Goal: Information Seeking & Learning: Check status

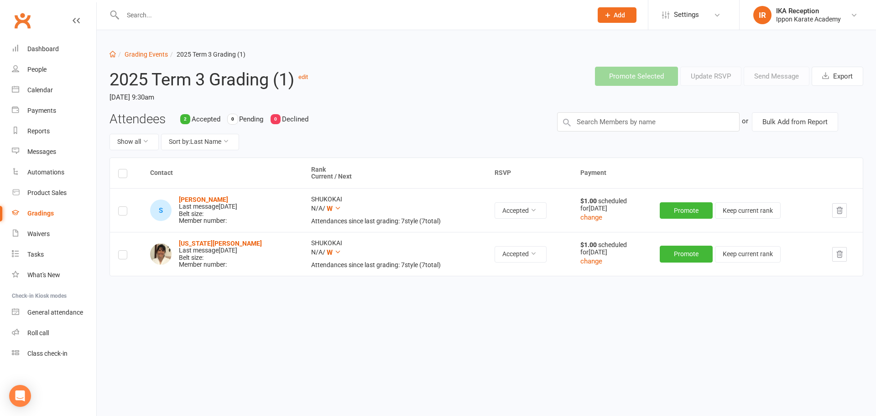
click at [143, 53] on body "Prospect Member Non-attending contact Class / event Appointment Grading event T…" at bounding box center [438, 174] width 876 height 345
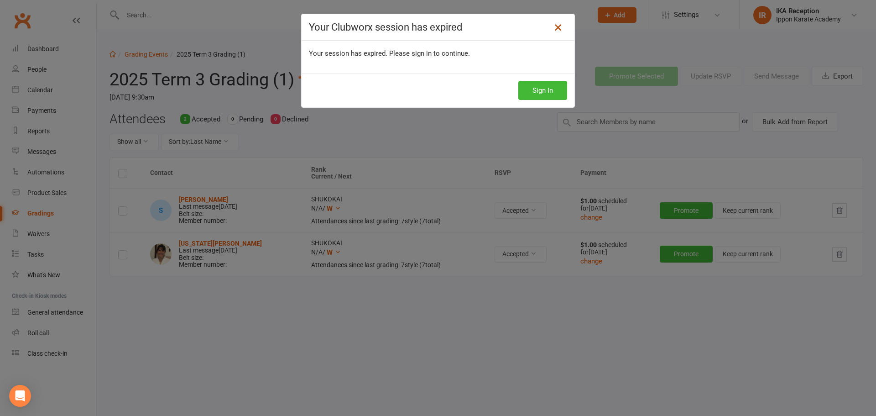
click at [558, 22] on icon at bounding box center [558, 27] width 11 height 11
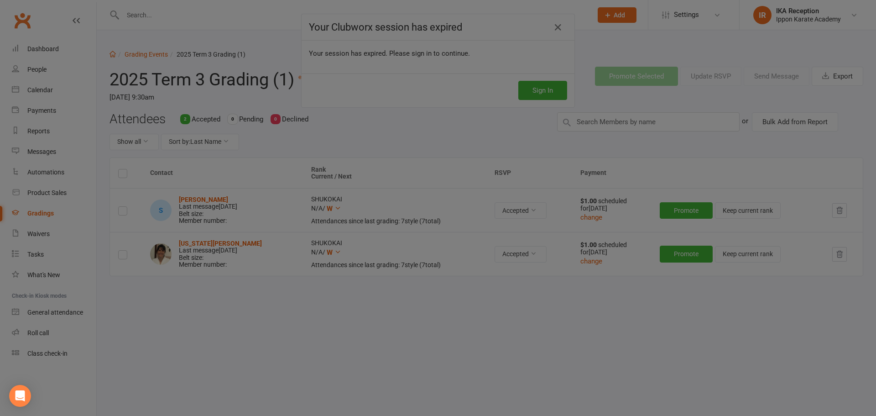
click at [525, 141] on div at bounding box center [438, 208] width 876 height 416
click at [543, 88] on div at bounding box center [438, 208] width 876 height 416
click at [389, 136] on div at bounding box center [438, 208] width 876 height 416
select select "100"
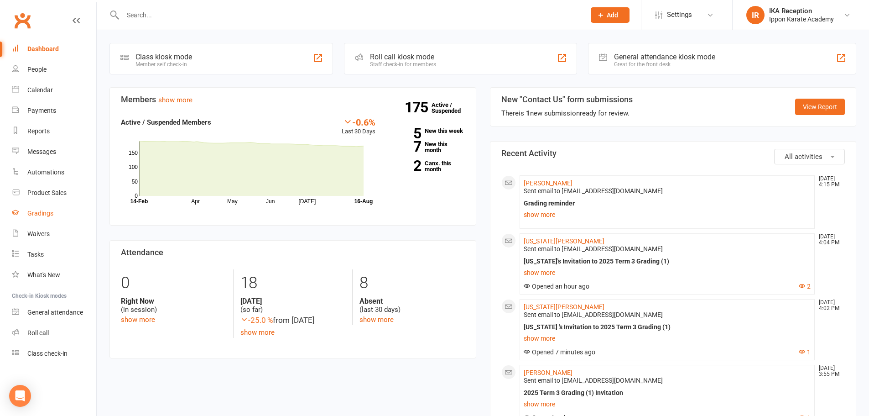
click at [47, 215] on div "Gradings" at bounding box center [40, 212] width 26 height 7
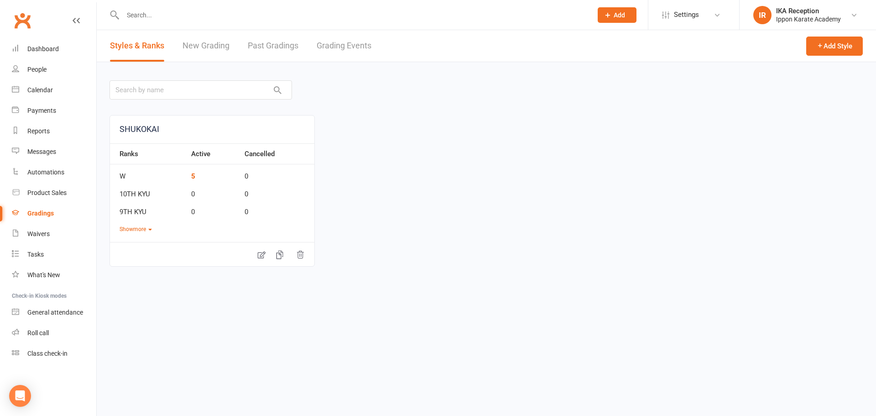
click at [337, 46] on link "Grading Events" at bounding box center [344, 45] width 55 height 31
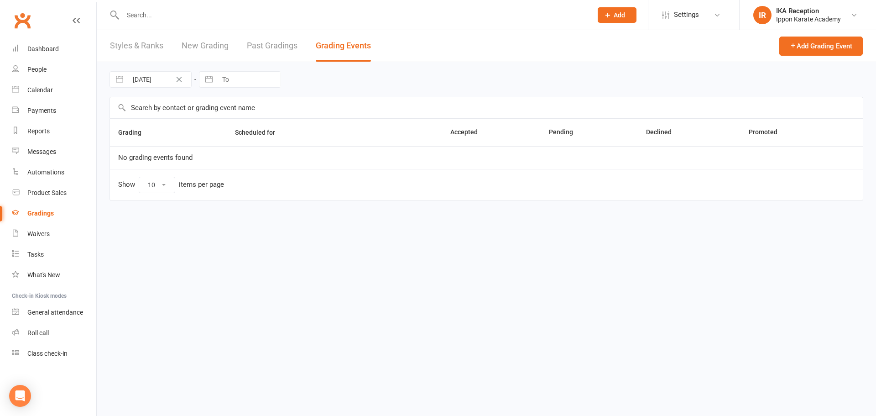
select select "100"
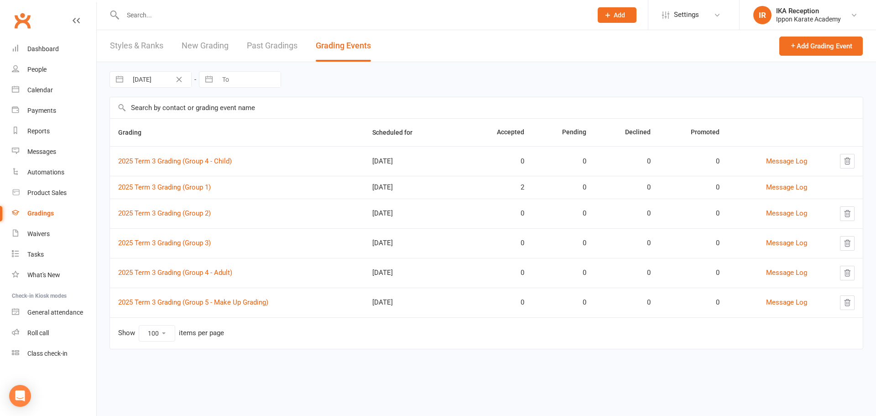
click at [119, 77] on button "button" at bounding box center [119, 80] width 16 height 16
select select "6"
select select "2025"
select select "7"
select select "2025"
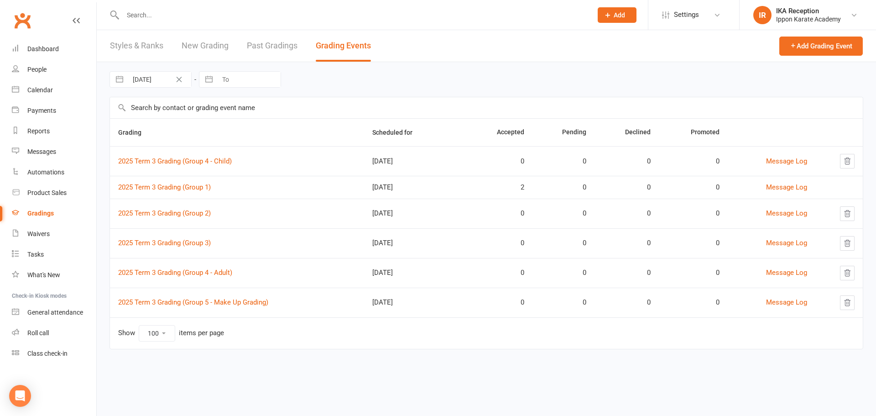
select select "8"
select select "2025"
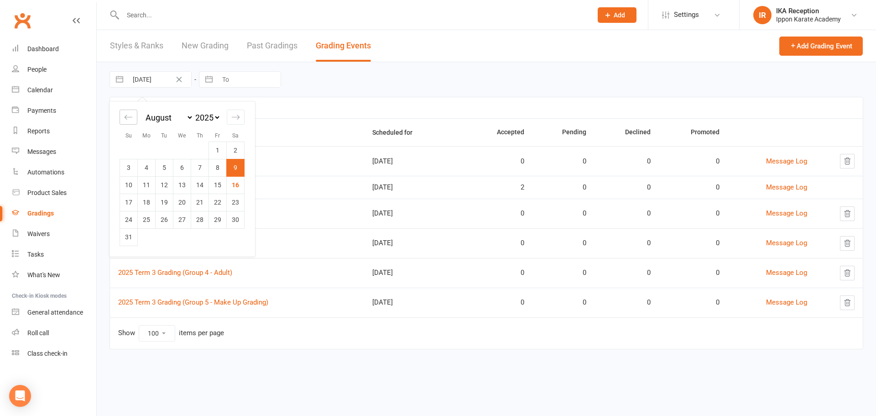
click at [130, 121] on div "Move backward to switch to the previous month." at bounding box center [129, 117] width 18 height 15
select select "5"
select select "2025"
click at [125, 116] on icon "Move backward to switch to the previous month." at bounding box center [129, 117] width 8 height 5
select select "4"
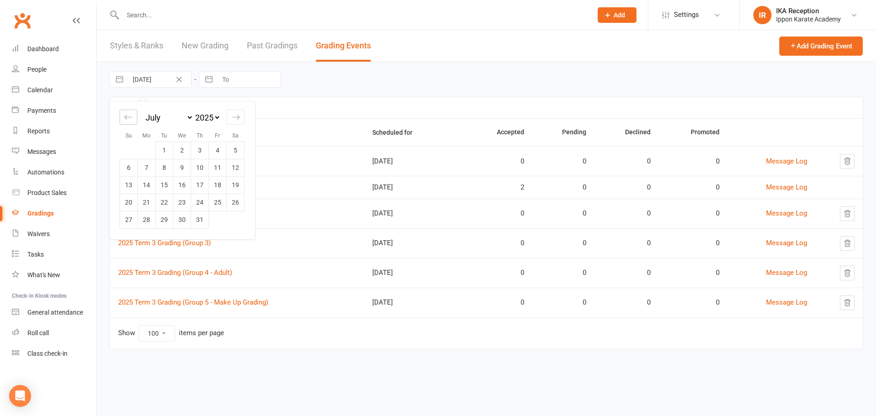
select select "2025"
click at [125, 116] on icon "Move backward to switch to the previous month." at bounding box center [129, 117] width 8 height 5
select select "3"
select select "2025"
click at [125, 116] on icon "Move backward to switch to the previous month." at bounding box center [129, 117] width 8 height 5
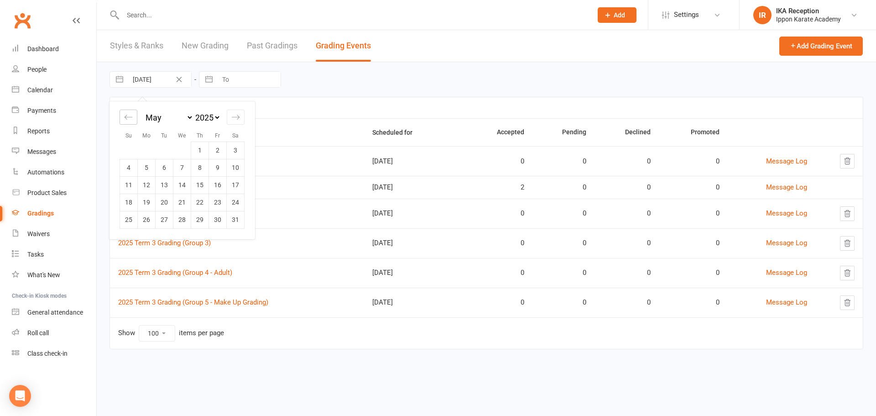
select select "2"
select select "2025"
click at [125, 116] on icon "Move backward to switch to the previous month." at bounding box center [129, 117] width 8 height 5
select select "1"
select select "2025"
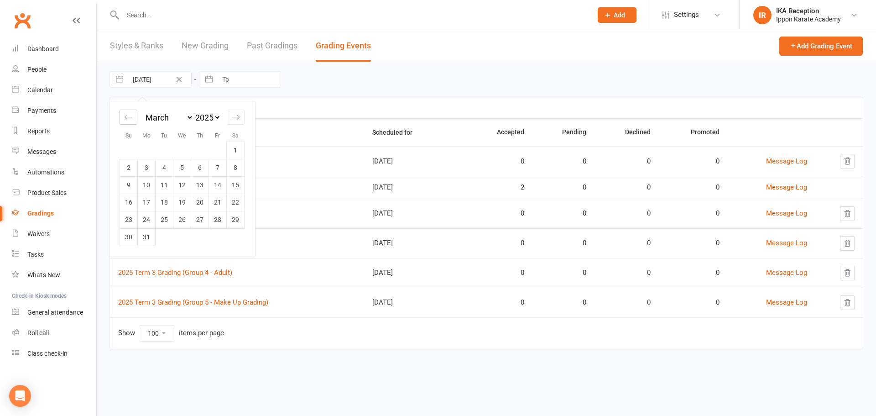
click at [125, 116] on icon "Move backward to switch to the previous month." at bounding box center [129, 117] width 8 height 5
select select "2025"
click at [125, 116] on icon "Move backward to switch to the previous month." at bounding box center [129, 117] width 8 height 5
select select "11"
select select "2024"
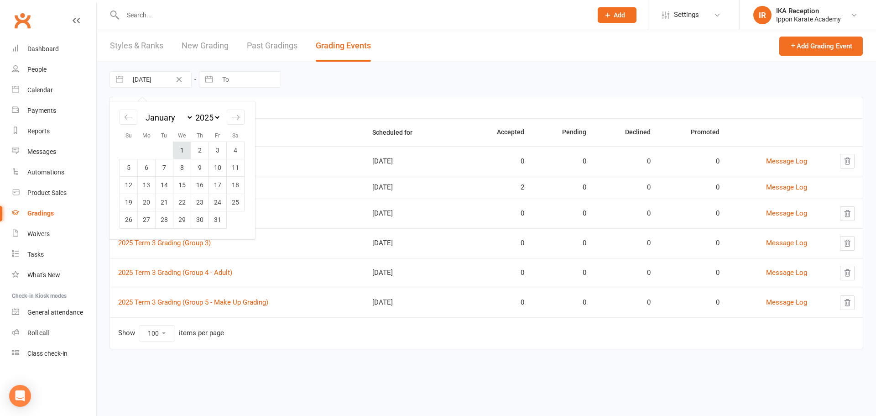
click at [185, 150] on td "1" at bounding box center [182, 149] width 18 height 17
type input "[DATE]"
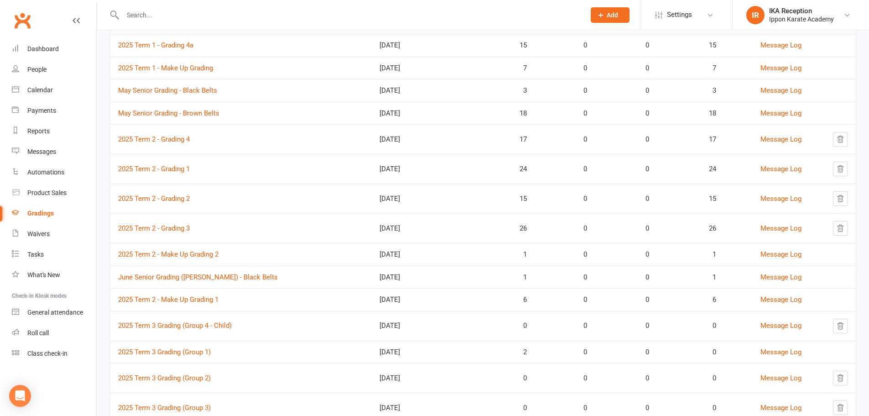
scroll to position [207, 0]
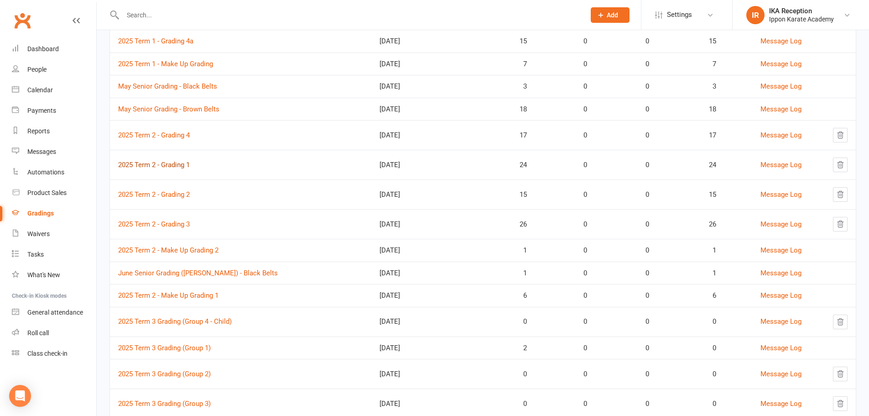
click at [166, 165] on link "2025 Term 2 - Grading 1" at bounding box center [154, 165] width 72 height 8
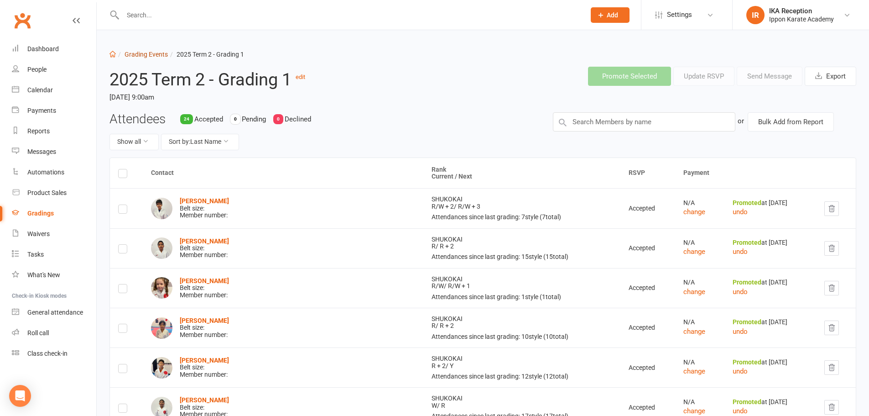
click at [145, 54] on link "Grading Events" at bounding box center [146, 54] width 43 height 7
select select "100"
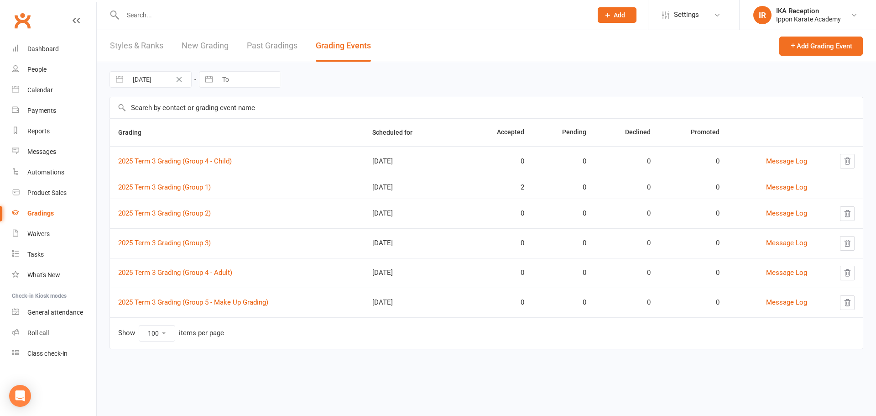
click at [121, 80] on button "button" at bounding box center [119, 80] width 16 height 16
select select "6"
select select "2025"
select select "7"
select select "2025"
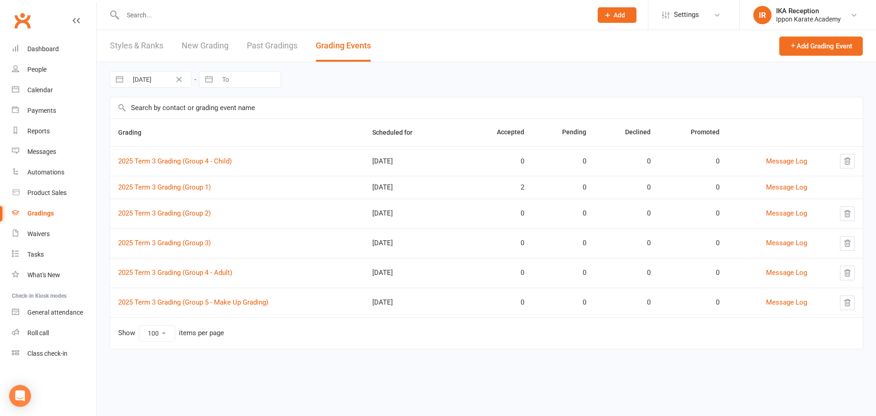
select select "8"
select select "2025"
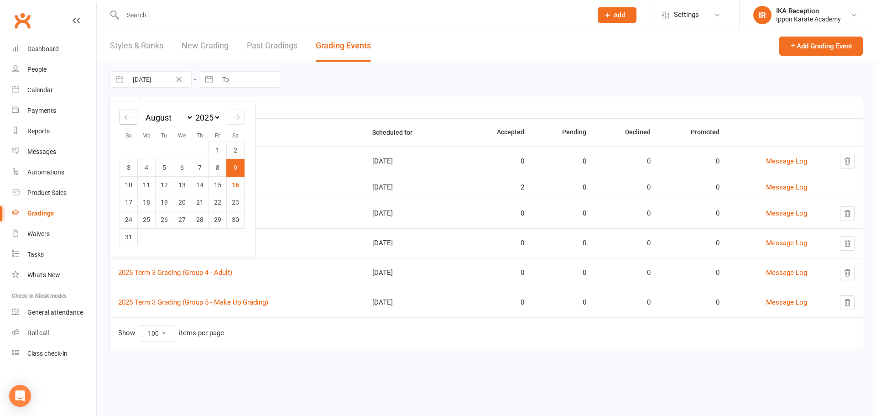
click at [130, 119] on icon "Move backward to switch to the previous month." at bounding box center [128, 117] width 9 height 9
select select "5"
select select "2025"
click at [130, 119] on icon "Move backward to switch to the previous month." at bounding box center [128, 117] width 9 height 9
select select "4"
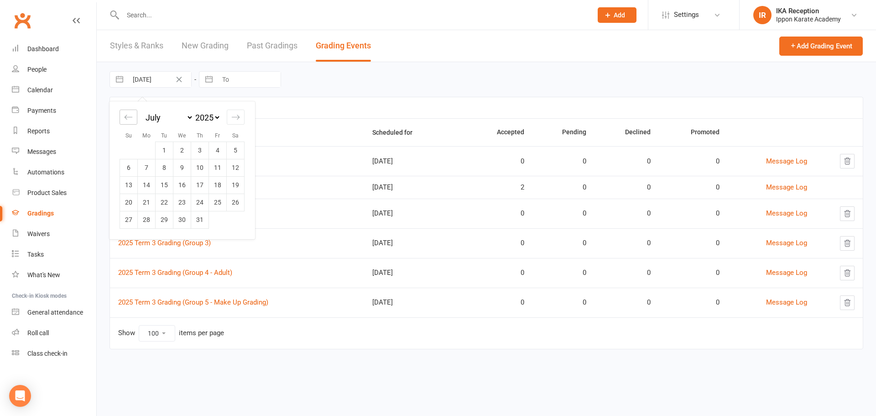
select select "2025"
click at [130, 119] on icon "Move backward to switch to the previous month." at bounding box center [128, 117] width 9 height 9
select select "3"
select select "2025"
click at [130, 119] on icon "Move backward to switch to the previous month." at bounding box center [128, 117] width 9 height 9
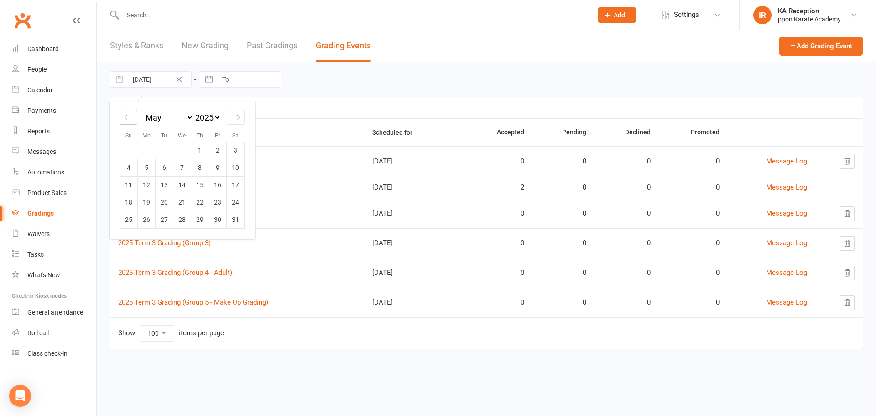
click at [130, 119] on icon "Move backward to switch to the previous month." at bounding box center [128, 117] width 9 height 9
select select "1"
select select "2025"
select select "2"
select select "2025"
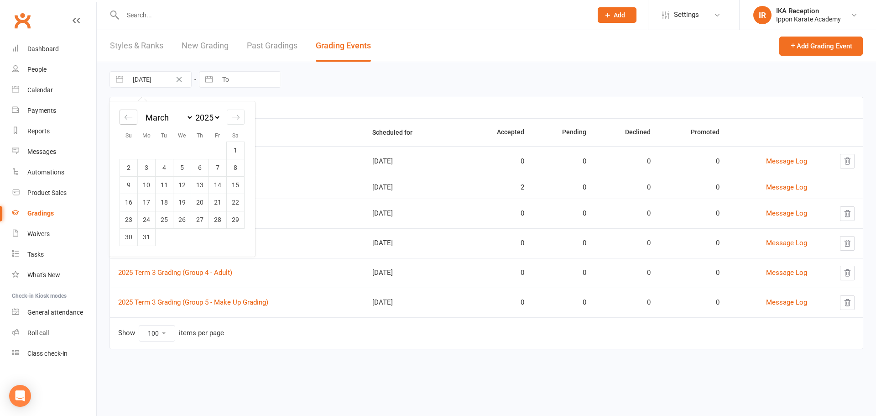
click at [130, 119] on icon "Move backward to switch to the previous month." at bounding box center [128, 117] width 9 height 9
select select "2025"
click at [130, 119] on icon "Move backward to switch to the previous month." at bounding box center [128, 117] width 9 height 9
select select "11"
select select "2024"
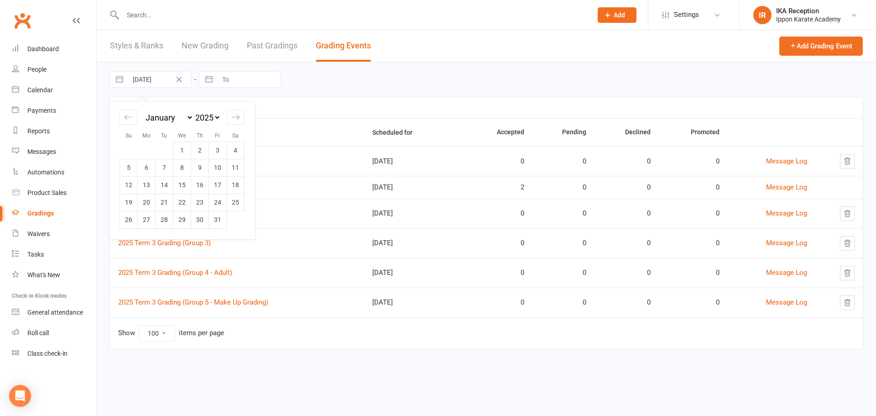
click at [183, 108] on div "January February March April May June July August September October November [D…" at bounding box center [182, 121] width 125 height 40
click at [183, 142] on td "1" at bounding box center [182, 149] width 18 height 17
type input "[DATE]"
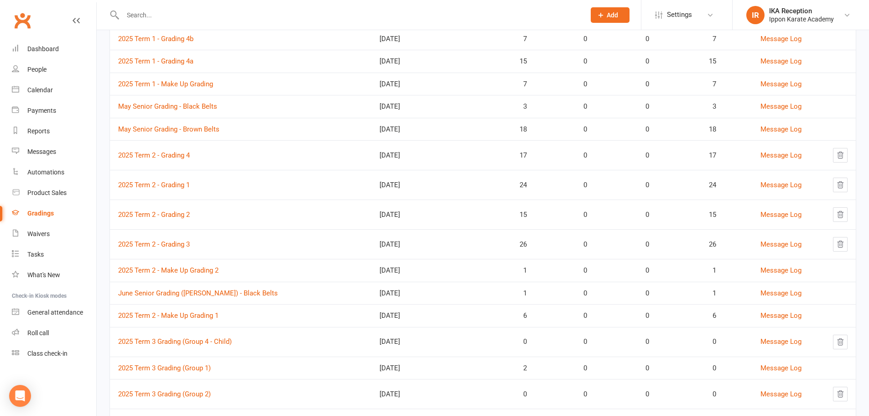
scroll to position [185, 0]
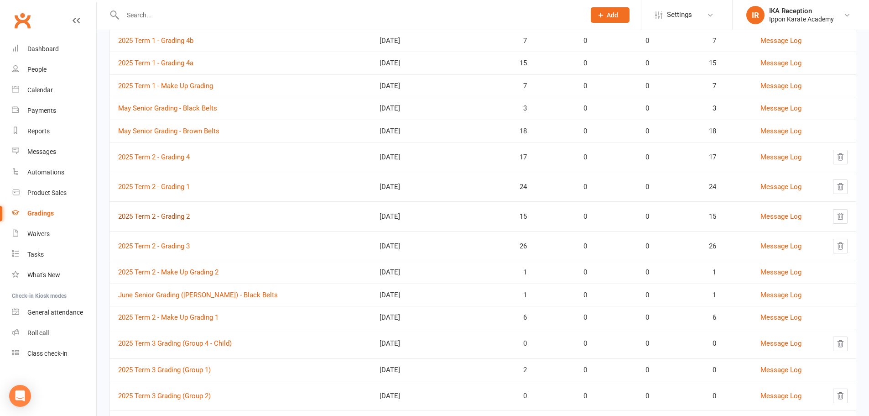
click at [177, 213] on link "2025 Term 2 - Grading 2" at bounding box center [154, 216] width 72 height 8
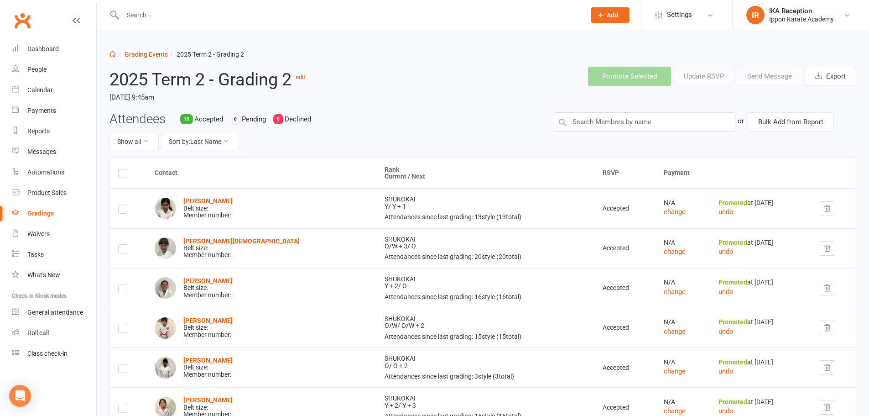
click at [146, 58] on link "Grading Events" at bounding box center [146, 54] width 43 height 7
select select "100"
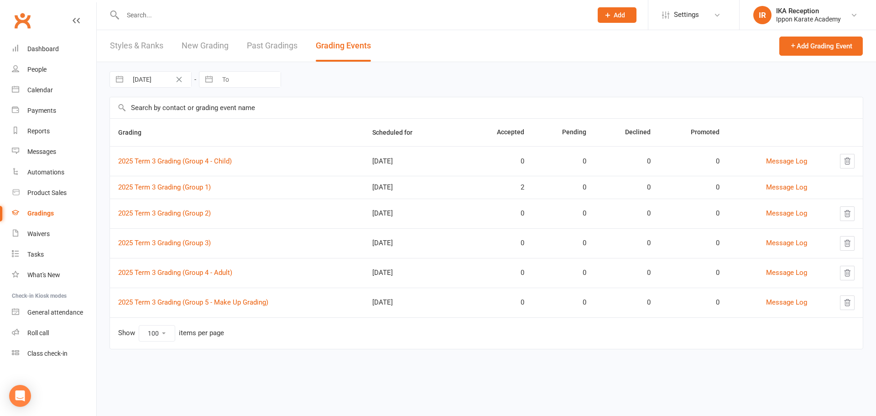
click at [150, 80] on input "[DATE]" at bounding box center [159, 80] width 63 height 16
select select "6"
select select "2025"
select select "7"
select select "2025"
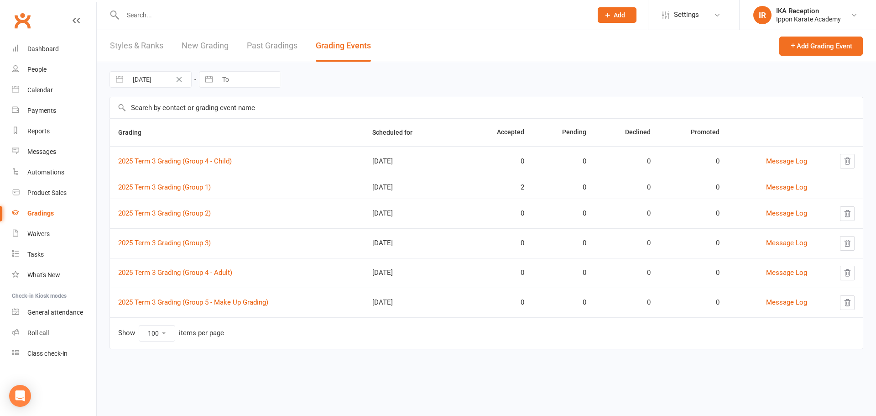
select select "8"
select select "2025"
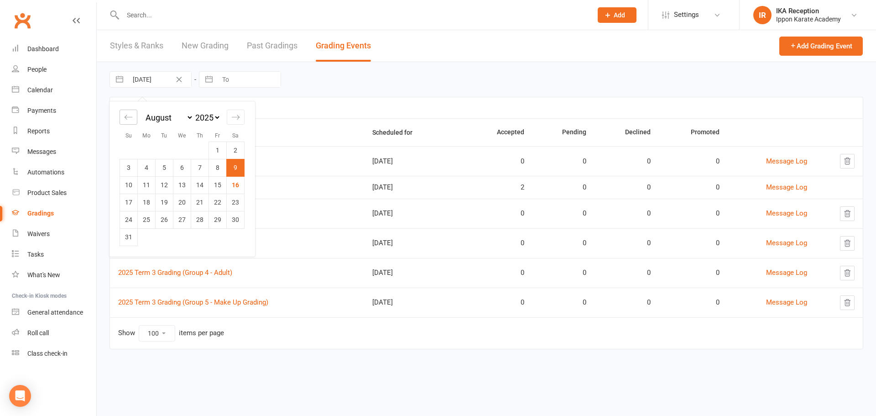
click at [125, 124] on div "Move backward to switch to the previous month." at bounding box center [129, 117] width 18 height 15
select select "5"
select select "2025"
click at [132, 121] on icon "Move backward to switch to the previous month." at bounding box center [128, 117] width 9 height 9
select select "4"
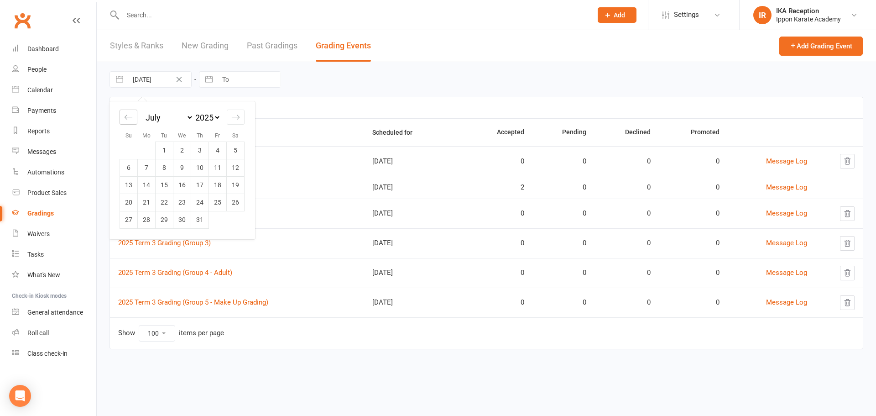
select select "2025"
click at [128, 118] on icon "Move backward to switch to the previous month." at bounding box center [128, 117] width 9 height 9
click at [130, 117] on icon "Move backward to switch to the previous month." at bounding box center [128, 117] width 9 height 9
select select "2"
select select "2025"
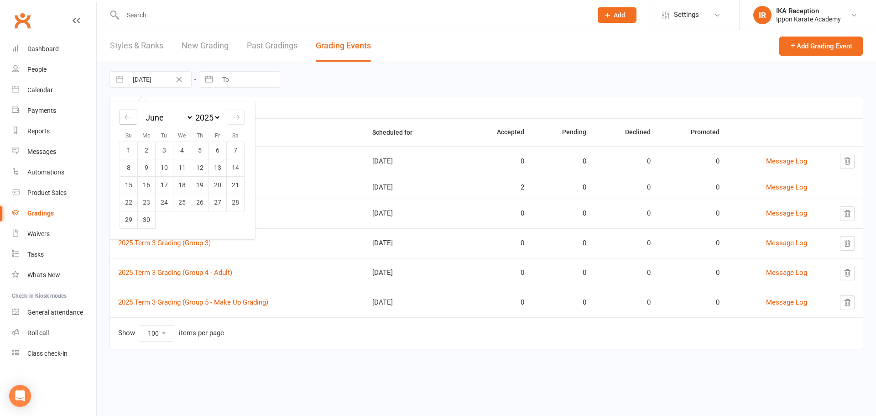
select select "3"
select select "2025"
click at [125, 121] on div "Move backward to switch to the previous month." at bounding box center [129, 117] width 18 height 15
select select "1"
select select "2025"
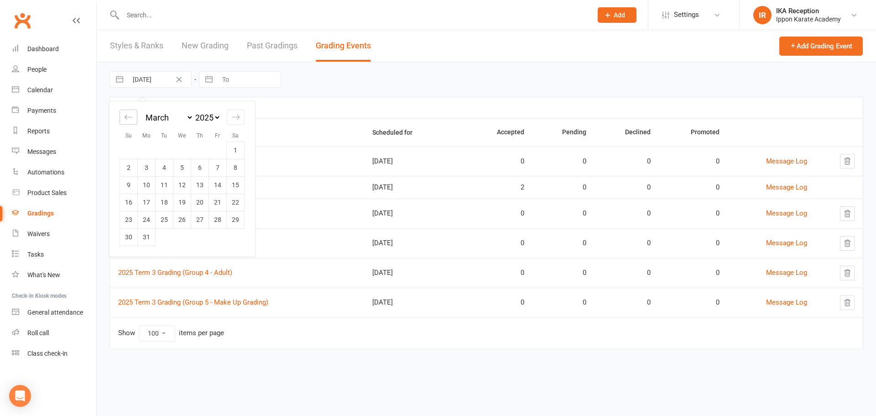
click at [125, 120] on icon "Move backward to switch to the previous month." at bounding box center [128, 117] width 9 height 9
select select "2025"
click at [130, 120] on icon "Move backward to switch to the previous month." at bounding box center [128, 117] width 9 height 9
select select "11"
select select "2024"
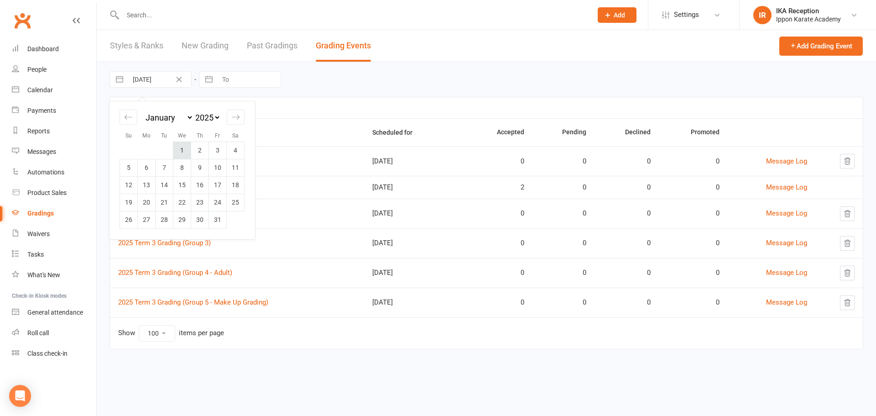
click at [174, 155] on td "1" at bounding box center [182, 149] width 18 height 17
type input "[DATE]"
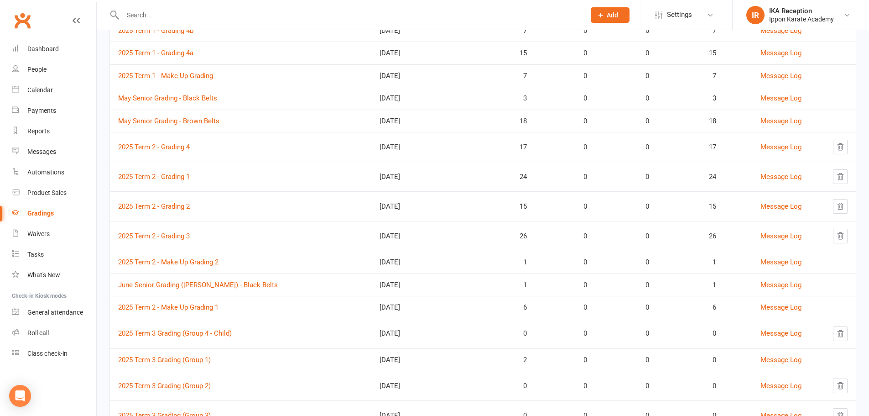
scroll to position [196, 0]
click at [171, 237] on link "2025 Term 2 - Grading 3" at bounding box center [154, 235] width 72 height 8
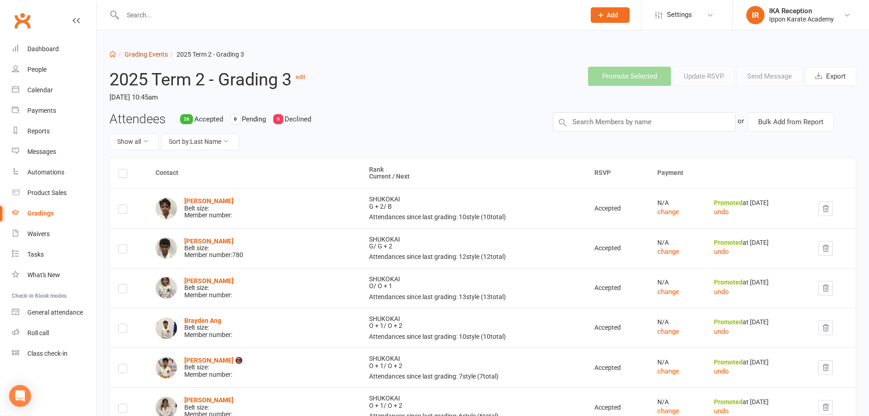
click at [147, 55] on link "Grading Events" at bounding box center [146, 54] width 43 height 7
select select "100"
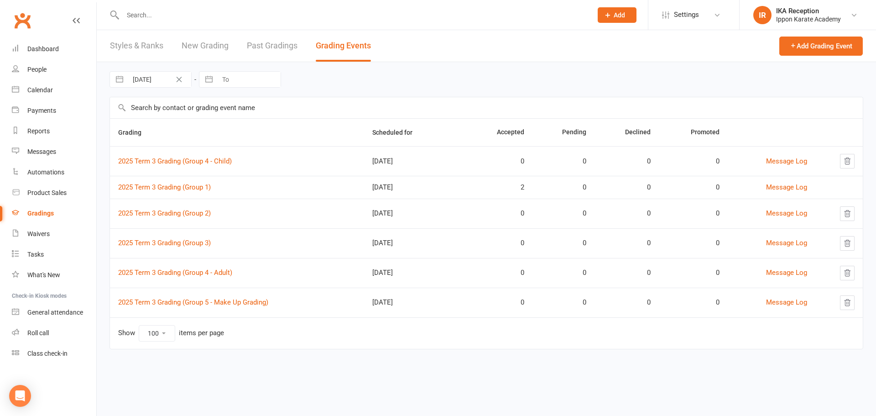
click at [152, 78] on input "[DATE]" at bounding box center [159, 80] width 63 height 16
select select "6"
select select "2025"
select select "7"
select select "2025"
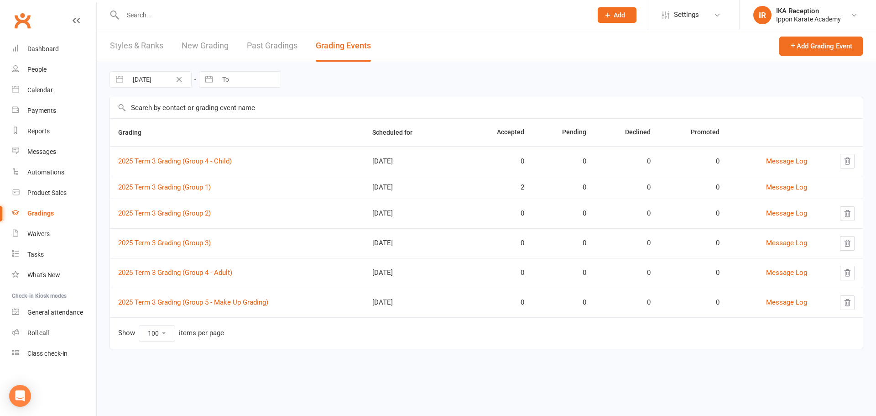
select select "8"
select select "2025"
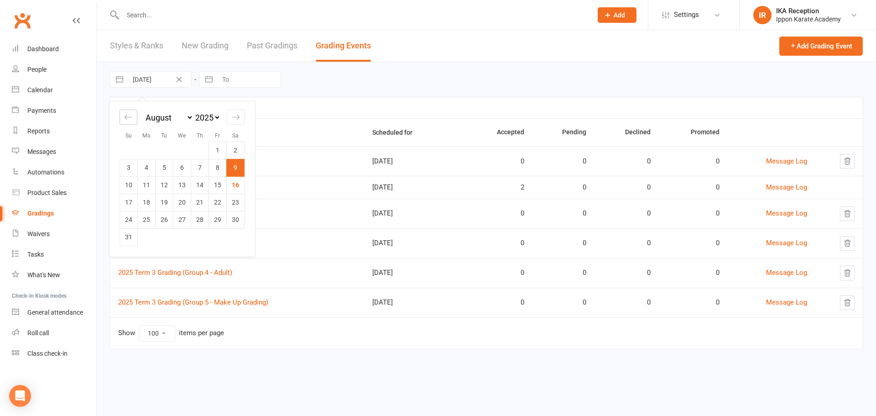
click at [128, 119] on icon "Move backward to switch to the previous month." at bounding box center [128, 117] width 9 height 9
select select "5"
select select "2025"
click at [128, 118] on icon "Move backward to switch to the previous month." at bounding box center [128, 117] width 9 height 9
click at [127, 117] on icon "Move backward to switch to the previous month." at bounding box center [128, 117] width 9 height 9
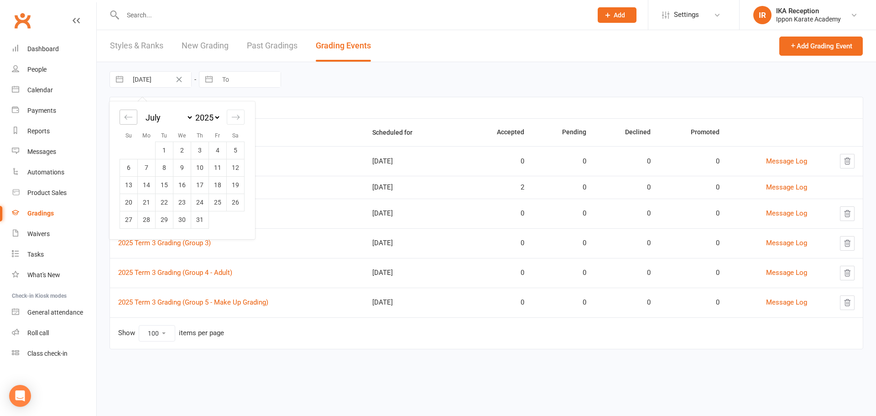
select select "3"
select select "2025"
select select "4"
select select "2025"
click at [127, 116] on icon "Move backward to switch to the previous month." at bounding box center [128, 117] width 9 height 9
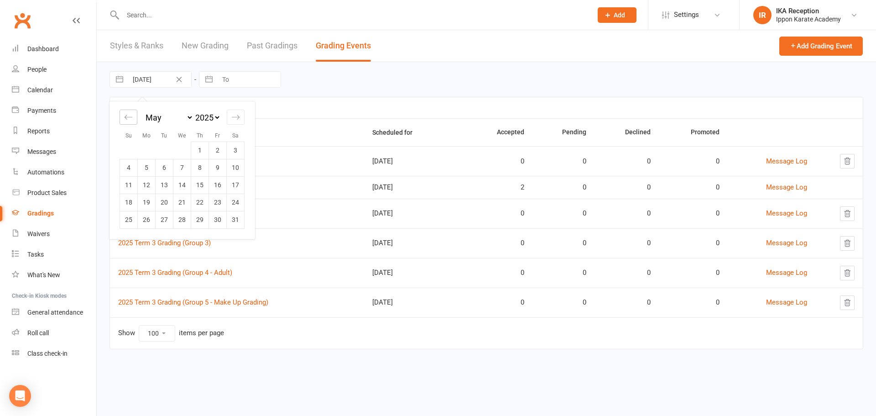
select select "2"
select select "2025"
click at [128, 115] on icon "Move backward to switch to the previous month." at bounding box center [128, 117] width 9 height 9
select select "1"
select select "2025"
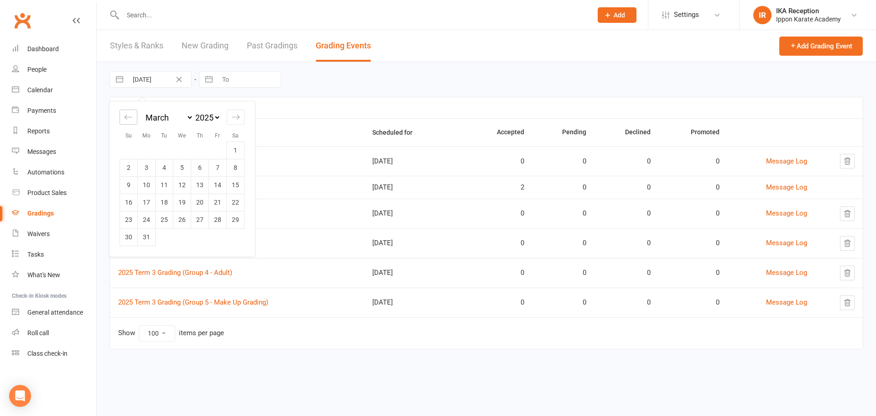
click at [126, 115] on icon "Move backward to switch to the previous month." at bounding box center [128, 117] width 9 height 9
select select "2025"
click at [126, 117] on icon "Move backward to switch to the previous month." at bounding box center [129, 117] width 8 height 5
select select "11"
select select "2024"
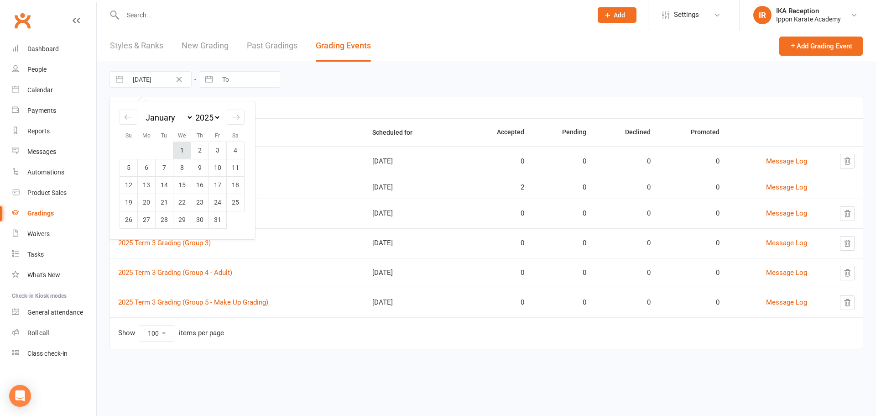
click at [180, 152] on td "1" at bounding box center [182, 149] width 18 height 17
type input "[DATE]"
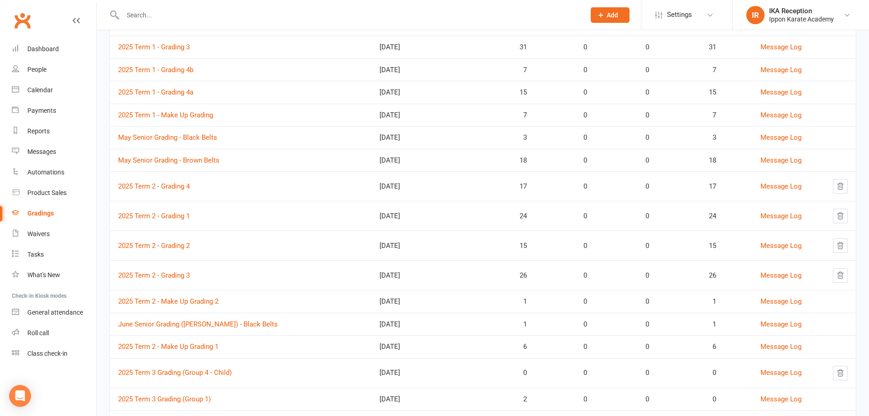
scroll to position [168, 0]
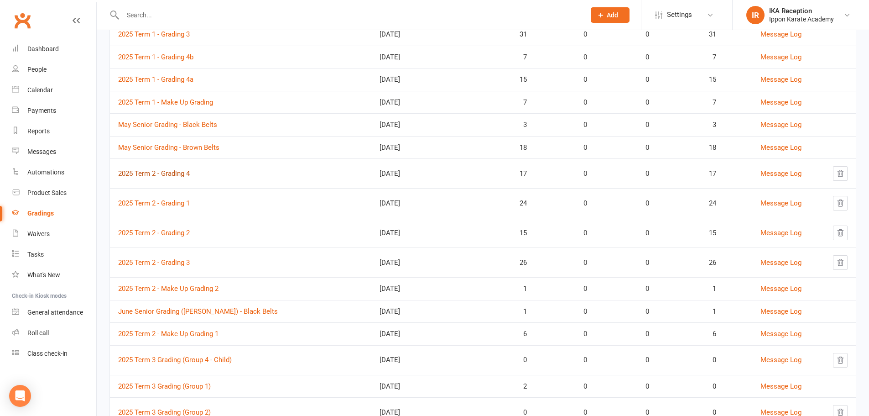
click at [175, 176] on link "2025 Term 2 - Grading 4" at bounding box center [154, 173] width 72 height 8
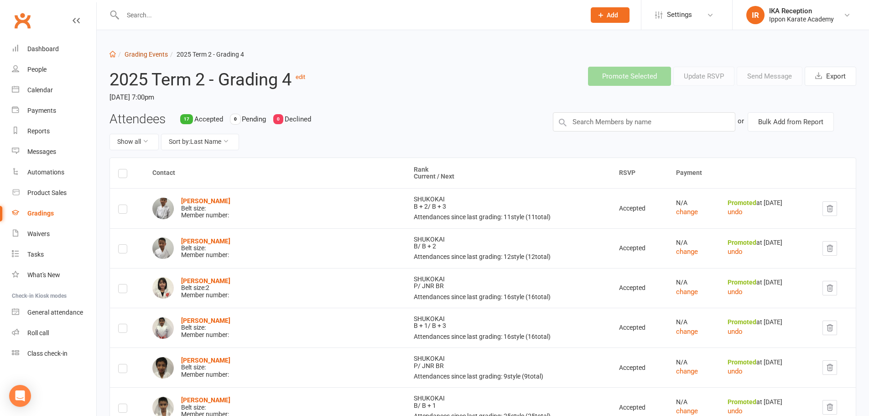
click at [149, 56] on link "Grading Events" at bounding box center [146, 54] width 43 height 7
select select "100"
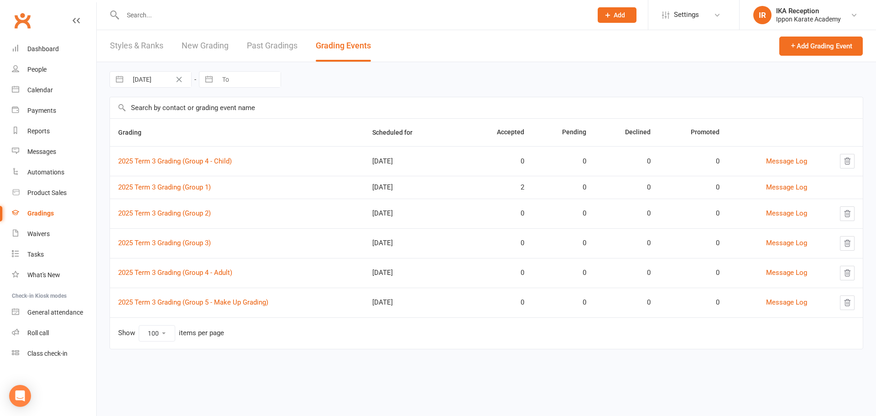
click at [152, 84] on input "[DATE]" at bounding box center [159, 80] width 63 height 16
select select "6"
select select "2025"
select select "7"
select select "2025"
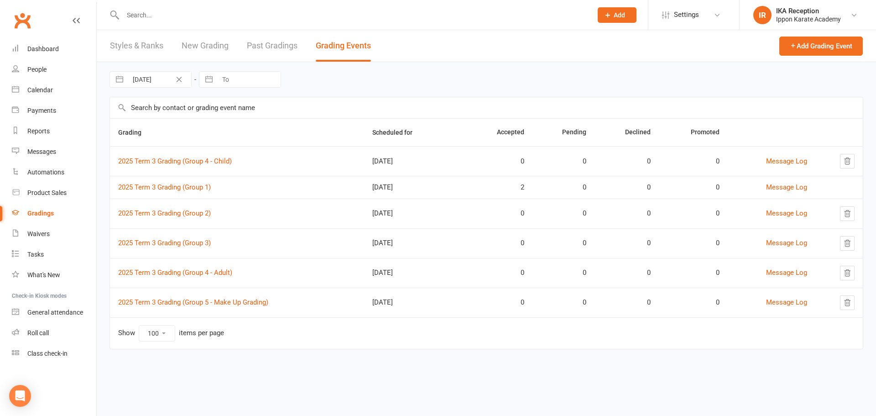
select select "8"
select select "2025"
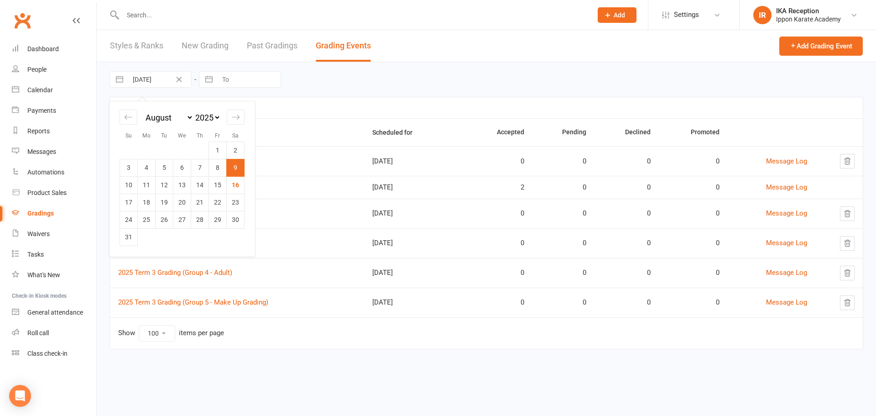
click at [126, 82] on button "button" at bounding box center [119, 80] width 16 height 16
click at [124, 121] on div "Move backward to switch to the previous month." at bounding box center [129, 117] width 18 height 15
select select "5"
select select "2025"
click at [126, 122] on div "Move backward to switch to the previous month." at bounding box center [129, 117] width 18 height 15
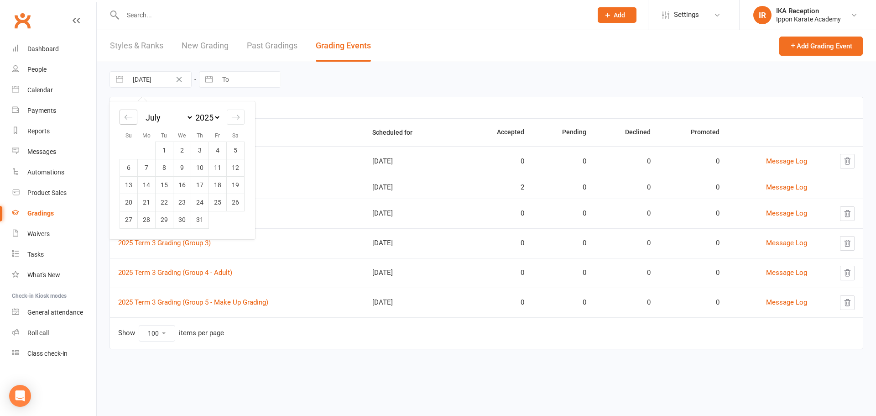
select select "4"
select select "2025"
click at [127, 121] on icon "Move backward to switch to the previous month." at bounding box center [128, 117] width 9 height 9
select select "3"
select select "2025"
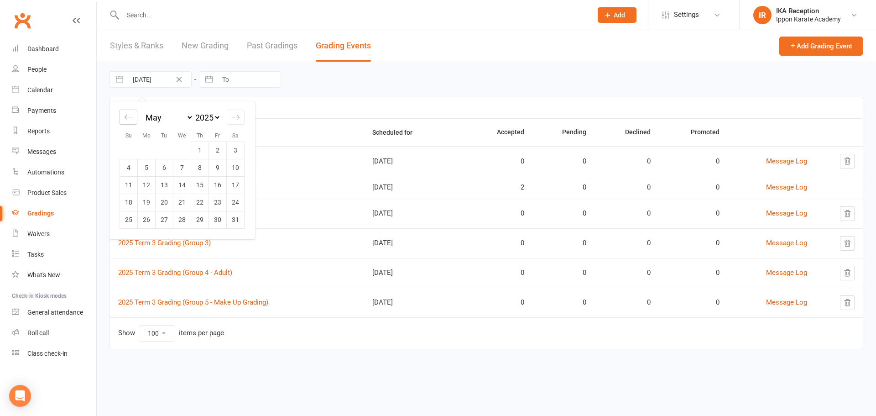
click at [125, 120] on icon "Move backward to switch to the previous month." at bounding box center [128, 117] width 9 height 9
click at [122, 119] on div "Move backward to switch to the previous month." at bounding box center [129, 117] width 18 height 15
select select "1"
select select "2025"
select select "2"
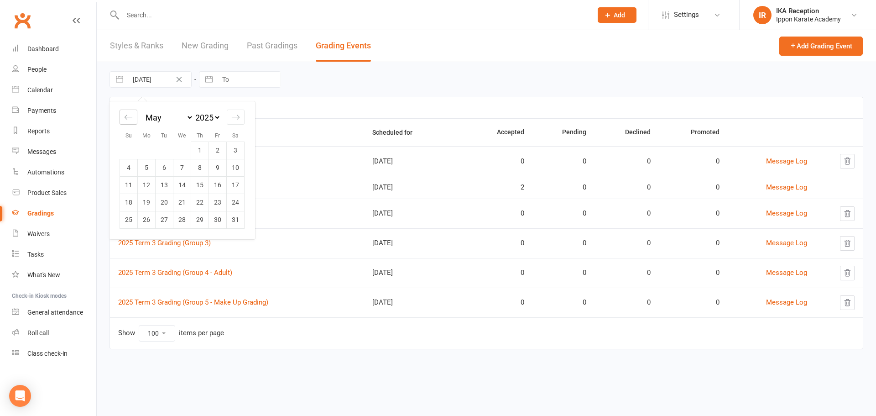
select select "2025"
click at [127, 119] on icon "Move backward to switch to the previous month." at bounding box center [129, 117] width 8 height 5
select select "2025"
click at [125, 117] on icon "Move backward to switch to the previous month." at bounding box center [129, 117] width 8 height 5
select select "11"
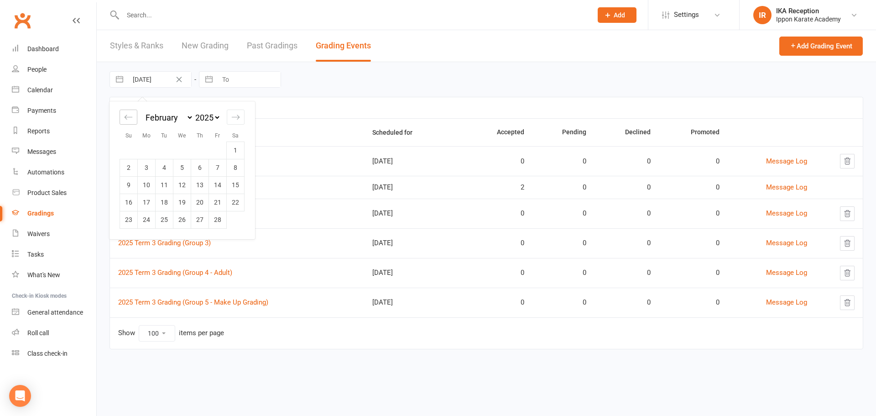
select select "2024"
click at [179, 147] on td "1" at bounding box center [182, 149] width 18 height 17
type input "[DATE]"
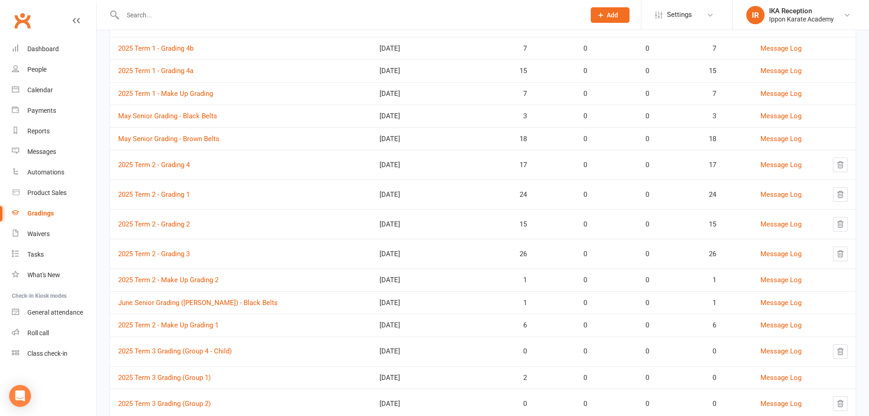
scroll to position [178, 0]
click at [174, 281] on link "2025 Term 2 - Make Up Grading 2" at bounding box center [168, 279] width 100 height 8
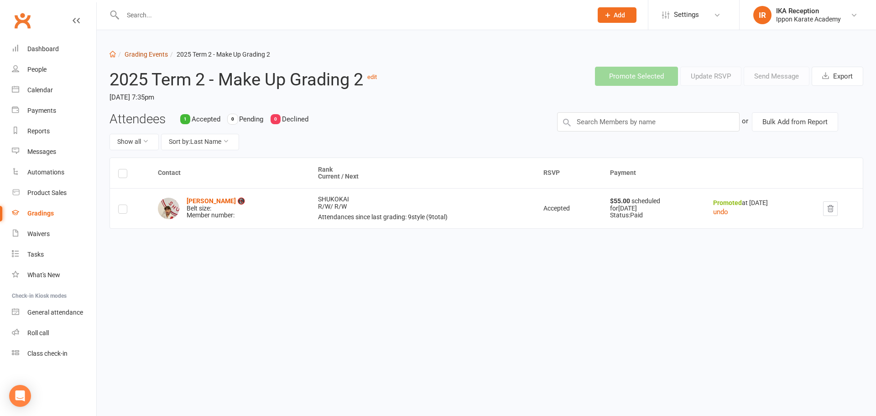
click at [142, 53] on link "Grading Events" at bounding box center [146, 54] width 43 height 7
select select "100"
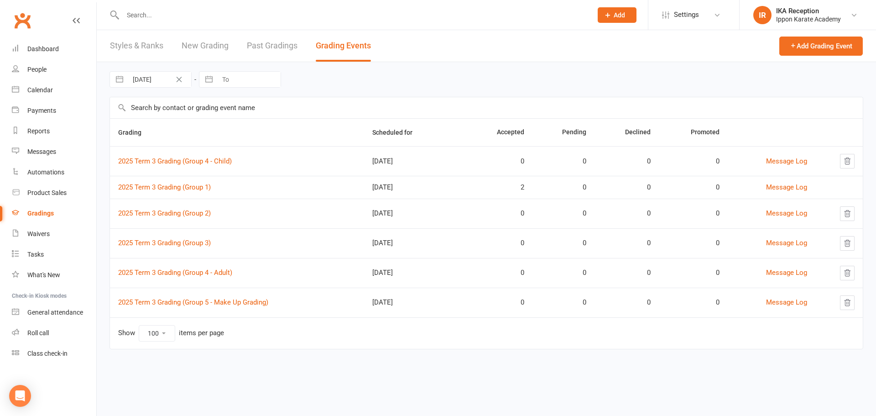
click at [140, 78] on input "[DATE]" at bounding box center [159, 80] width 63 height 16
select select "6"
select select "2025"
select select "7"
select select "2025"
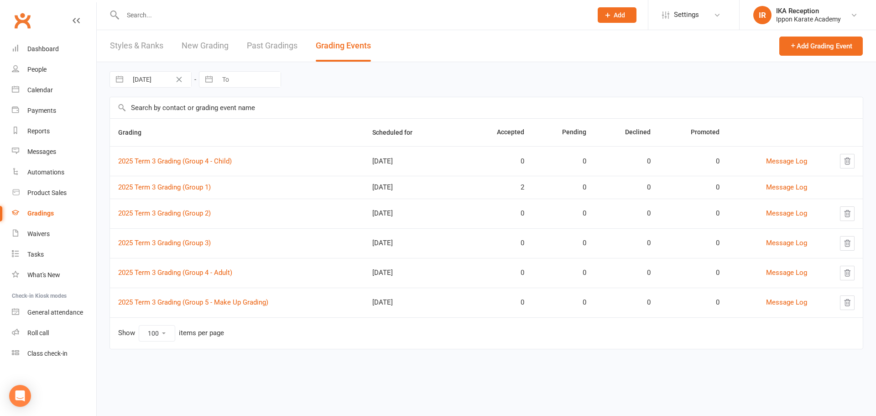
select select "8"
select select "2025"
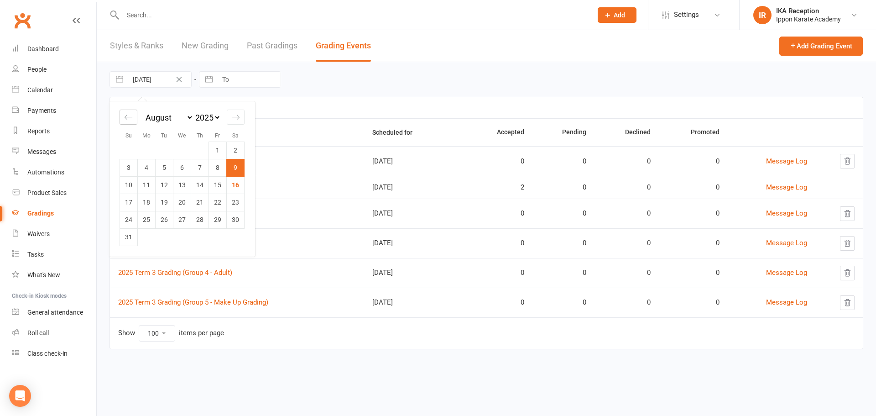
click at [128, 121] on icon "Move backward to switch to the previous month." at bounding box center [128, 117] width 9 height 9
select select "5"
select select "2025"
click at [125, 122] on div "Move backward to switch to the previous month." at bounding box center [129, 117] width 18 height 15
select select "4"
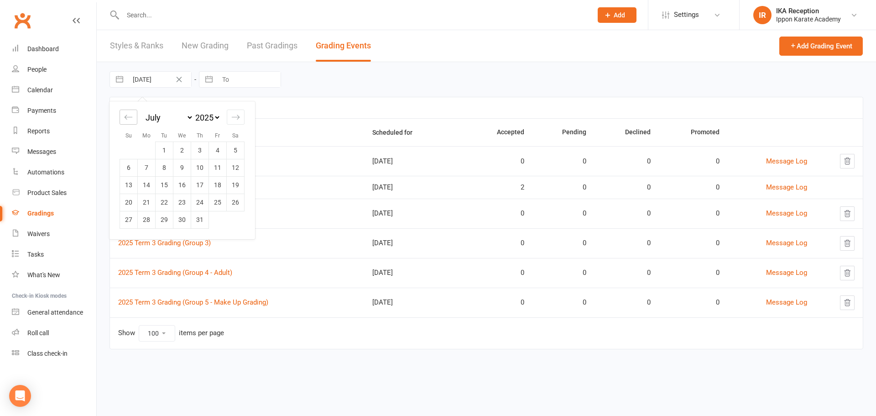
select select "2025"
click at [125, 122] on div "Move backward to switch to the previous month." at bounding box center [129, 117] width 18 height 15
click at [121, 122] on div "Move backward to switch to the previous month." at bounding box center [129, 117] width 18 height 15
select select "2"
select select "2025"
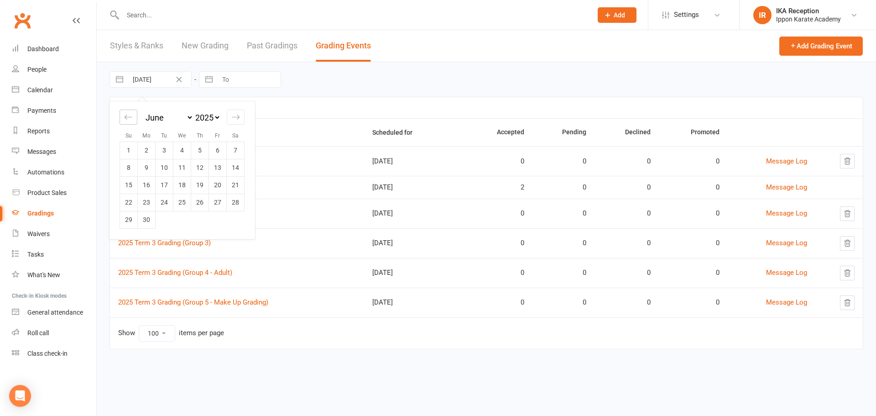
select select "3"
select select "2025"
click at [121, 118] on div "Move backward to switch to the previous month." at bounding box center [129, 117] width 18 height 15
select select "1"
select select "2025"
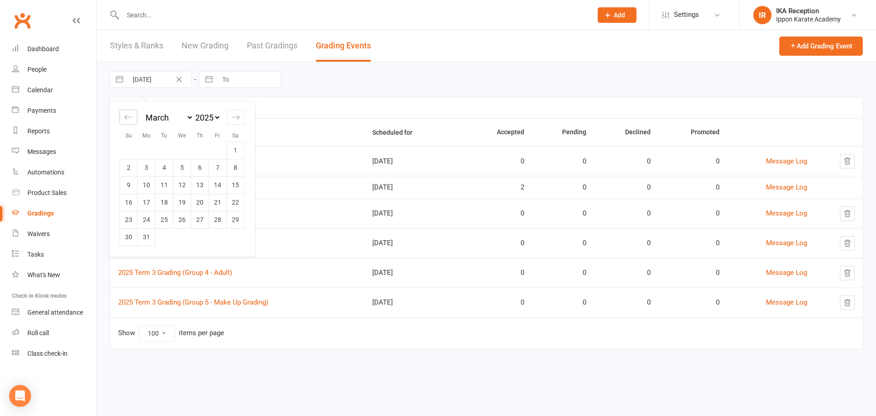
click at [122, 120] on div "Move backward to switch to the previous month." at bounding box center [129, 117] width 18 height 15
select select "2025"
click at [123, 118] on div "Move backward to switch to the previous month." at bounding box center [129, 117] width 18 height 15
select select "11"
select select "2024"
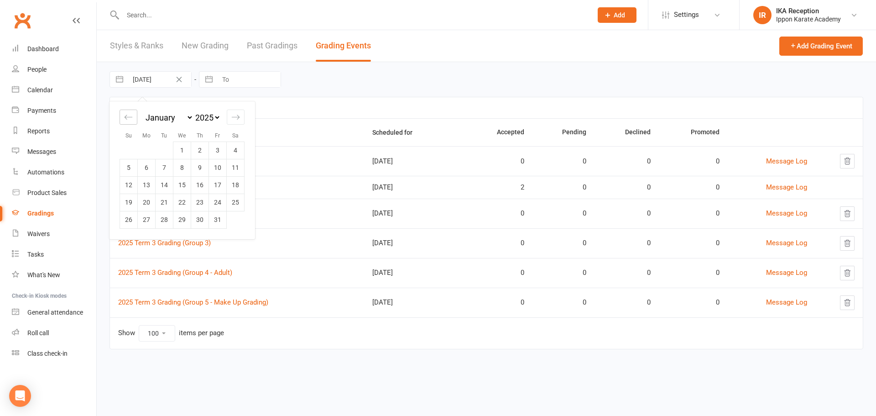
click at [123, 116] on div "Move backward to switch to the previous month." at bounding box center [129, 117] width 18 height 15
select select "10"
select select "2024"
click at [227, 119] on div "Move forward to switch to the next month." at bounding box center [236, 117] width 18 height 15
select select "1"
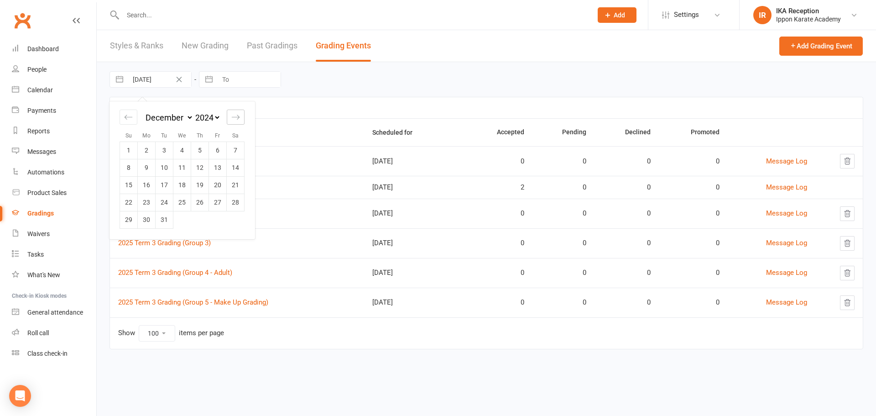
select select "2025"
click at [185, 156] on td "1" at bounding box center [182, 149] width 18 height 17
type input "[DATE]"
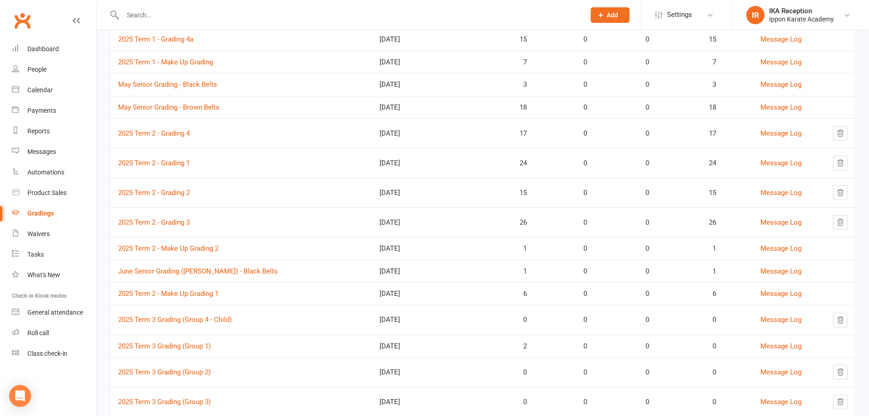
scroll to position [210, 0]
click at [139, 295] on link "2025 Term 2 - Make Up Grading 1" at bounding box center [168, 292] width 100 height 8
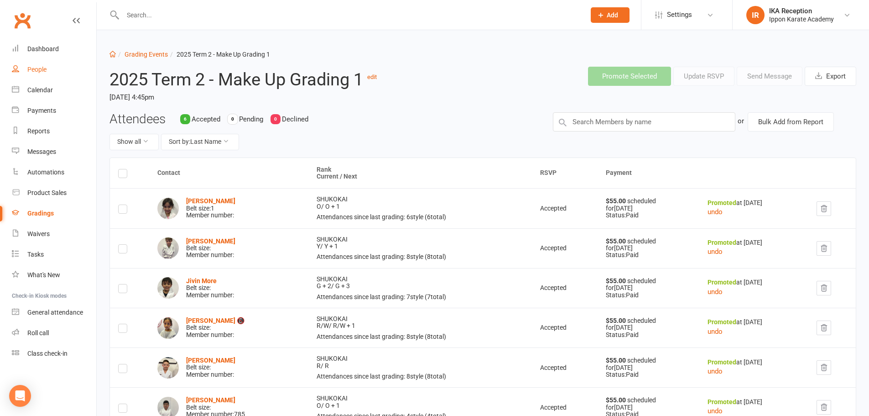
click at [37, 69] on div "People" at bounding box center [36, 69] width 19 height 7
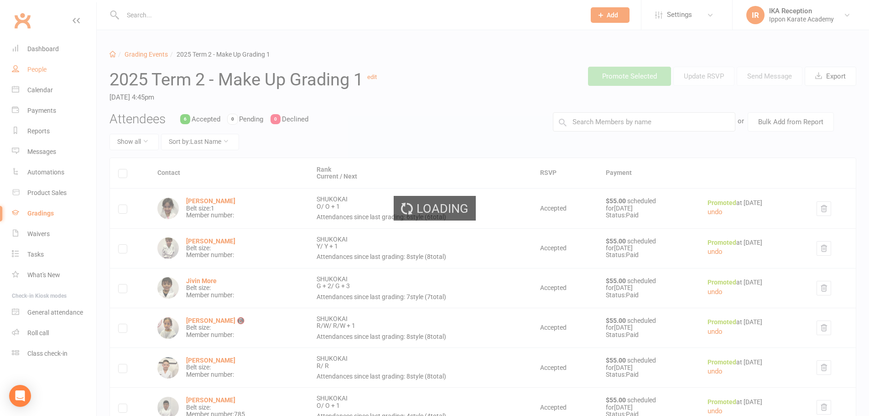
select select "100"
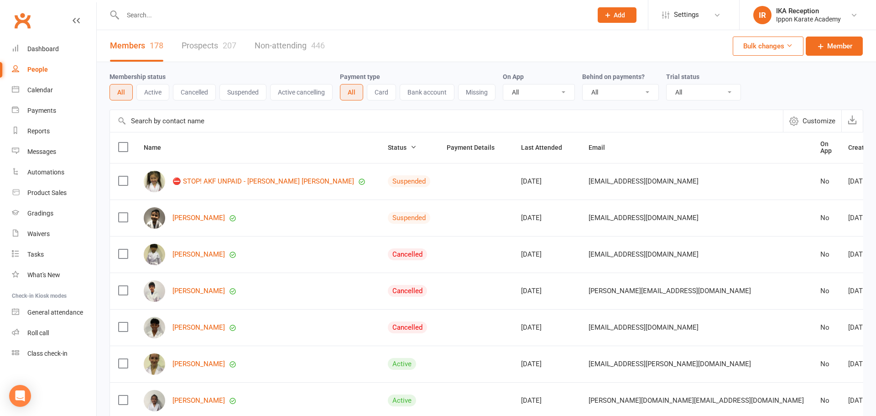
click at [140, 13] on input "text" at bounding box center [353, 15] width 466 height 13
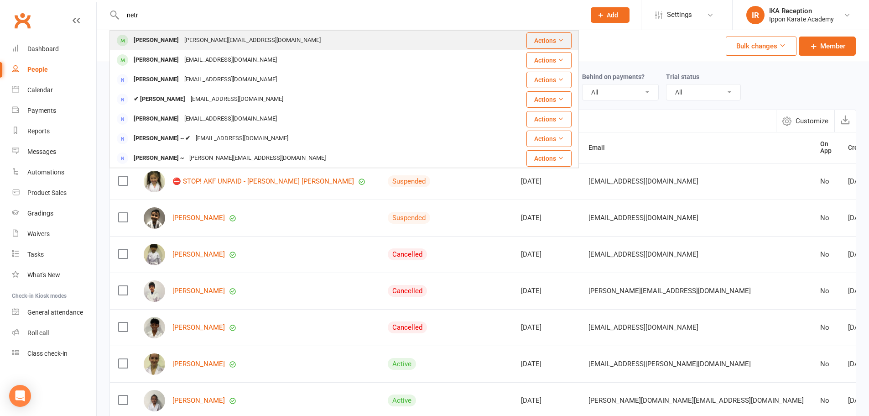
type input "netr"
click at [163, 42] on div "[PERSON_NAME]" at bounding box center [156, 40] width 51 height 13
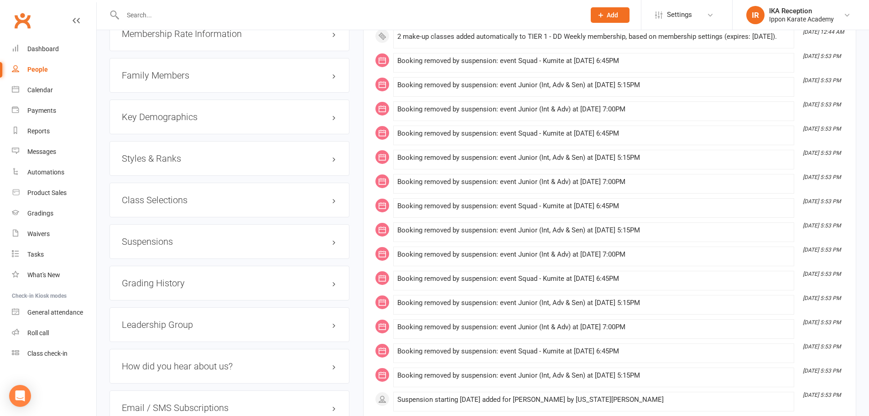
scroll to position [882, 0]
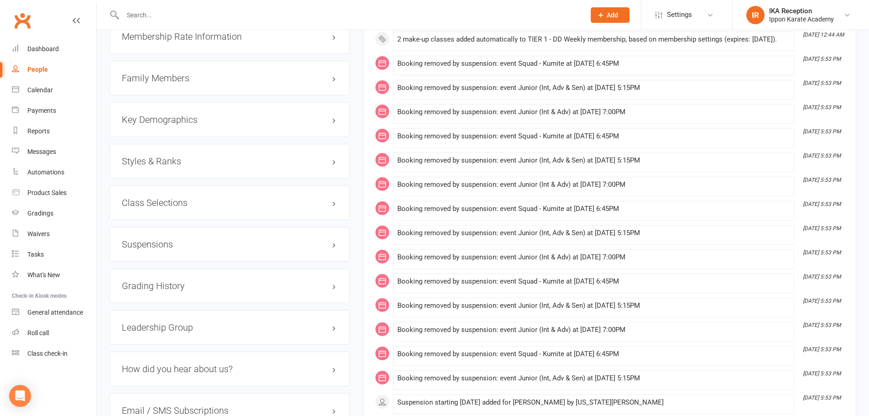
click at [192, 157] on h3 "Styles & Ranks" at bounding box center [229, 161] width 215 height 10
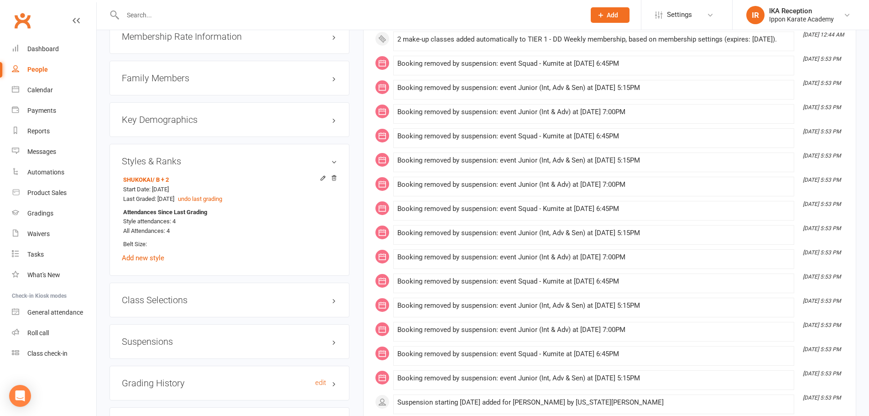
click at [196, 386] on h3 "Grading History edit" at bounding box center [229, 383] width 215 height 10
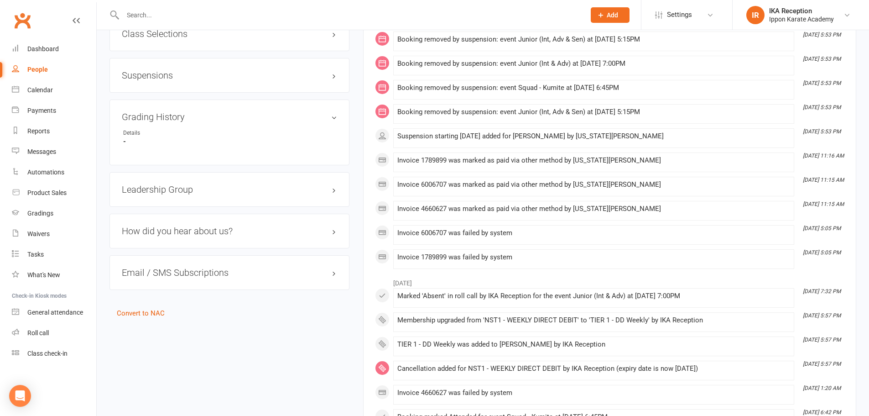
scroll to position [1150, 0]
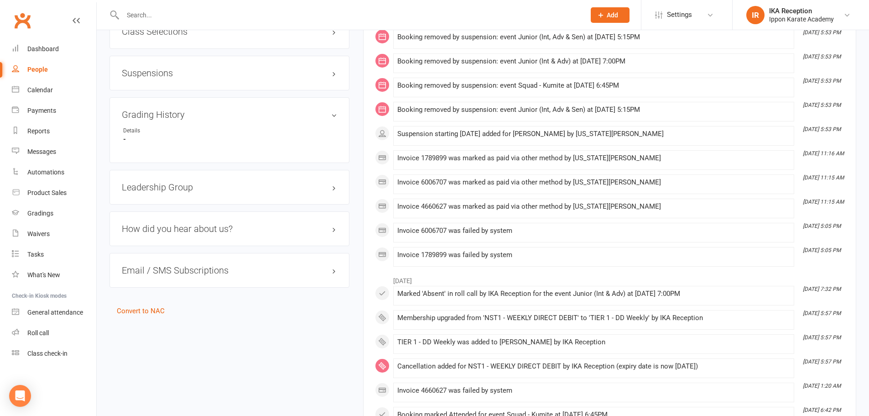
drag, startPoint x: 356, startPoint y: 70, endPoint x: 361, endPoint y: 64, distance: 8.1
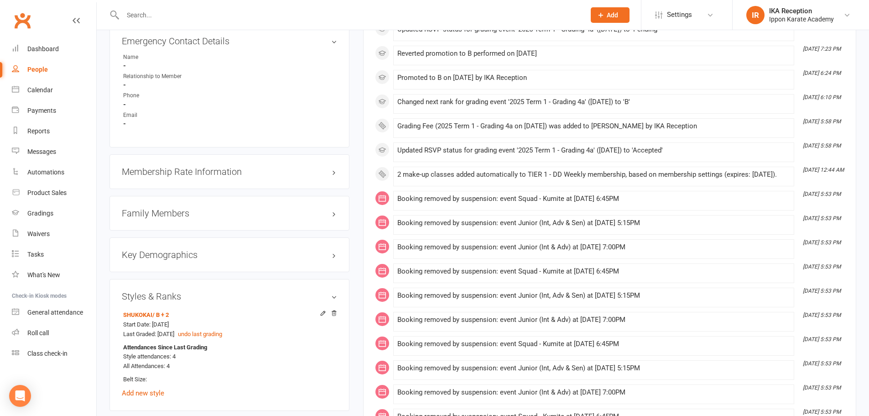
scroll to position [744, 0]
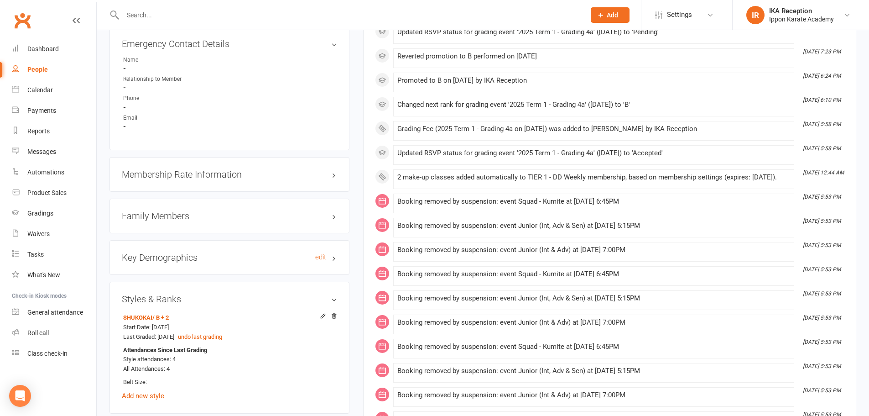
click at [335, 257] on h3 "Key Demographics edit" at bounding box center [229, 257] width 215 height 10
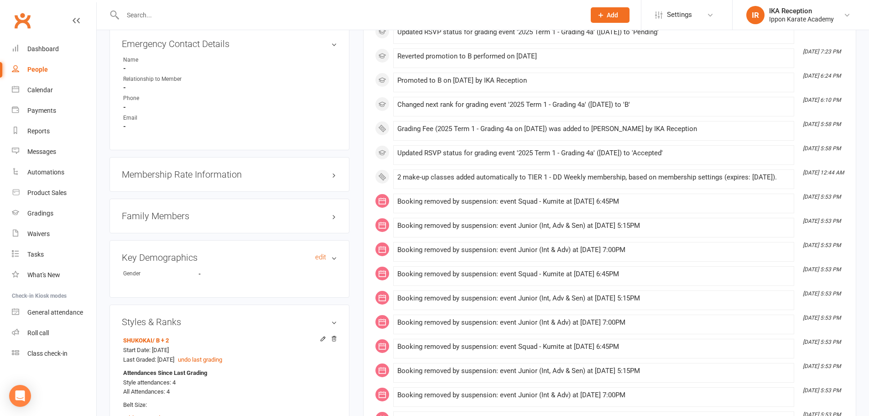
click at [334, 256] on h3 "Key Demographics edit" at bounding box center [229, 257] width 215 height 10
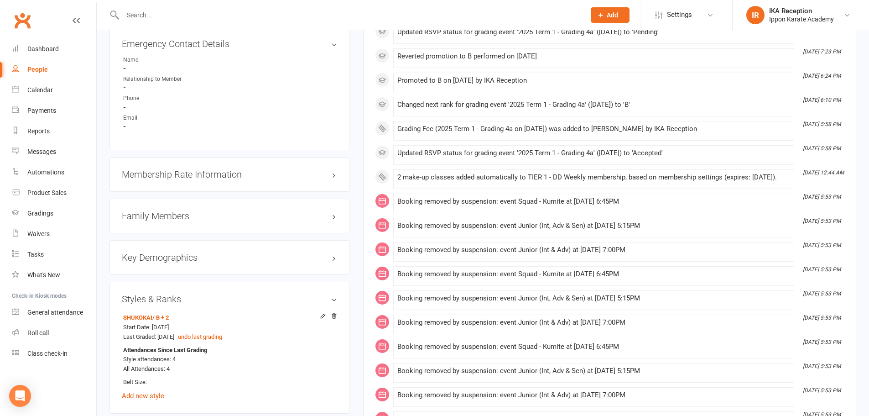
click at [335, 215] on h3 "Family Members" at bounding box center [229, 216] width 215 height 10
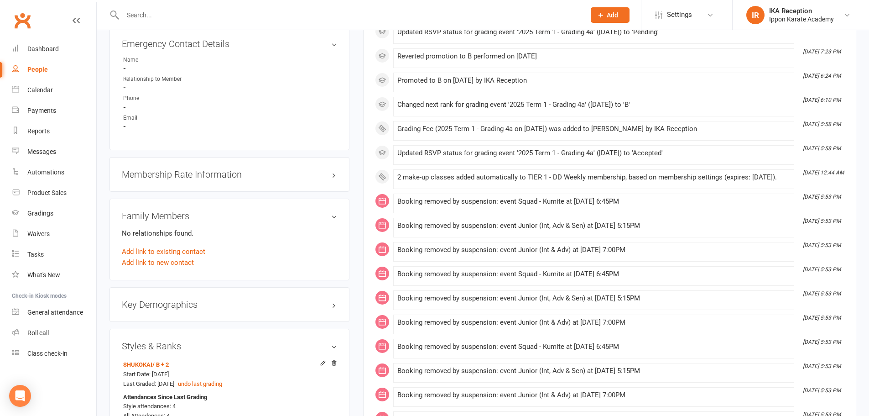
click at [335, 215] on h3 "Family Members" at bounding box center [229, 216] width 215 height 10
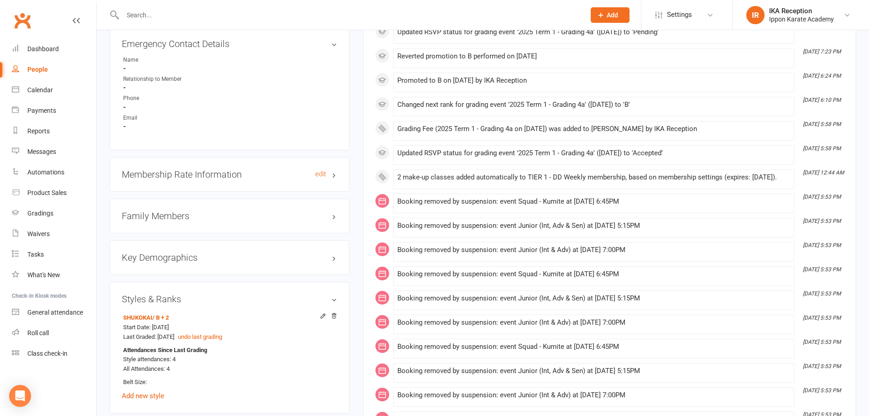
click at [333, 174] on h3 "Membership Rate Information edit" at bounding box center [229, 174] width 215 height 10
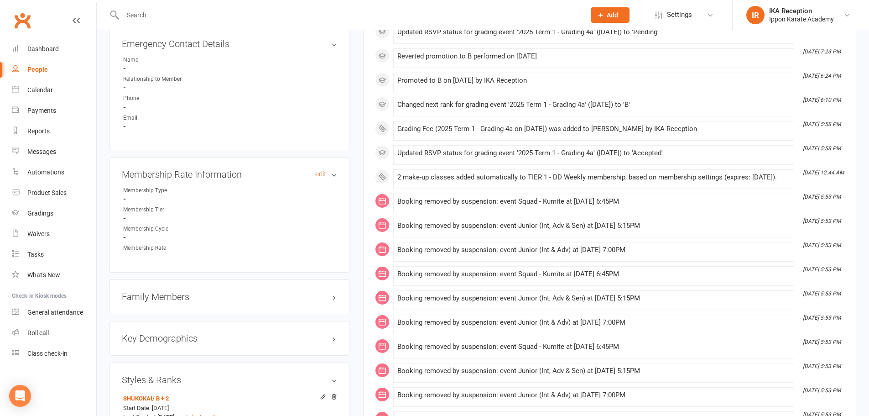
click at [333, 174] on h3 "Membership Rate Information edit" at bounding box center [229, 174] width 215 height 10
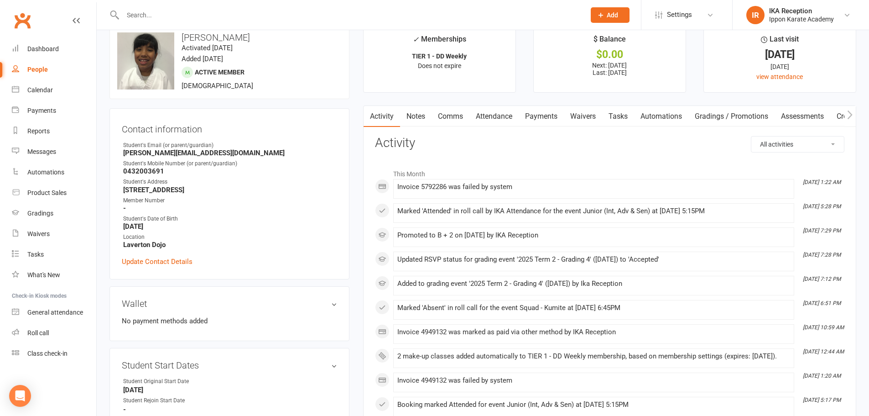
scroll to position [0, 0]
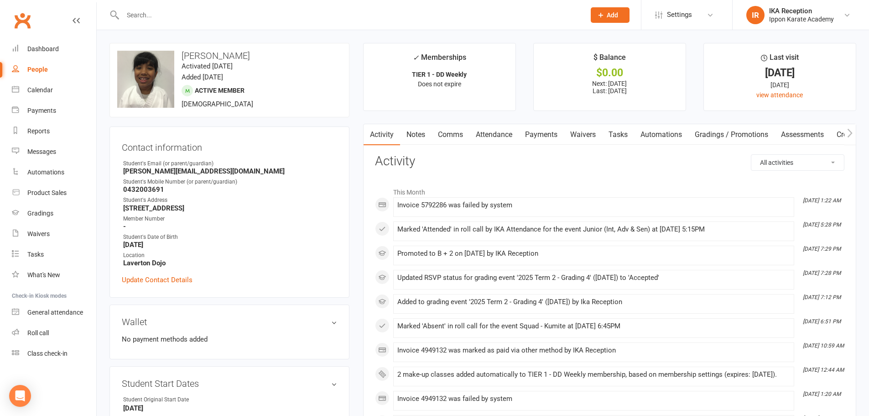
click at [134, 13] on input "text" at bounding box center [349, 15] width 459 height 13
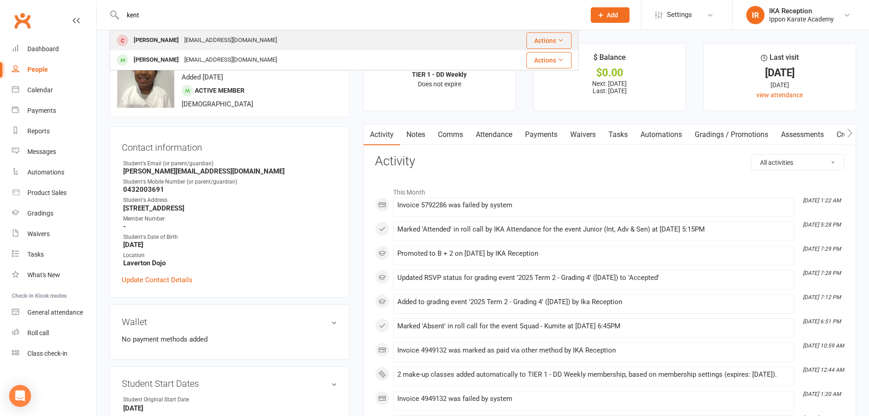
type input "kent"
click at [182, 36] on div "[EMAIL_ADDRESS][DOMAIN_NAME]" at bounding box center [231, 40] width 98 height 13
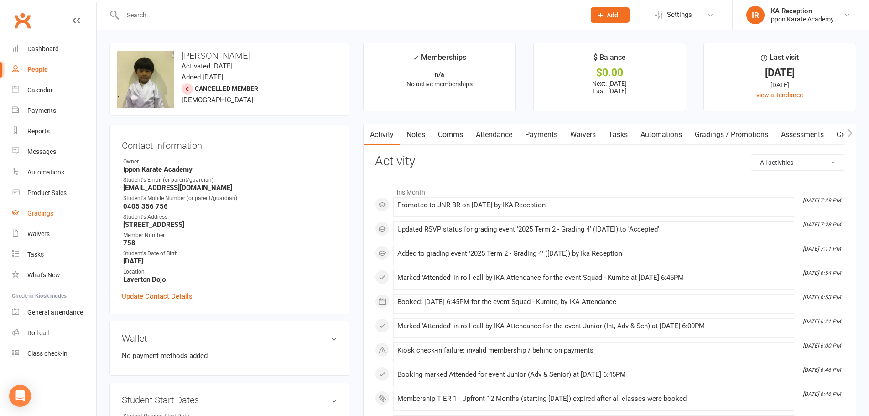
click at [37, 214] on div "Gradings" at bounding box center [40, 212] width 26 height 7
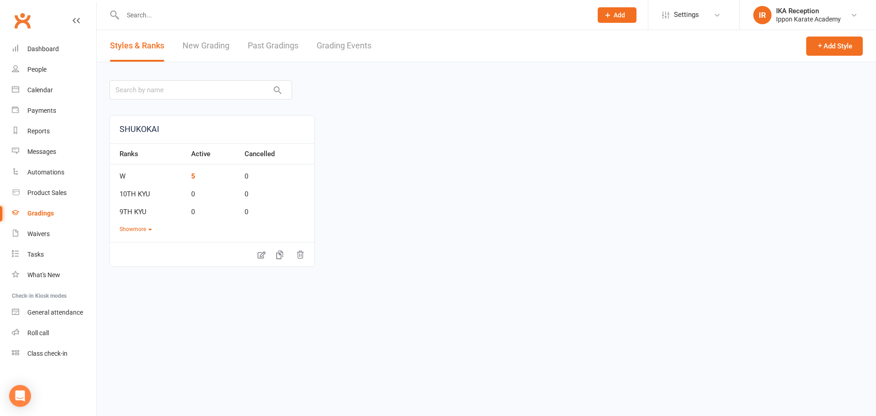
click at [140, 17] on input "text" at bounding box center [353, 15] width 466 height 13
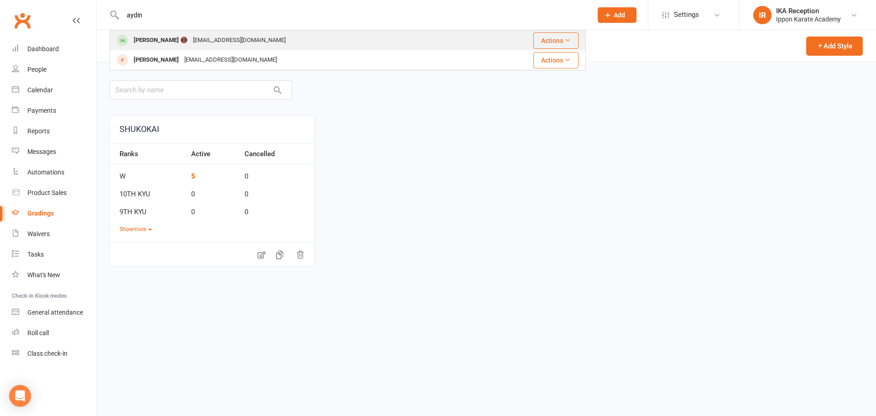
type input "aydin"
click at [164, 38] on div "[PERSON_NAME] 📵" at bounding box center [160, 40] width 59 height 13
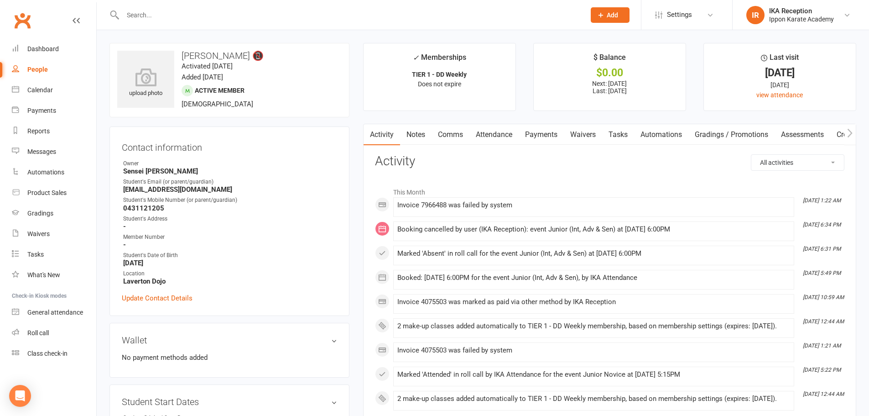
click at [500, 133] on link "Attendance" at bounding box center [494, 134] width 49 height 21
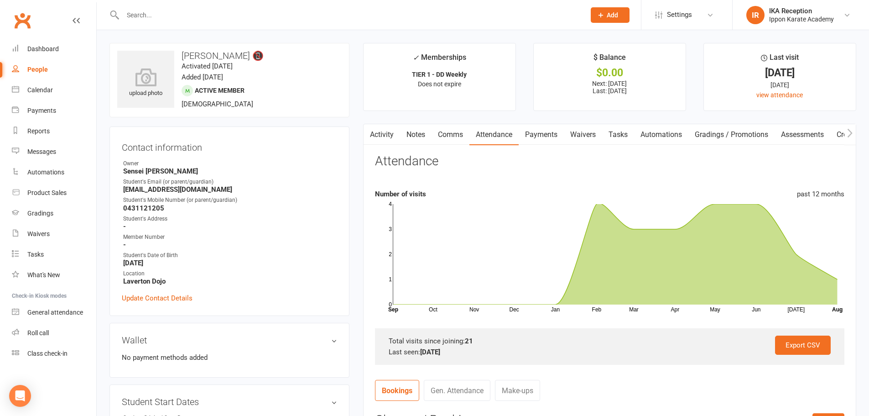
click at [459, 396] on link "Gen. Attendance" at bounding box center [457, 390] width 67 height 21
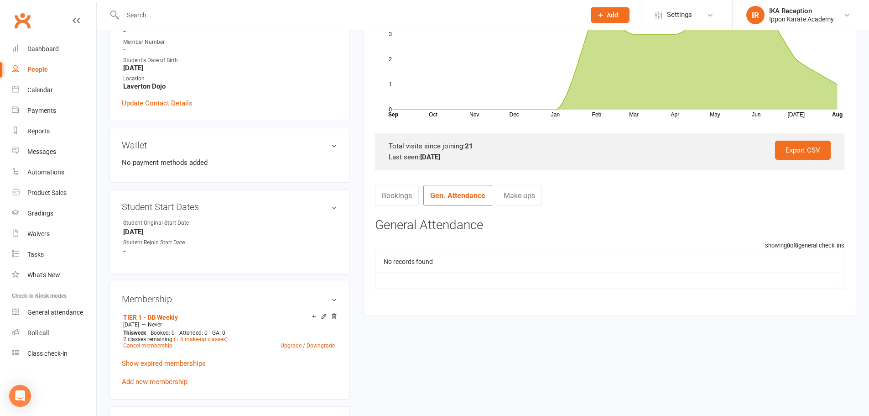
scroll to position [201, 0]
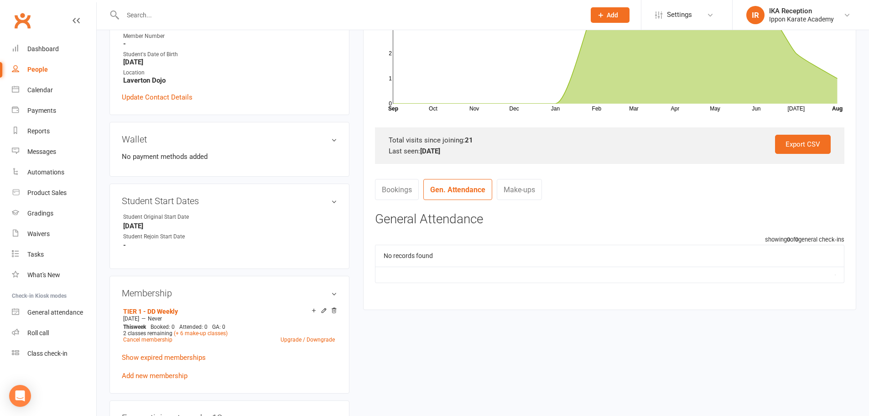
click at [521, 185] on link "Make-ups" at bounding box center [519, 189] width 45 height 21
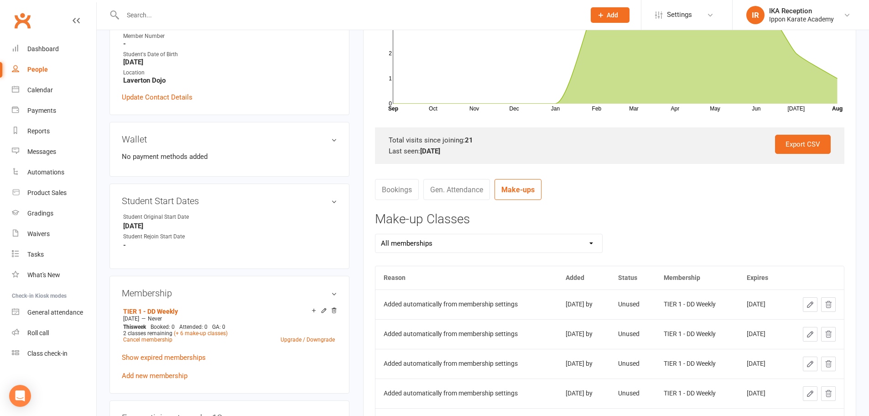
click at [472, 191] on link "Gen. Attendance" at bounding box center [457, 189] width 67 height 21
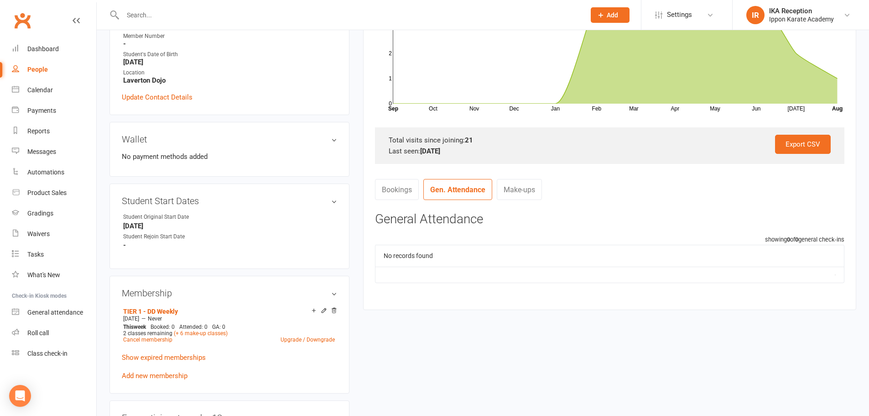
click at [388, 187] on link "Bookings" at bounding box center [397, 189] width 44 height 21
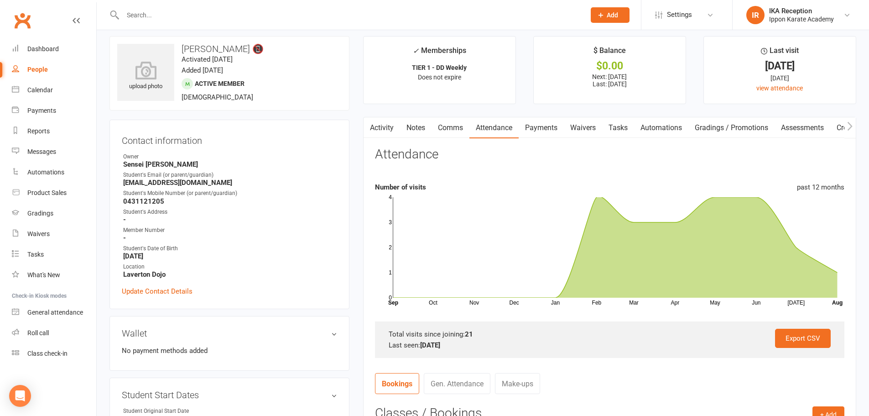
scroll to position [5, 0]
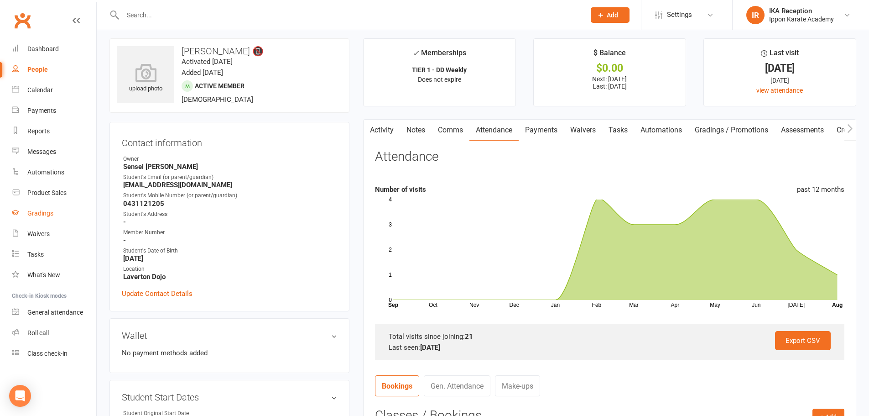
click at [39, 212] on div "Gradings" at bounding box center [40, 212] width 26 height 7
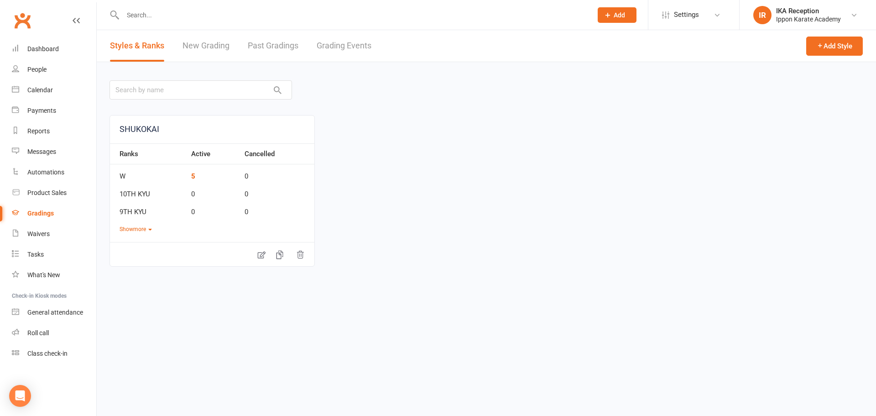
click at [344, 46] on link "Grading Events" at bounding box center [344, 45] width 55 height 31
select select "100"
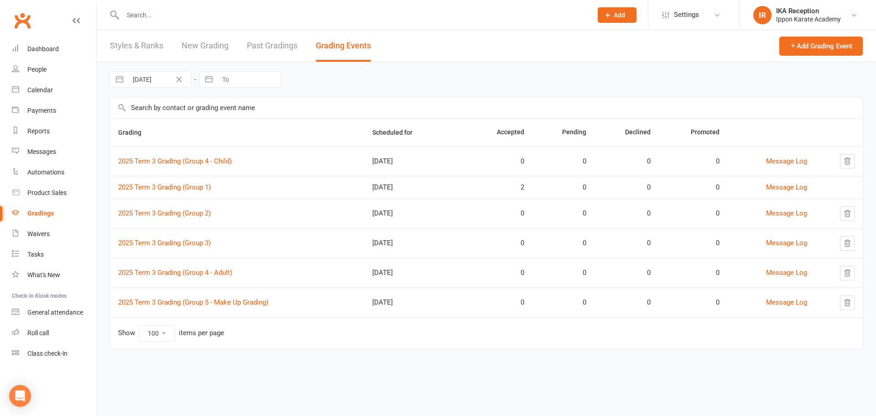
select select "6"
select select "2025"
select select "7"
select select "2025"
select select "8"
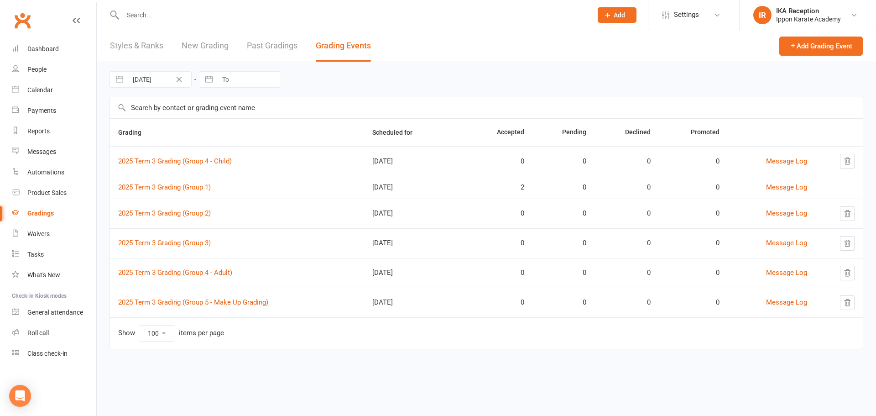
select select "2025"
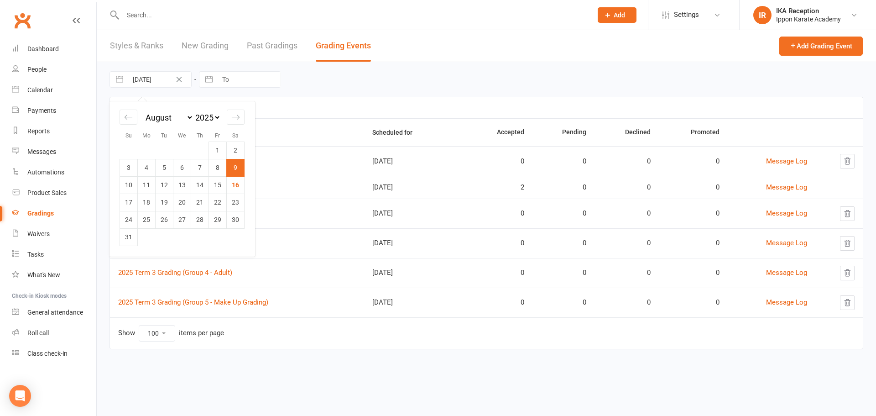
click at [148, 84] on input "[DATE]" at bounding box center [159, 80] width 63 height 16
click at [125, 117] on icon "Move backward to switch to the previous month." at bounding box center [128, 117] width 9 height 9
select select "5"
select select "2025"
click at [125, 117] on icon "Move backward to switch to the previous month." at bounding box center [128, 117] width 9 height 9
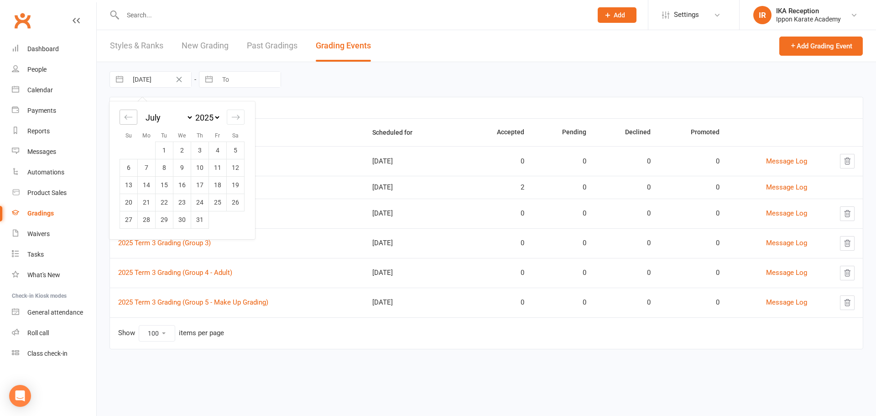
select select "4"
select select "2025"
click at [125, 117] on icon "Move backward to switch to the previous month." at bounding box center [128, 117] width 9 height 9
select select "2"
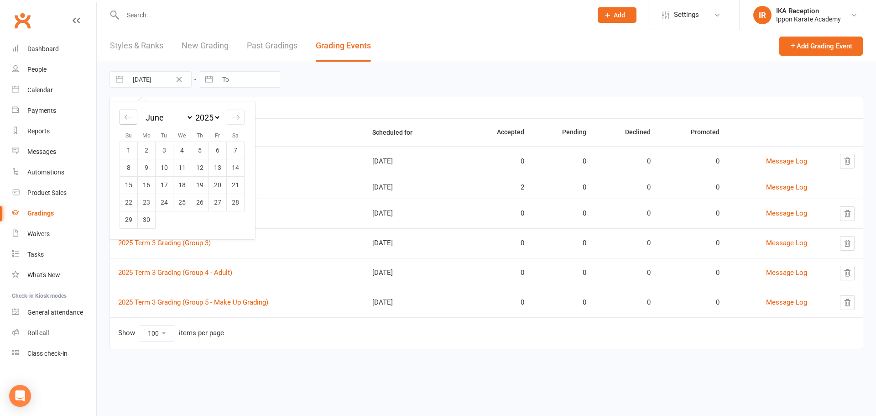
select select "2025"
select select "3"
select select "2025"
click at [125, 117] on icon "Move backward to switch to the previous month." at bounding box center [128, 117] width 9 height 9
select select "1"
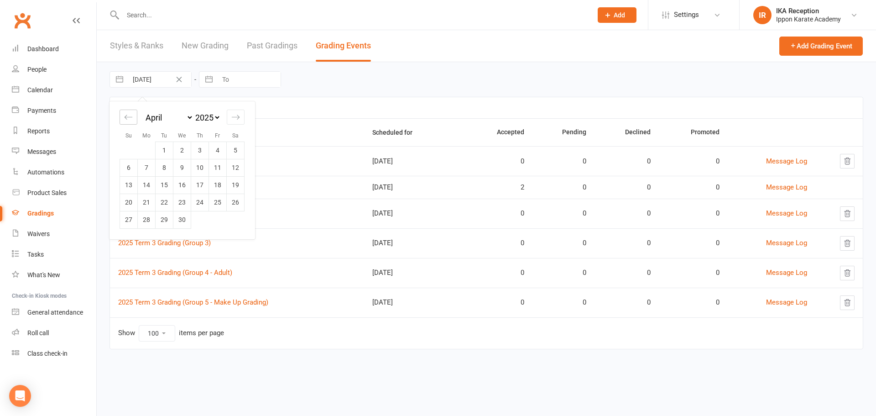
select select "2025"
click at [125, 117] on icon "Move backward to switch to the previous month." at bounding box center [128, 117] width 9 height 9
select select "2025"
click at [125, 117] on icon "Move backward to switch to the previous month." at bounding box center [128, 117] width 9 height 9
select select "11"
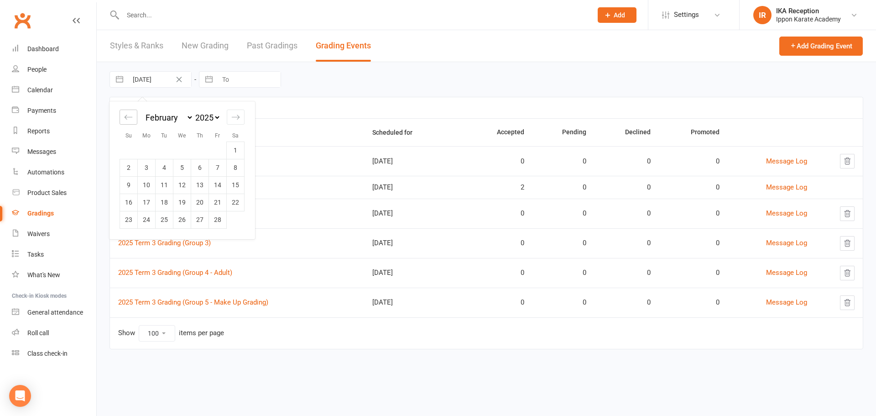
select select "2024"
click at [179, 148] on td "1" at bounding box center [182, 149] width 18 height 17
type input "[DATE]"
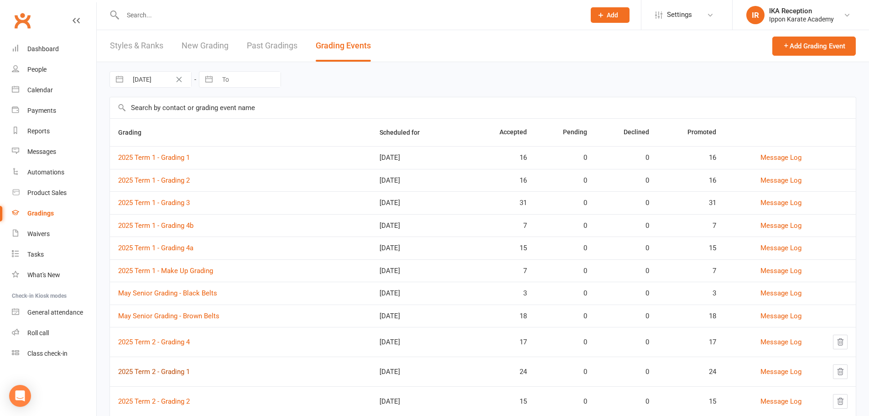
click at [169, 369] on link "2025 Term 2 - Grading 1" at bounding box center [154, 371] width 72 height 8
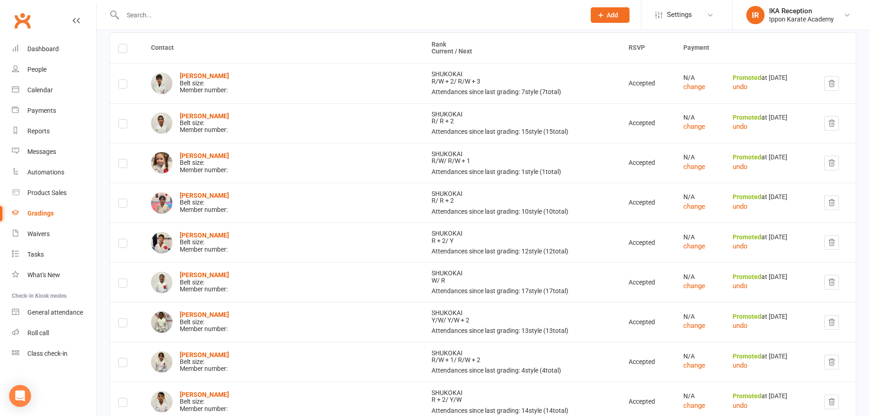
scroll to position [105, 0]
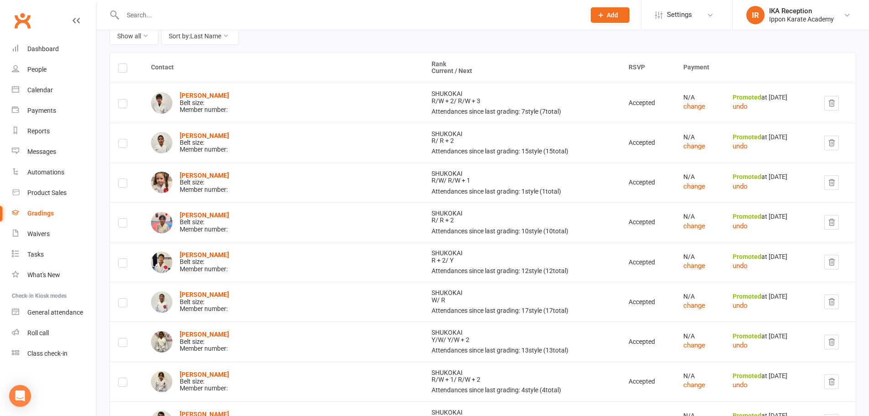
click at [191, 145] on div "[PERSON_NAME] Belt size: Member number:" at bounding box center [204, 142] width 49 height 21
click at [159, 144] on img at bounding box center [161, 142] width 21 height 21
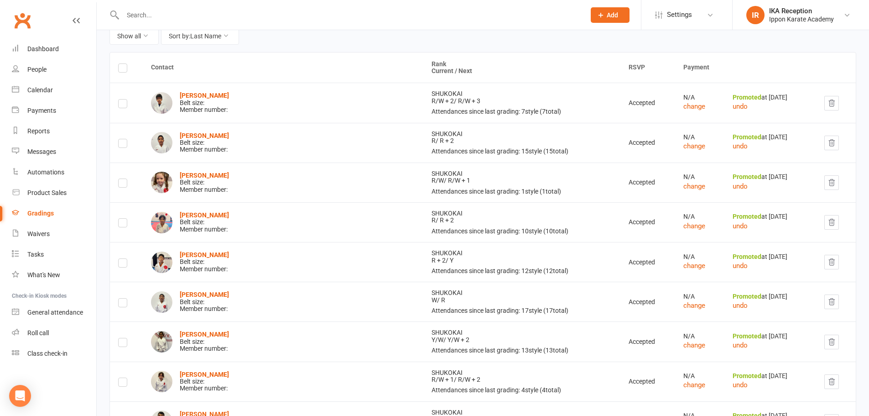
click at [174, 141] on div "[PERSON_NAME] Belt size: Member number:" at bounding box center [283, 142] width 264 height 21
click at [123, 145] on label at bounding box center [122, 145] width 9 height 0
click at [123, 139] on input "checkbox" at bounding box center [122, 139] width 9 height 0
click at [170, 147] on img at bounding box center [161, 142] width 21 height 21
click at [122, 145] on label at bounding box center [122, 145] width 9 height 0
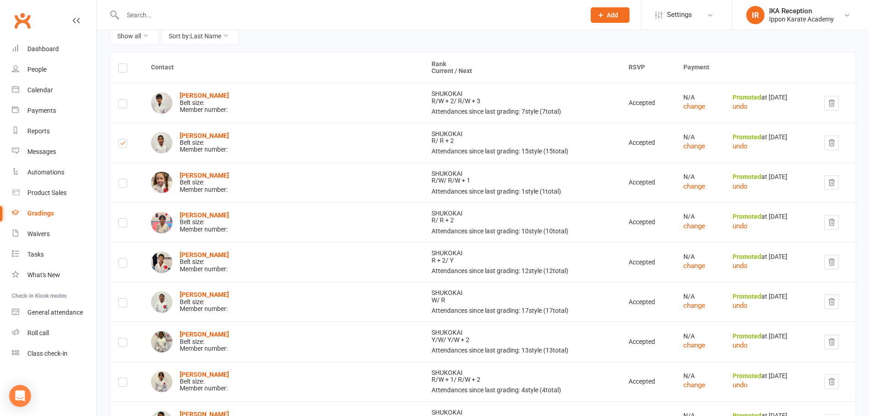
click at [122, 139] on input "checkbox" at bounding box center [122, 139] width 9 height 0
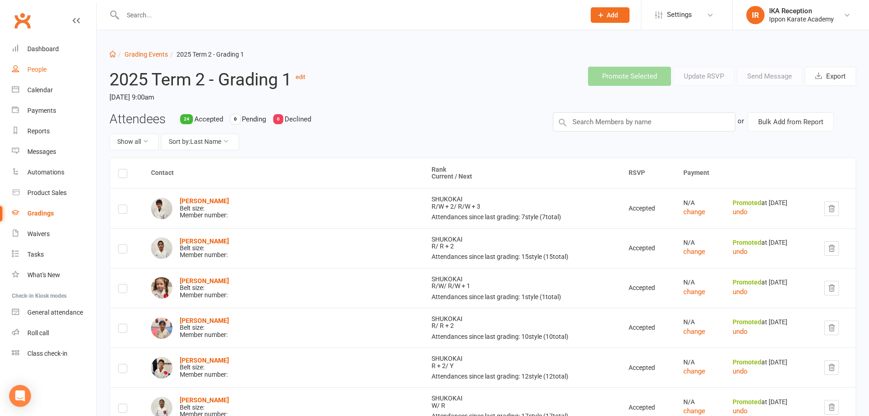
click at [42, 69] on div "People" at bounding box center [36, 69] width 19 height 7
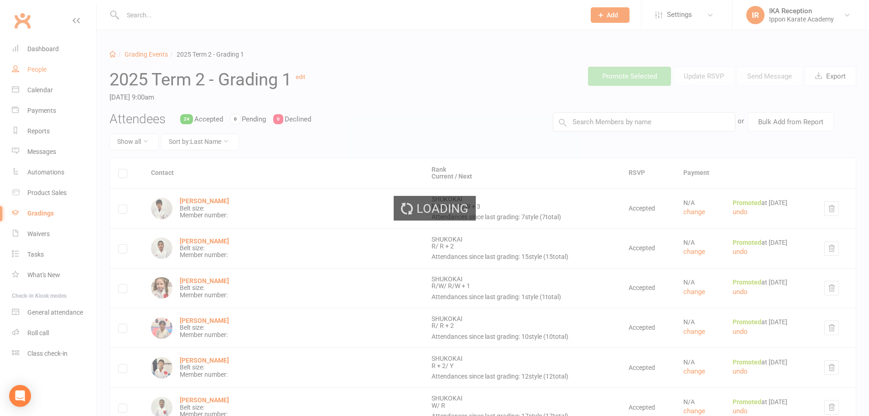
select select "100"
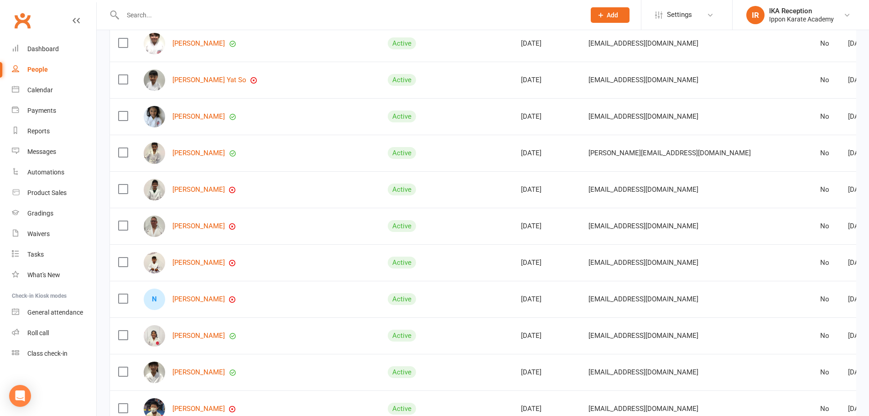
scroll to position [3476, 0]
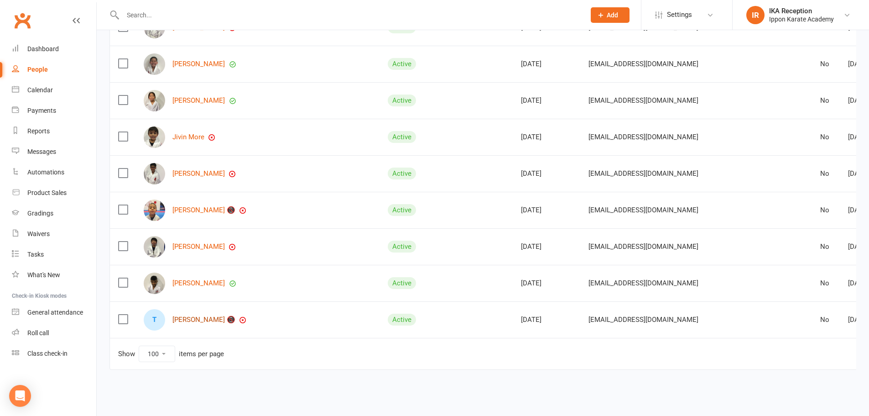
click at [217, 316] on link "[PERSON_NAME] 📵" at bounding box center [204, 320] width 63 height 8
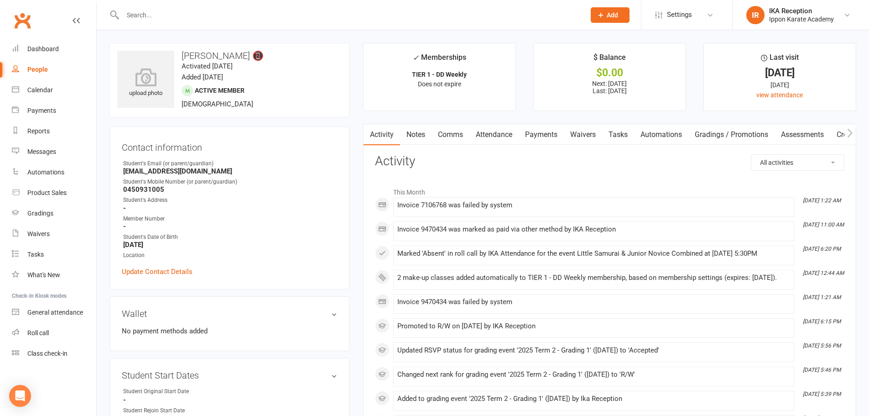
click at [495, 136] on link "Attendance" at bounding box center [494, 134] width 49 height 21
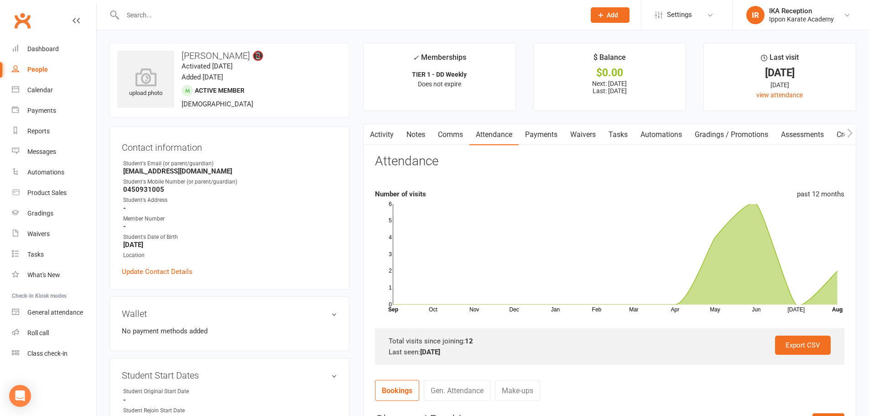
select select "100"
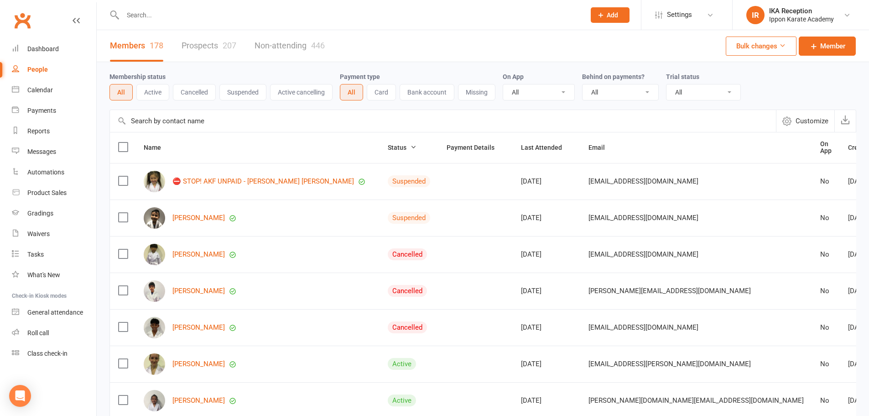
click at [156, 16] on input "text" at bounding box center [349, 15] width 459 height 13
click at [135, 14] on input "text" at bounding box center [349, 15] width 459 height 13
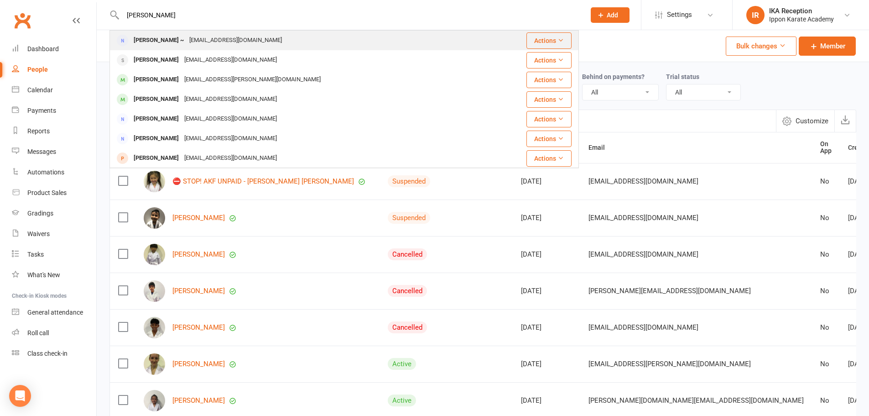
type input "[PERSON_NAME]"
click at [173, 42] on div "[PERSON_NAME] ~" at bounding box center [159, 40] width 56 height 13
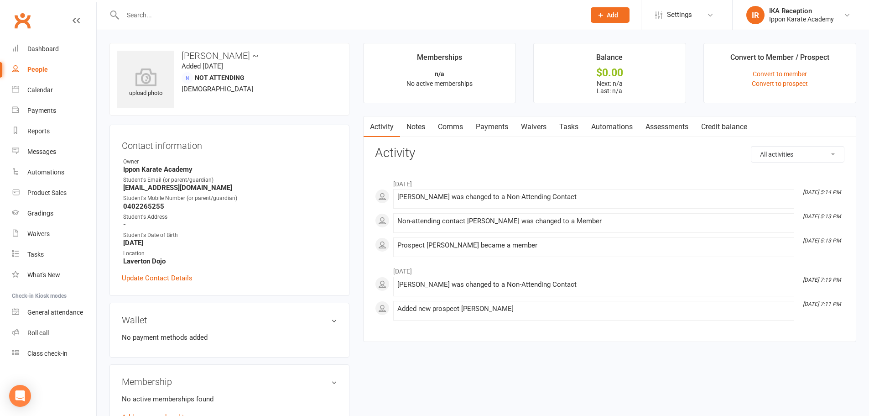
click at [129, 15] on input "text" at bounding box center [349, 15] width 459 height 13
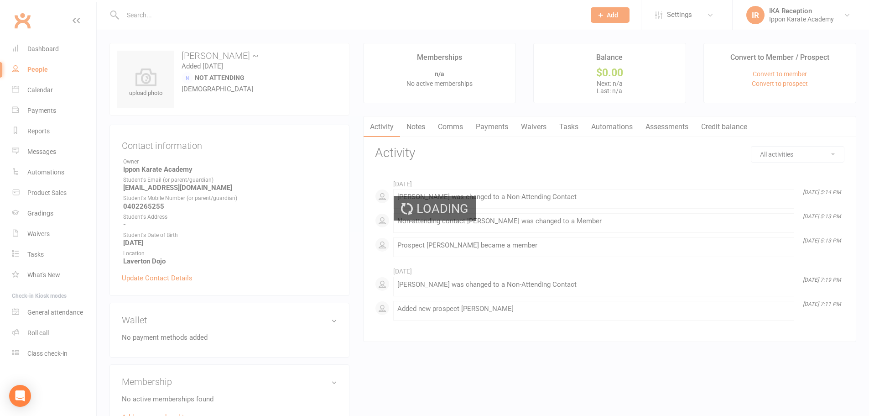
select select "100"
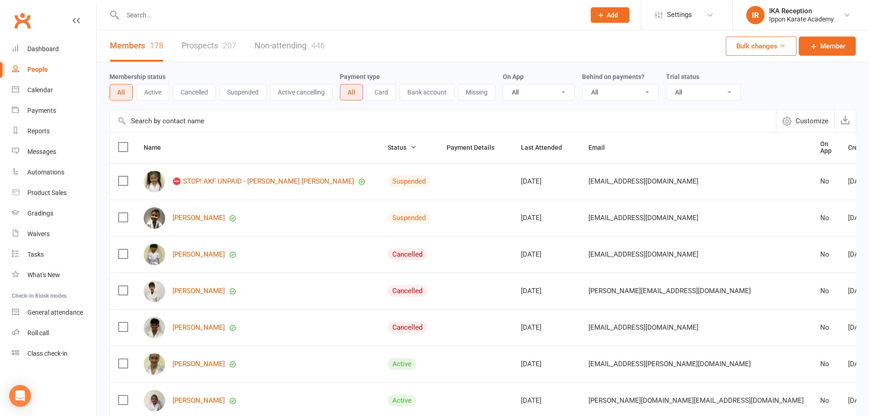
click at [153, 12] on input "text" at bounding box center [349, 15] width 459 height 13
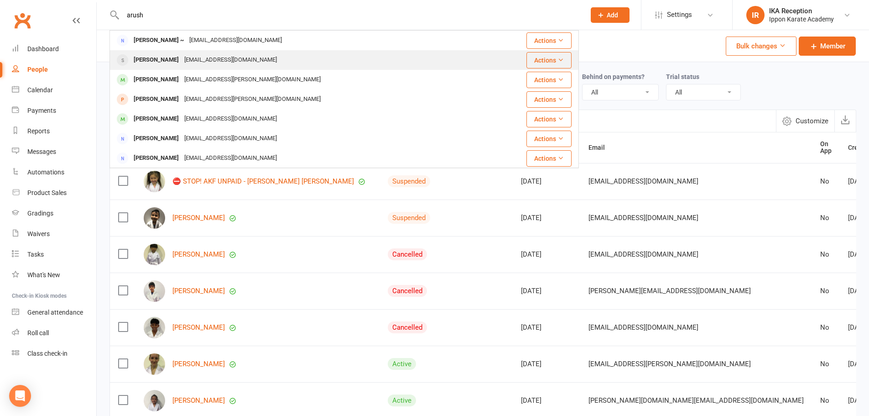
type input "arush"
click at [173, 62] on div "[PERSON_NAME]" at bounding box center [156, 59] width 51 height 13
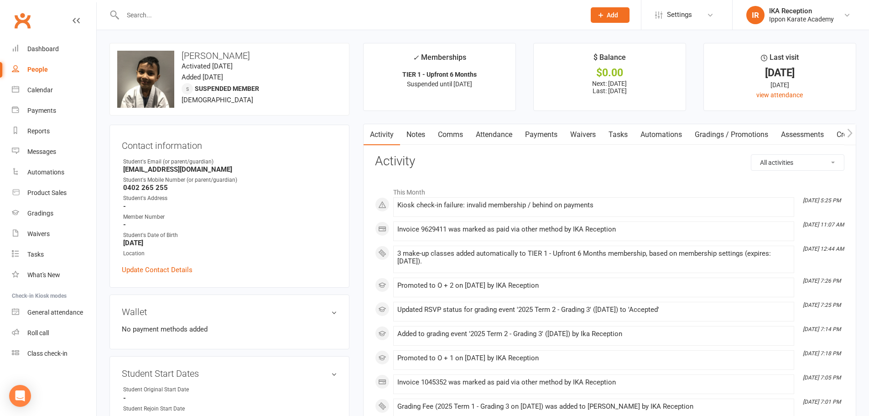
click at [496, 133] on link "Attendance" at bounding box center [494, 134] width 49 height 21
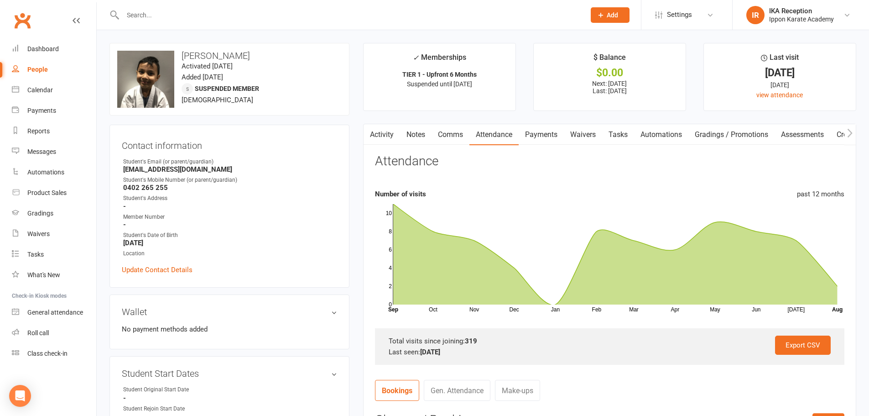
click at [850, 132] on icon "button" at bounding box center [849, 133] width 5 height 10
click at [369, 131] on icon "button" at bounding box center [368, 133] width 5 height 10
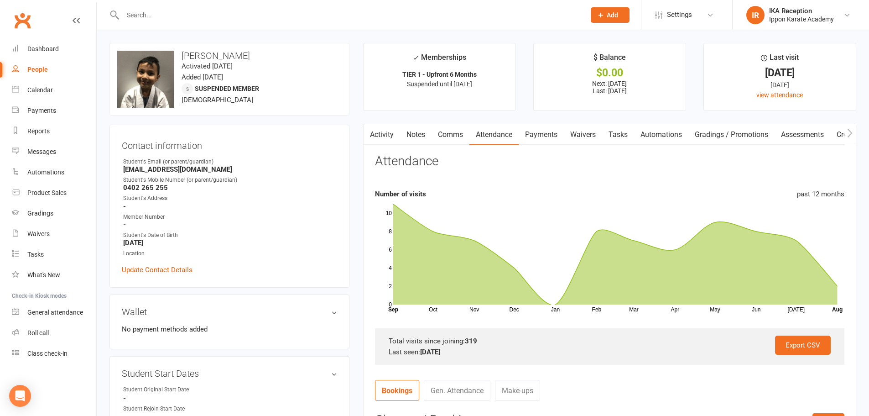
click at [369, 131] on icon "button" at bounding box center [368, 133] width 5 height 10
click at [382, 136] on link "Activity" at bounding box center [382, 134] width 37 height 21
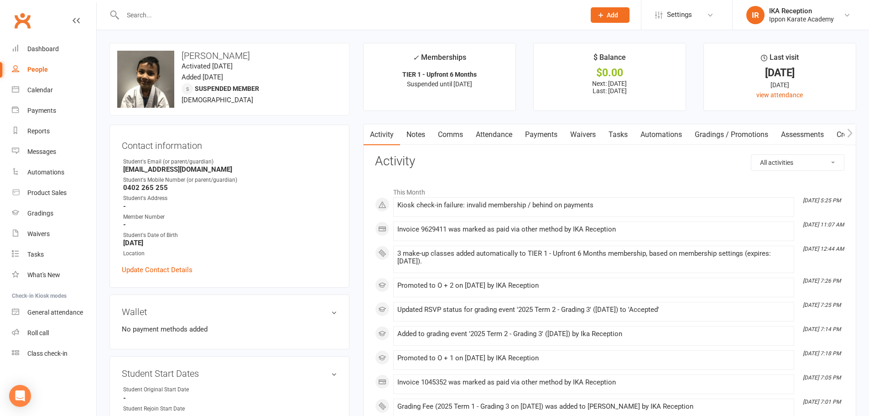
click at [414, 135] on link "Notes" at bounding box center [415, 134] width 31 height 21
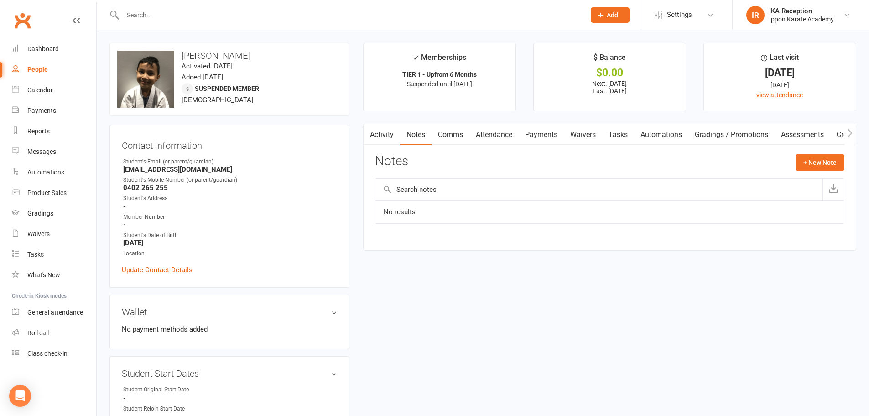
click at [457, 138] on link "Comms" at bounding box center [451, 134] width 38 height 21
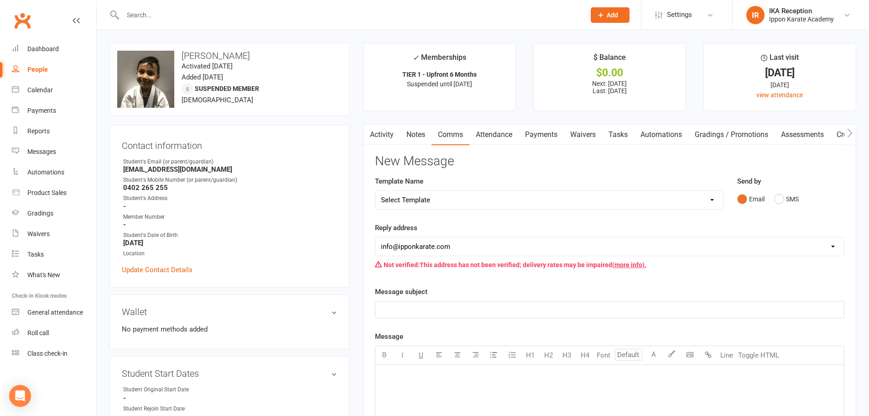
click at [488, 131] on link "Attendance" at bounding box center [494, 134] width 49 height 21
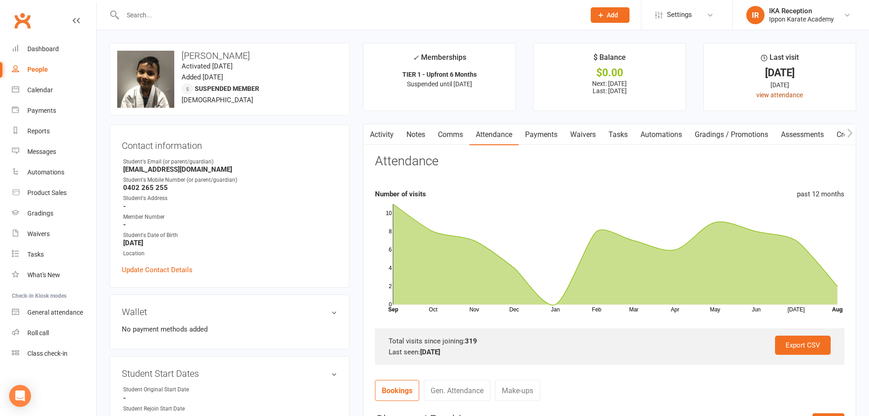
click at [791, 93] on link "view attendance" at bounding box center [780, 94] width 47 height 7
click at [588, 132] on link "Waivers" at bounding box center [583, 134] width 38 height 21
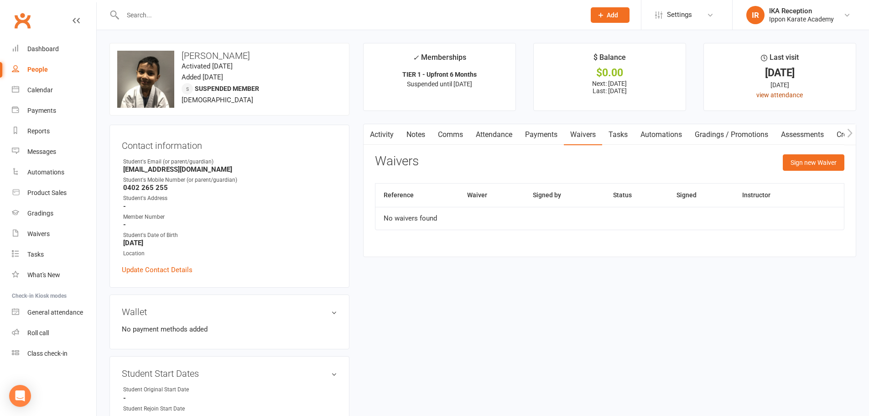
click at [784, 94] on link "view attendance" at bounding box center [780, 94] width 47 height 7
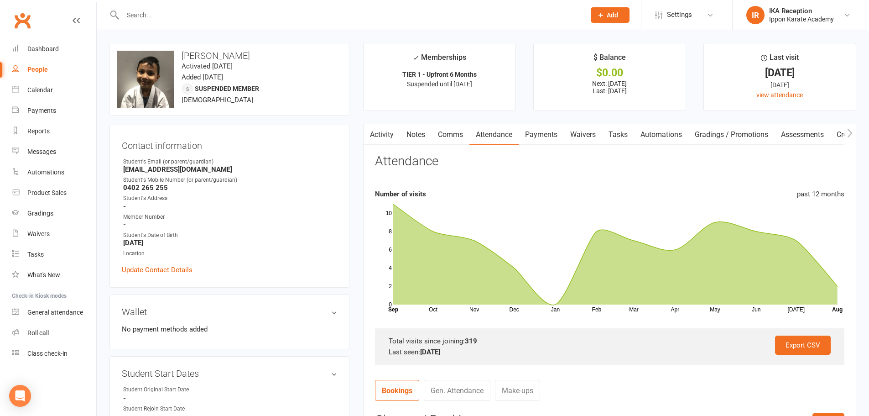
click at [129, 12] on input "text" at bounding box center [349, 15] width 459 height 13
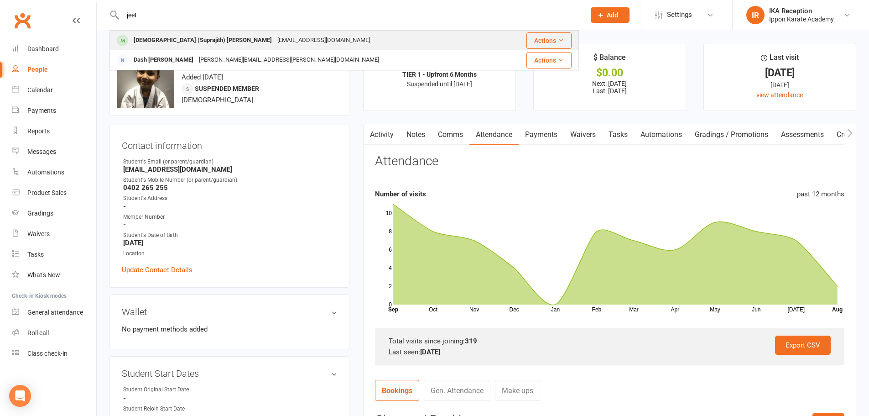
type input "jeet"
click at [143, 33] on div "[PERSON_NAME] (Suprajith) [PERSON_NAME] [PERSON_NAME][EMAIL_ADDRESS][DOMAIN_NAM…" at bounding box center [306, 40] width 393 height 19
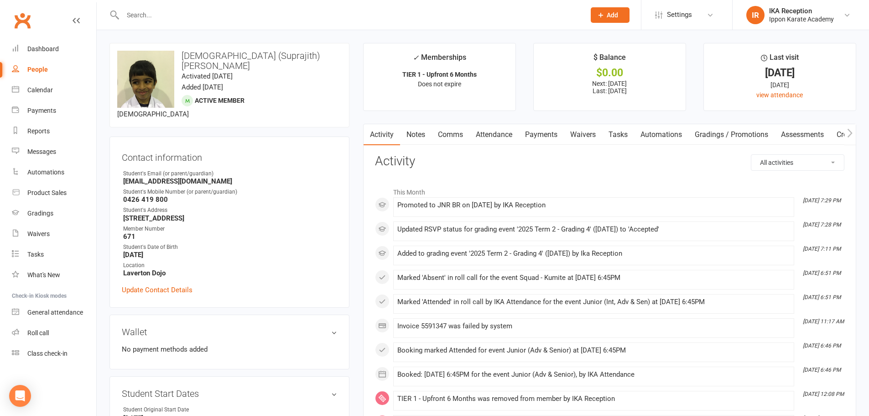
click at [490, 136] on link "Attendance" at bounding box center [494, 134] width 49 height 21
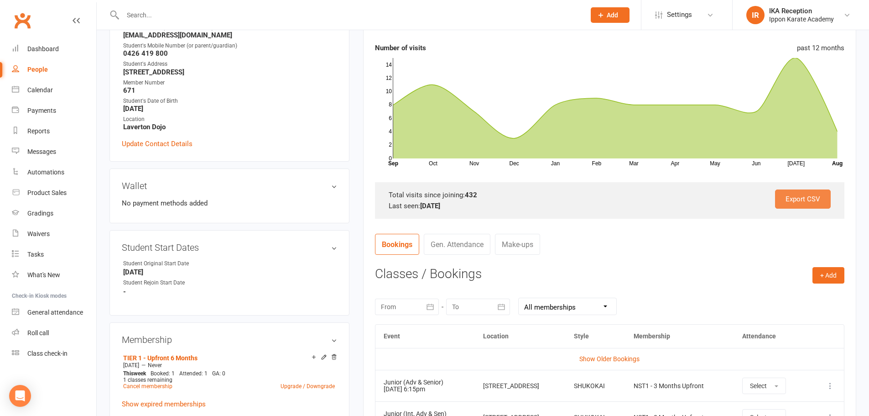
scroll to position [154, 0]
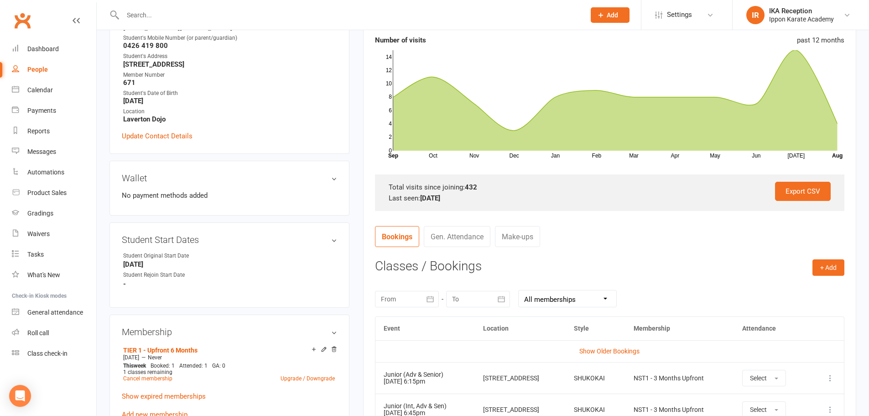
click at [418, 297] on div at bounding box center [407, 299] width 64 height 16
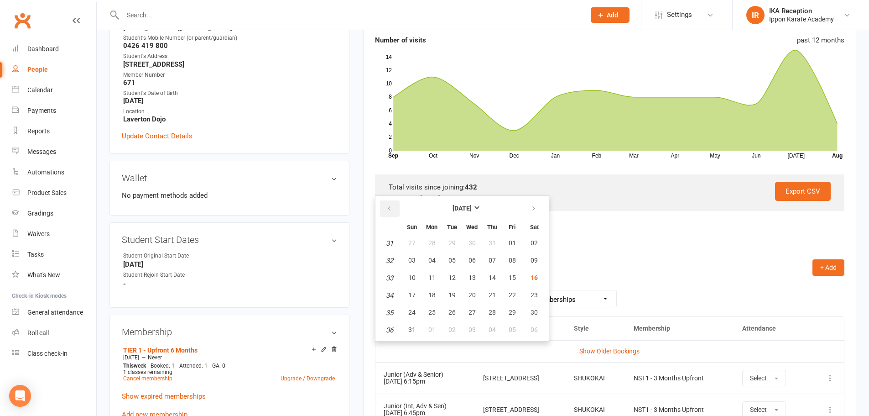
click at [388, 208] on icon "button" at bounding box center [389, 208] width 6 height 7
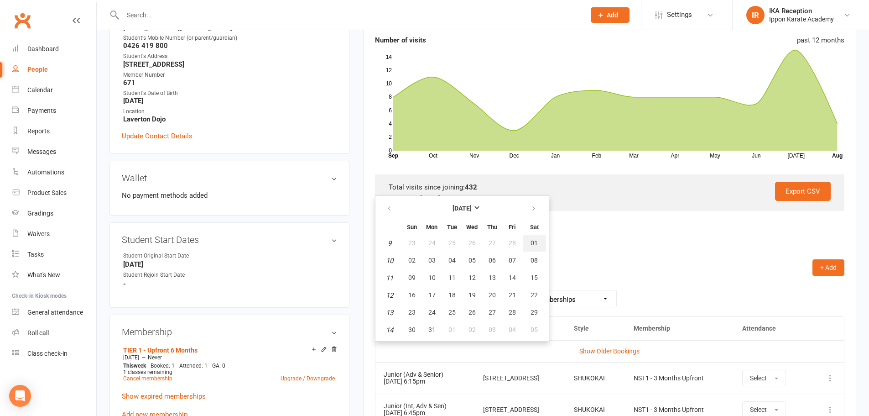
click at [537, 241] on span "01" at bounding box center [534, 242] width 7 height 7
type input "[DATE]"
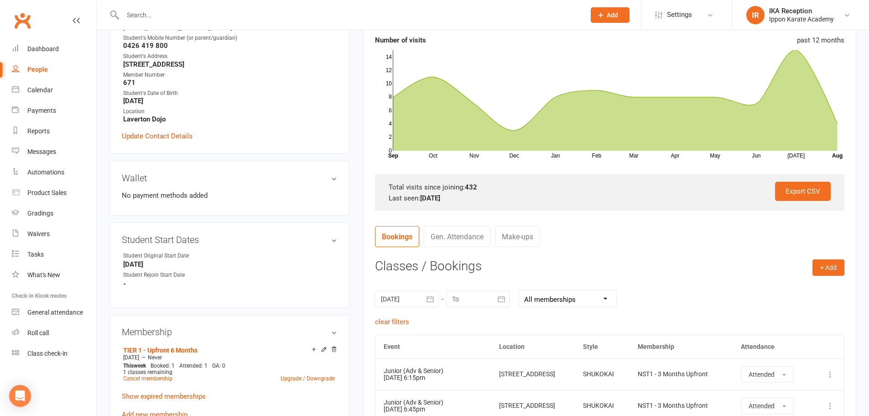
click at [503, 299] on icon "button" at bounding box center [501, 298] width 9 height 9
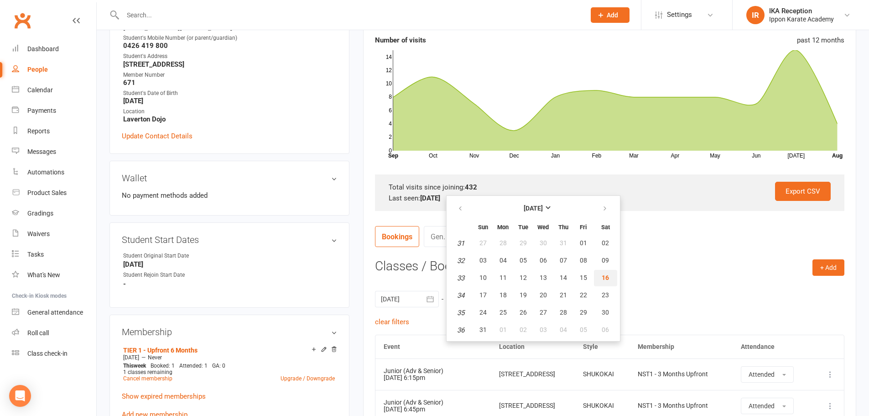
click at [604, 277] on span "16" at bounding box center [605, 277] width 7 height 7
type input "[DATE]"
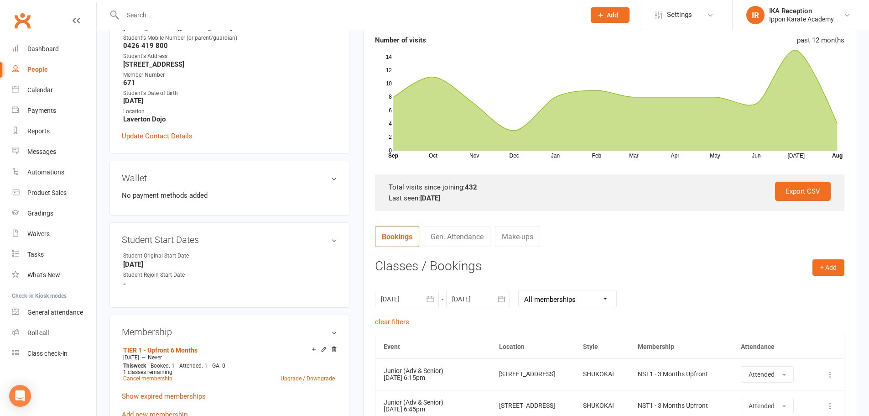
click at [606, 296] on select "All memberships From other Members TIER 1 - Upfront 6 Months NST1 - 6 Months Up…" at bounding box center [568, 298] width 98 height 16
drag, startPoint x: 638, startPoint y: 255, endPoint x: 814, endPoint y: 281, distance: 177.5
click at [824, 272] on button "+ Add" at bounding box center [829, 267] width 32 height 16
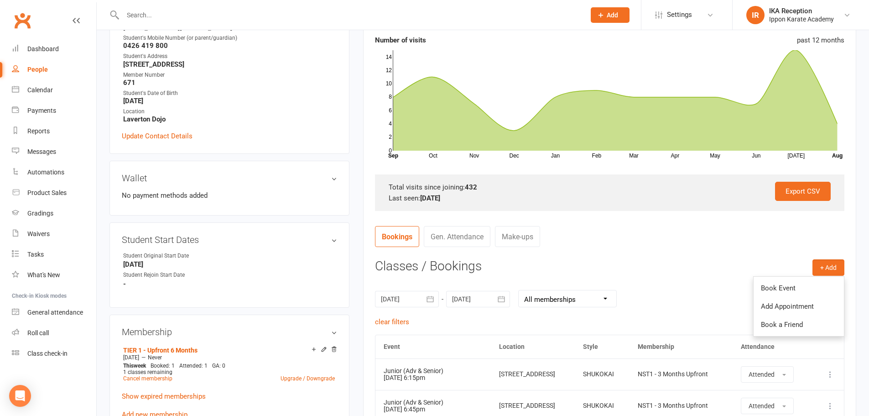
click at [663, 294] on div "[DATE] [DATE] Sun Mon Tue Wed Thu Fri Sat 9 23 24 25 26 27 28 01 10 02 03 04 05…" at bounding box center [610, 299] width 470 height 36
click at [432, 300] on icon "button" at bounding box center [430, 298] width 9 height 9
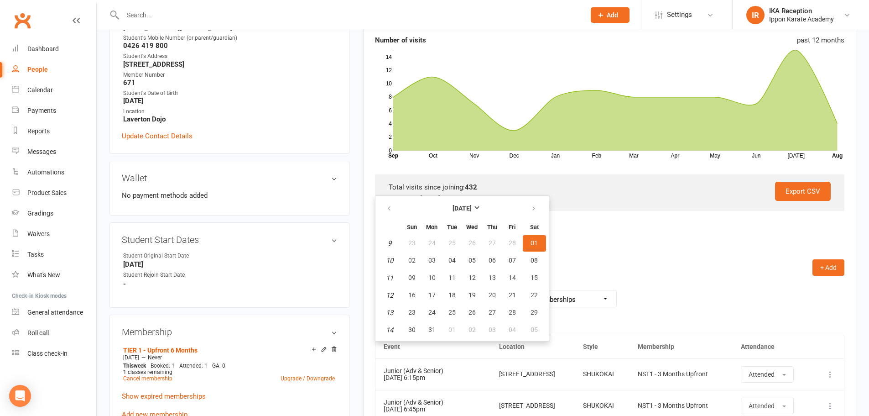
click at [574, 246] on nav "Bookings Gen. Attendance Make-ups" at bounding box center [610, 239] width 470 height 27
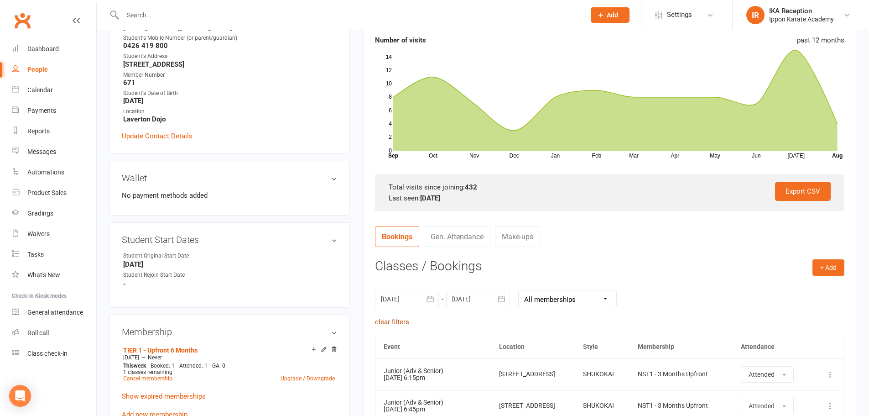
click at [387, 323] on link "clear filters" at bounding box center [392, 322] width 34 height 8
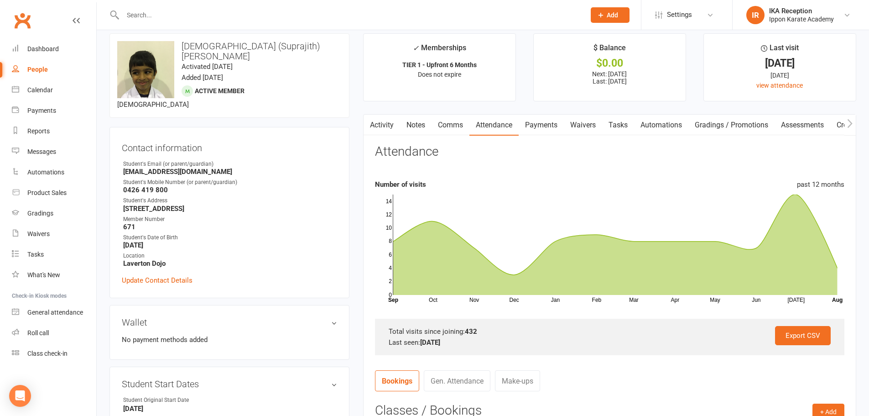
scroll to position [0, 0]
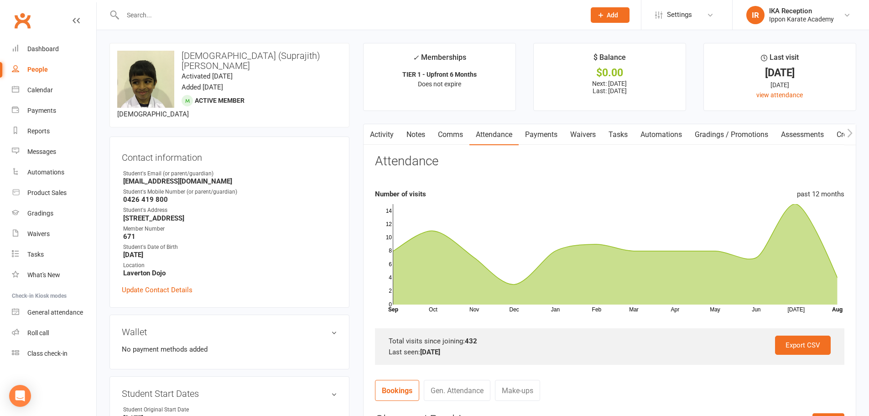
click at [133, 16] on input "text" at bounding box center [349, 15] width 459 height 13
type input "a"
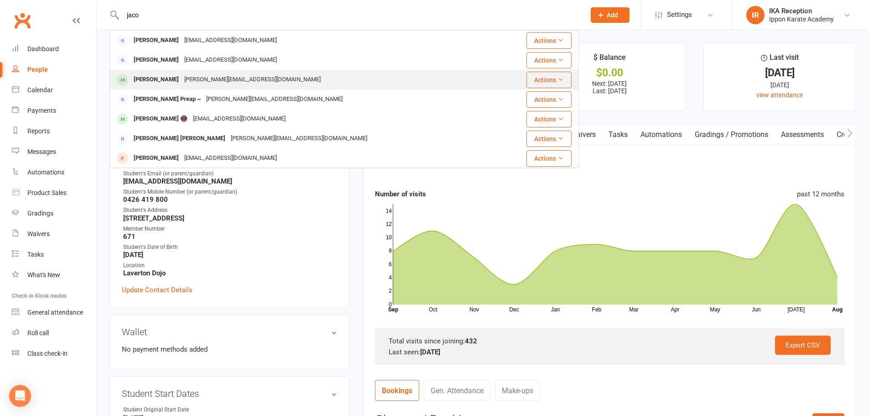
type input "jaco"
click at [198, 75] on div "[PERSON_NAME][EMAIL_ADDRESS][DOMAIN_NAME]" at bounding box center [253, 79] width 142 height 13
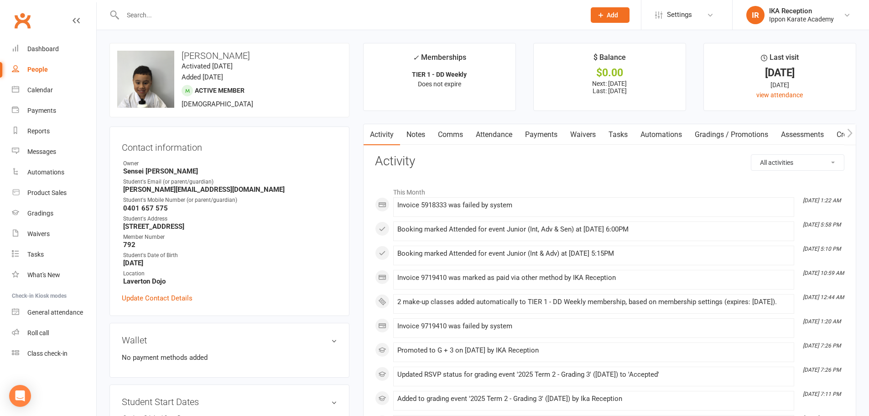
click at [498, 136] on link "Attendance" at bounding box center [494, 134] width 49 height 21
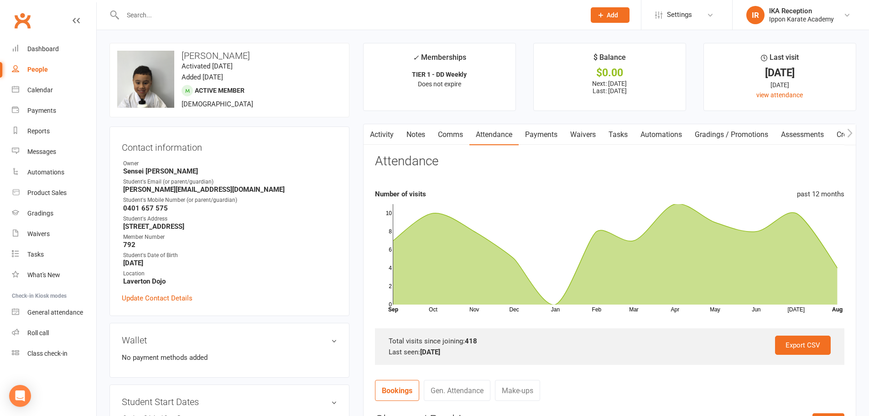
click at [127, 16] on input "text" at bounding box center [349, 15] width 459 height 13
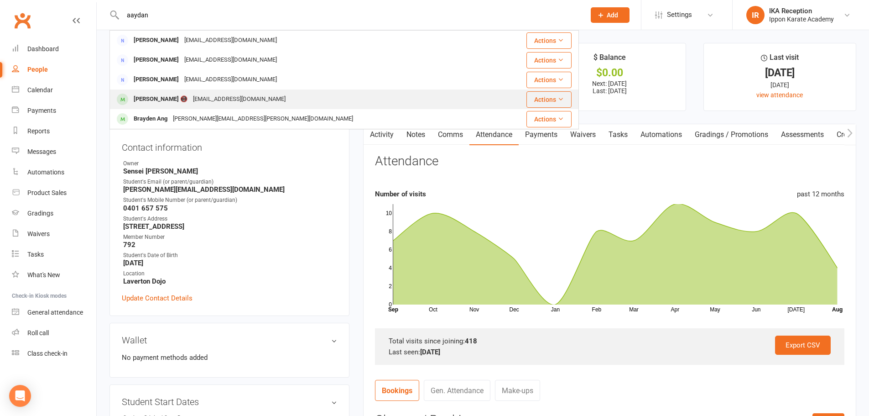
type input "aaydan"
click at [161, 99] on div "[PERSON_NAME] 📵" at bounding box center [160, 99] width 59 height 13
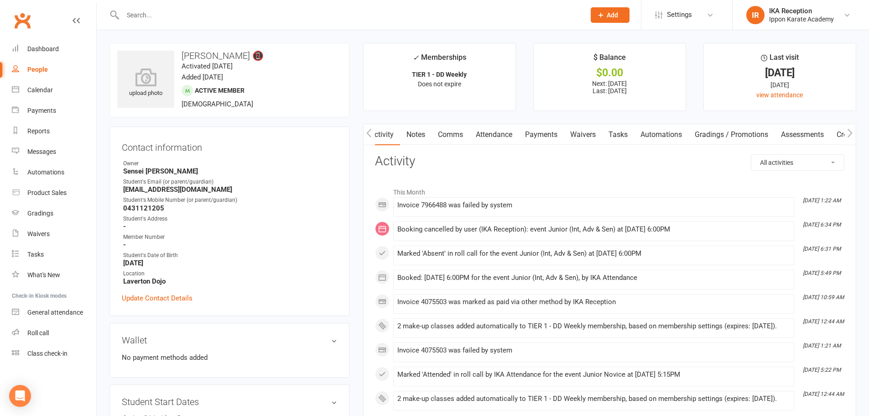
scroll to position [0, 0]
click at [507, 134] on link "Attendance" at bounding box center [493, 134] width 49 height 21
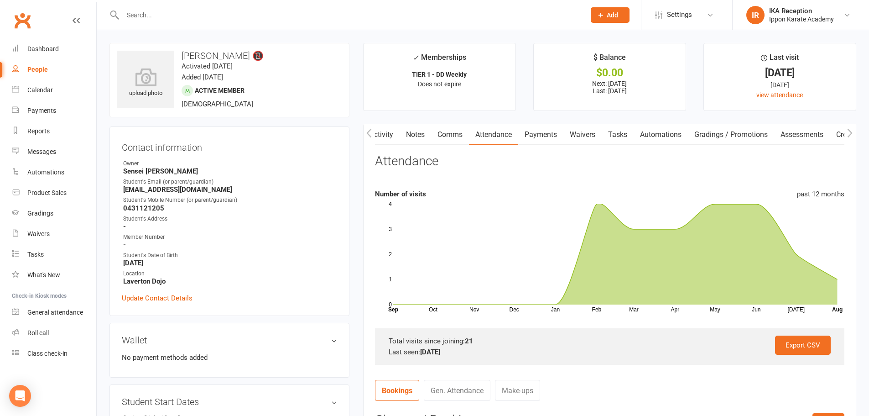
click at [138, 15] on input "text" at bounding box center [349, 15] width 459 height 13
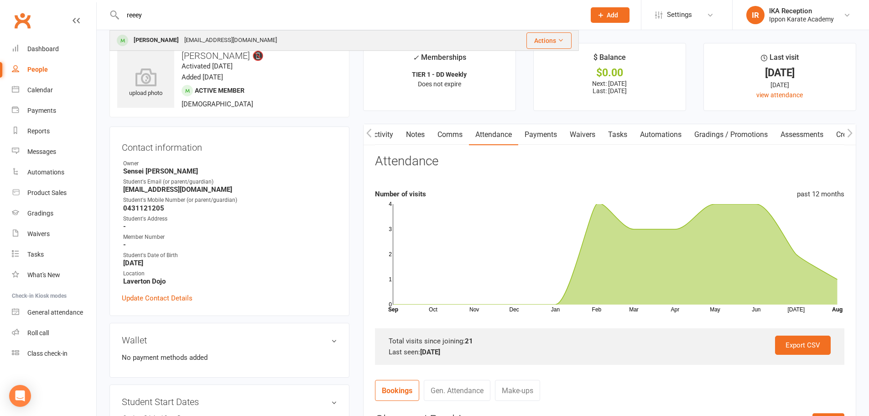
type input "reeey"
click at [182, 41] on div "[EMAIL_ADDRESS][DOMAIN_NAME]" at bounding box center [231, 40] width 98 height 13
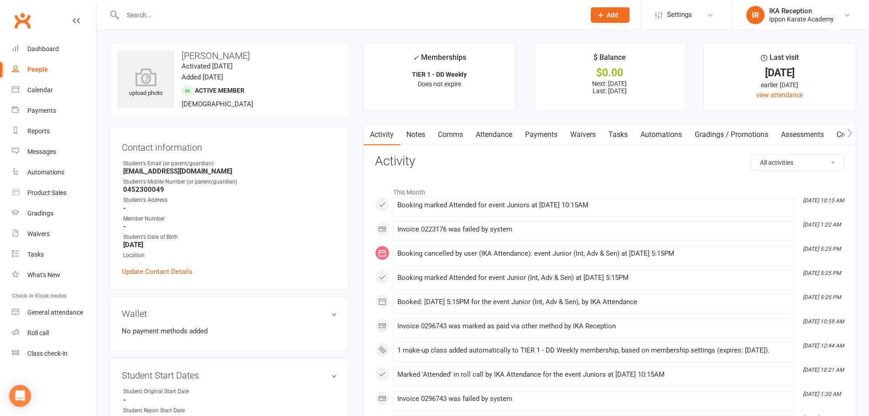
click at [493, 136] on link "Attendance" at bounding box center [494, 134] width 49 height 21
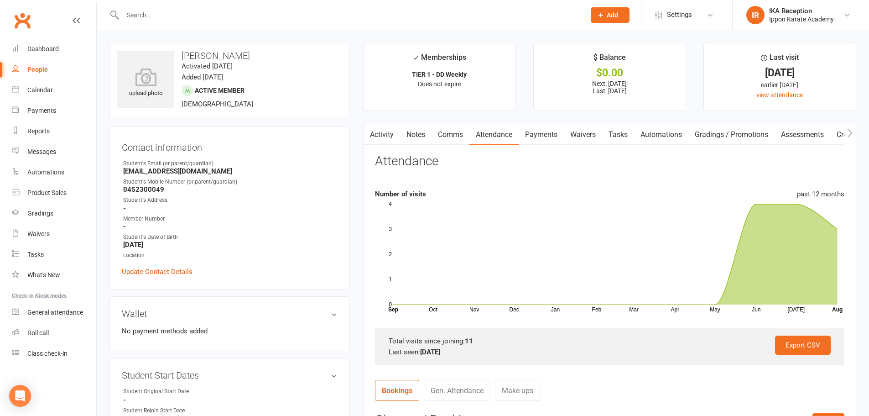
click at [129, 13] on input "text" at bounding box center [349, 15] width 459 height 13
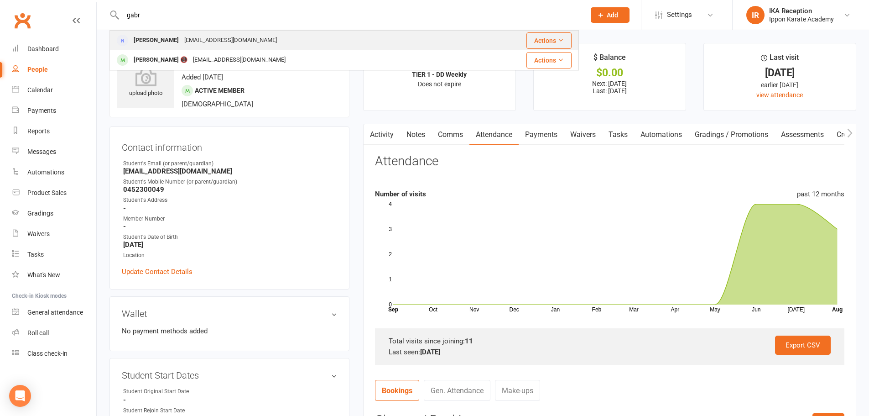
type input "gabr"
click at [153, 41] on div "[PERSON_NAME]" at bounding box center [156, 40] width 51 height 13
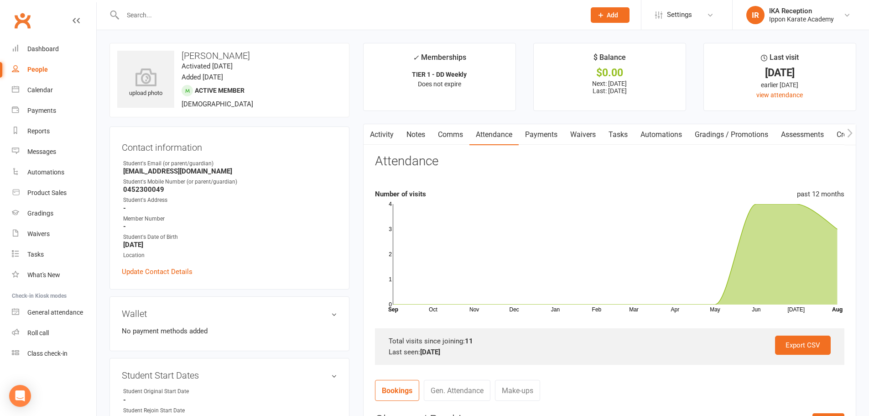
click at [166, 15] on input "text" at bounding box center [349, 15] width 459 height 13
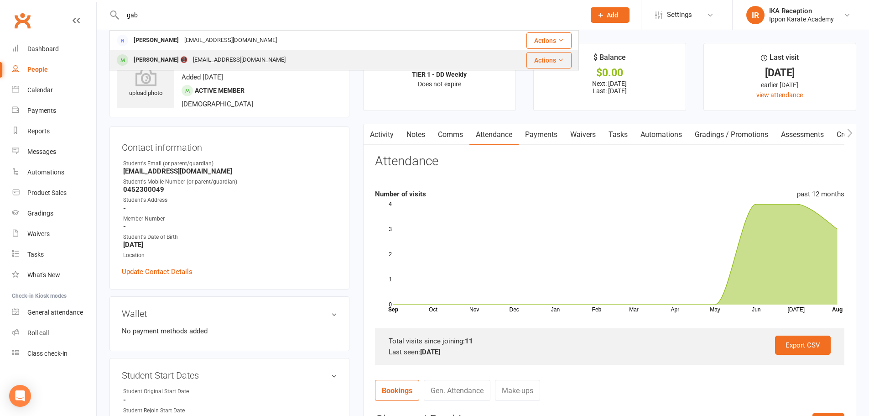
type input "gab"
click at [181, 61] on div "[PERSON_NAME] 📵" at bounding box center [160, 59] width 59 height 13
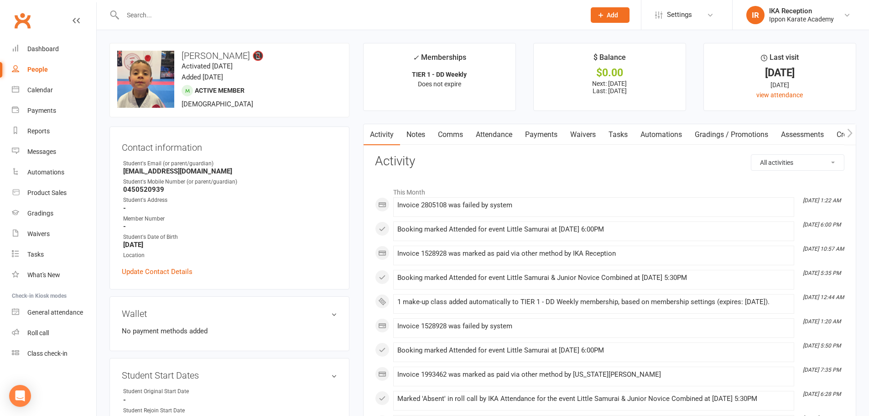
click at [489, 132] on link "Attendance" at bounding box center [494, 134] width 49 height 21
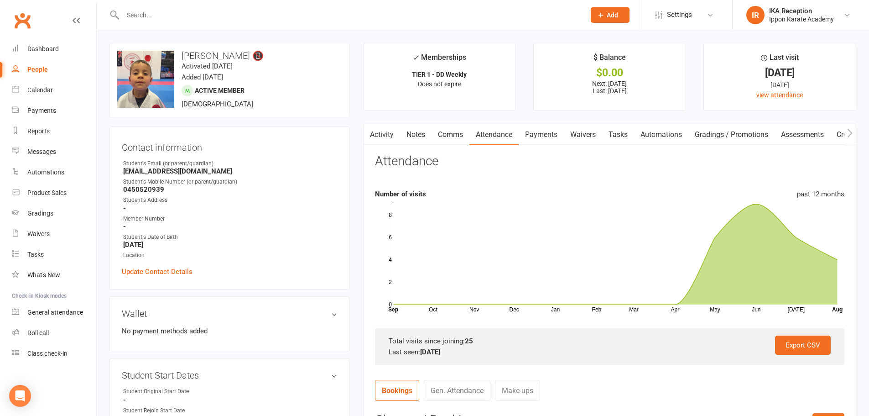
click at [139, 16] on input "text" at bounding box center [349, 15] width 459 height 13
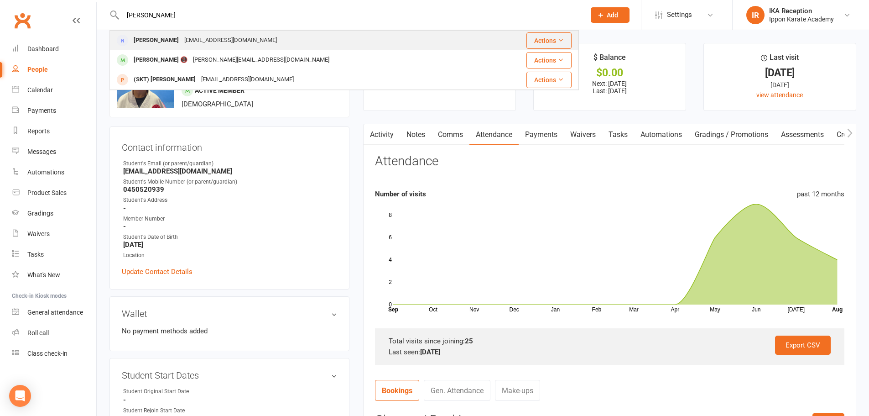
type input "[PERSON_NAME]"
click at [176, 60] on div "[PERSON_NAME] 📵" at bounding box center [160, 59] width 59 height 13
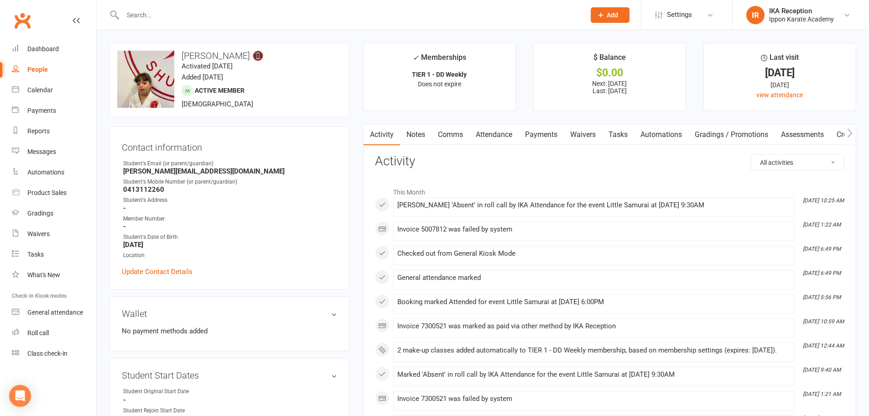
click at [489, 136] on link "Attendance" at bounding box center [494, 134] width 49 height 21
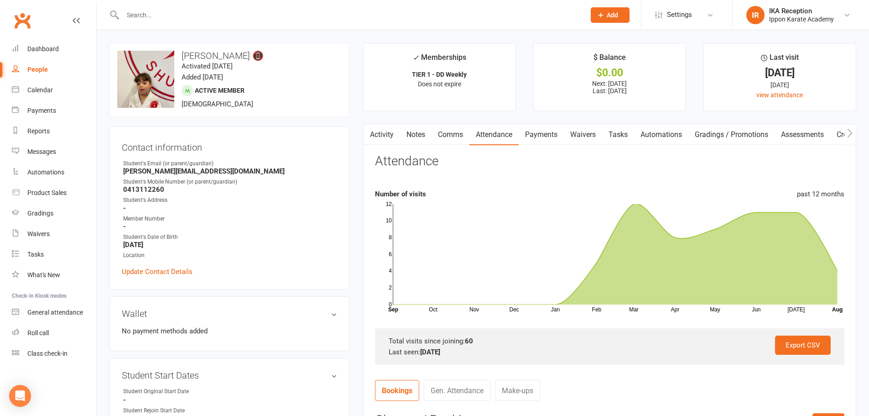
click at [132, 12] on input "text" at bounding box center [349, 15] width 459 height 13
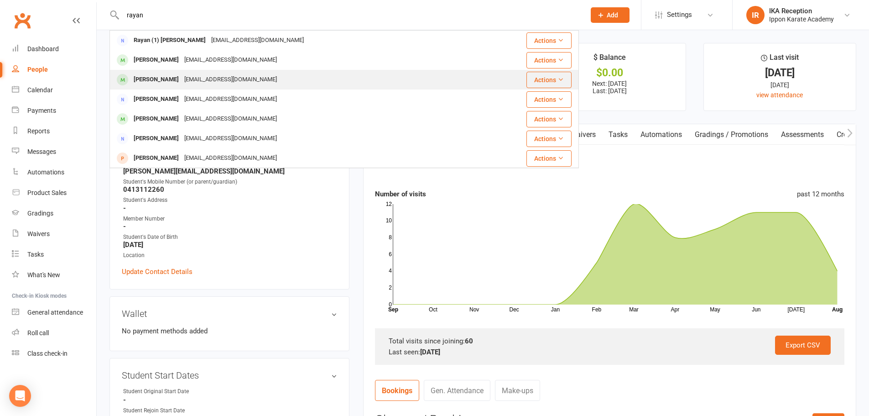
type input "rayan"
click at [173, 79] on div "[PERSON_NAME]" at bounding box center [156, 79] width 51 height 13
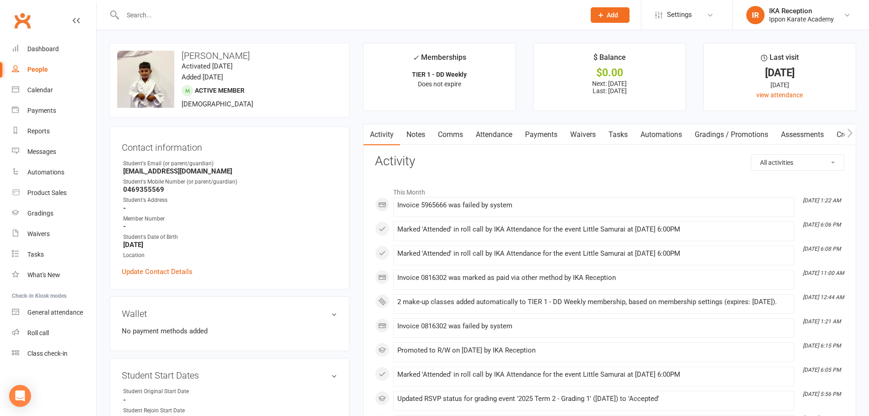
click at [501, 136] on link "Attendance" at bounding box center [494, 134] width 49 height 21
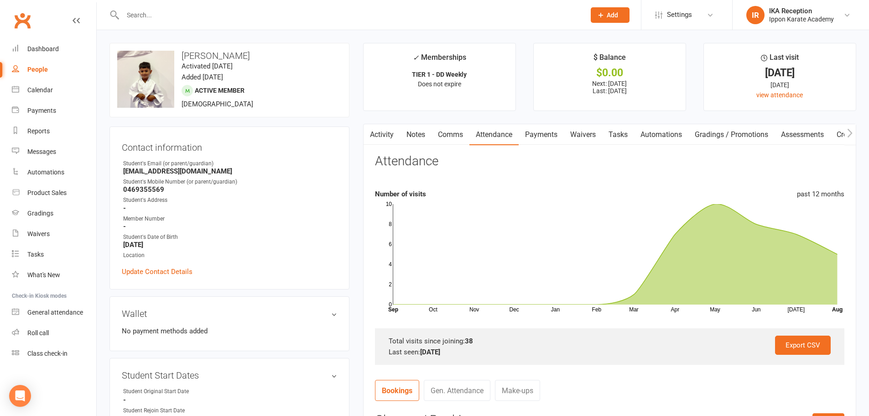
click at [126, 14] on input "text" at bounding box center [349, 15] width 459 height 13
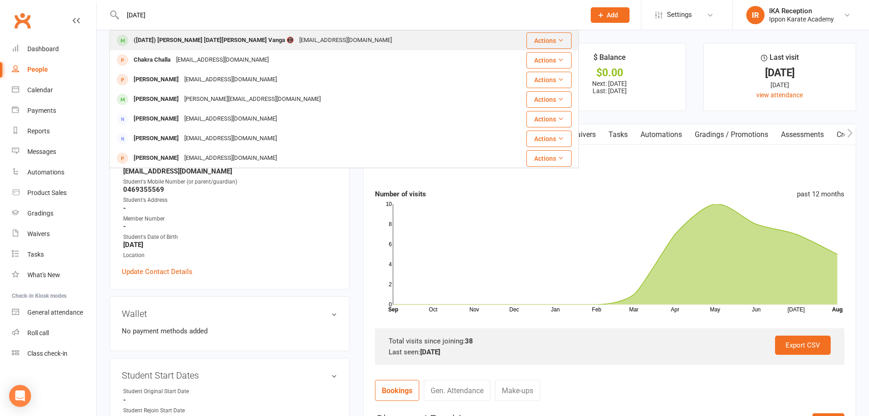
type input "[DATE]"
click at [166, 37] on div "([DATE]) [PERSON_NAME] [DATE][PERSON_NAME] Vanga 📵" at bounding box center [214, 40] width 166 height 13
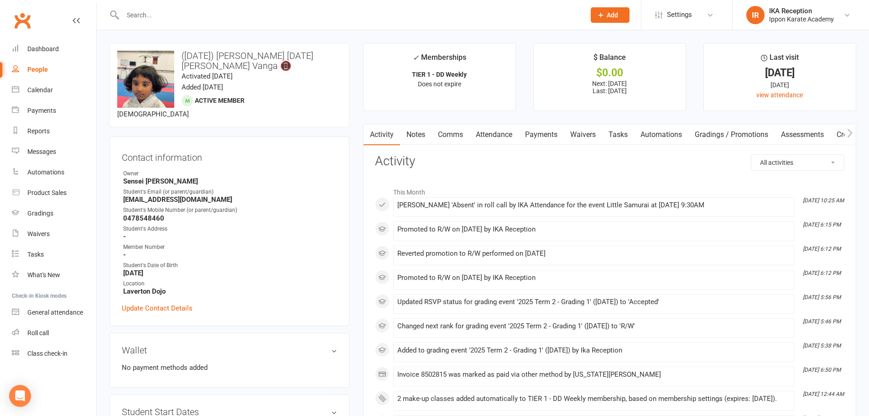
click at [491, 131] on link "Attendance" at bounding box center [494, 134] width 49 height 21
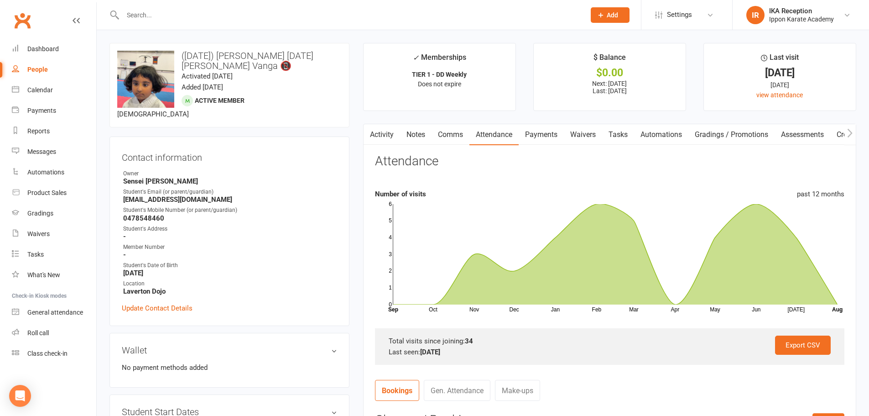
click at [135, 15] on input "text" at bounding box center [349, 15] width 459 height 13
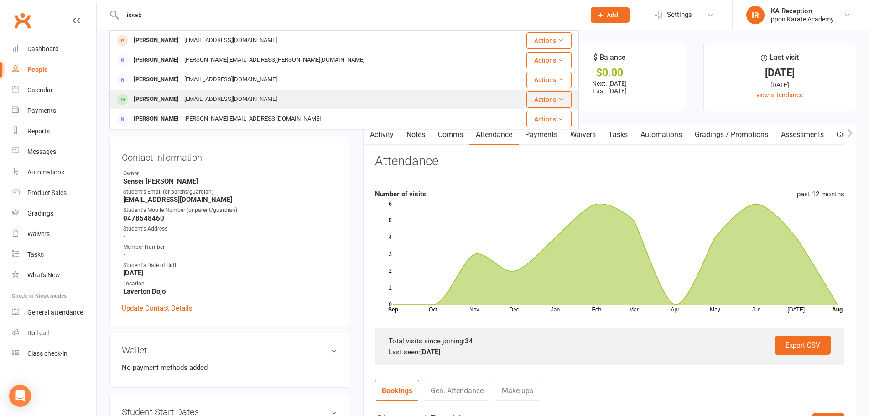
type input "issab"
click at [159, 99] on div "[PERSON_NAME]" at bounding box center [156, 99] width 51 height 13
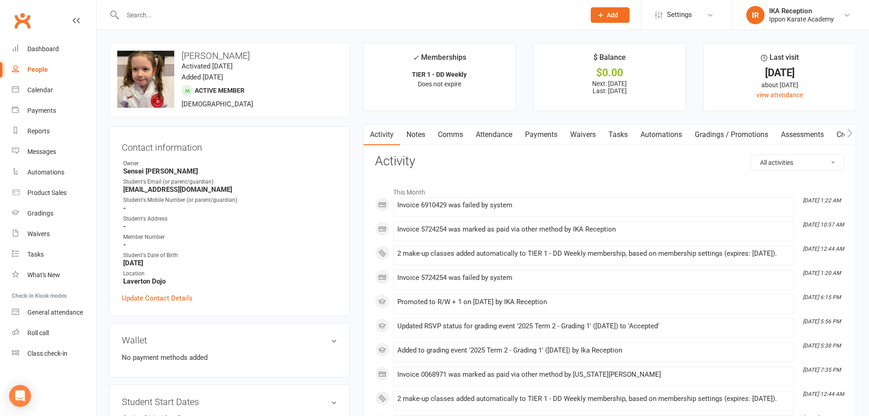
drag, startPoint x: 357, startPoint y: 42, endPoint x: 308, endPoint y: 50, distance: 49.5
click at [313, 100] on div "upload photo change photo [PERSON_NAME] Activated [DATE] Added [DATE] Active me…" at bounding box center [230, 80] width 240 height 74
click at [505, 134] on link "Attendance" at bounding box center [494, 134] width 49 height 21
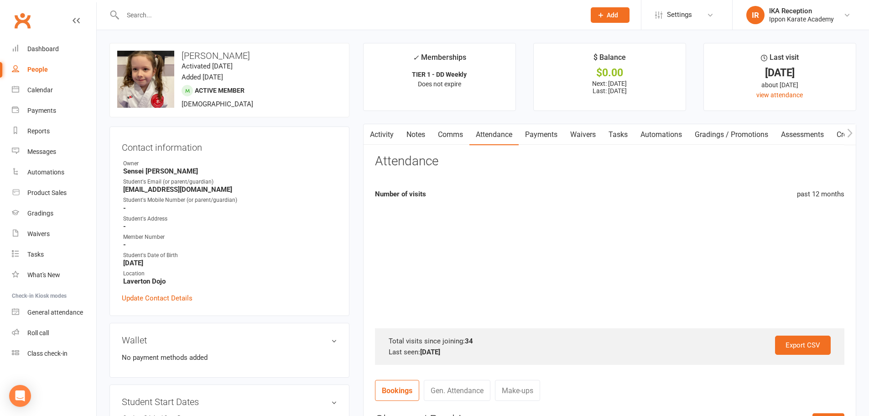
click at [505, 134] on link "Attendance" at bounding box center [494, 134] width 49 height 21
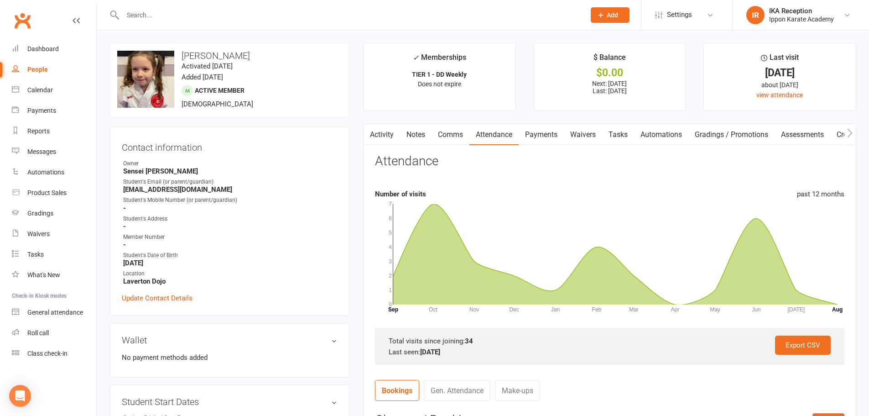
click at [505, 134] on link "Attendance" at bounding box center [494, 134] width 49 height 21
click at [136, 12] on input "text" at bounding box center [349, 15] width 459 height 13
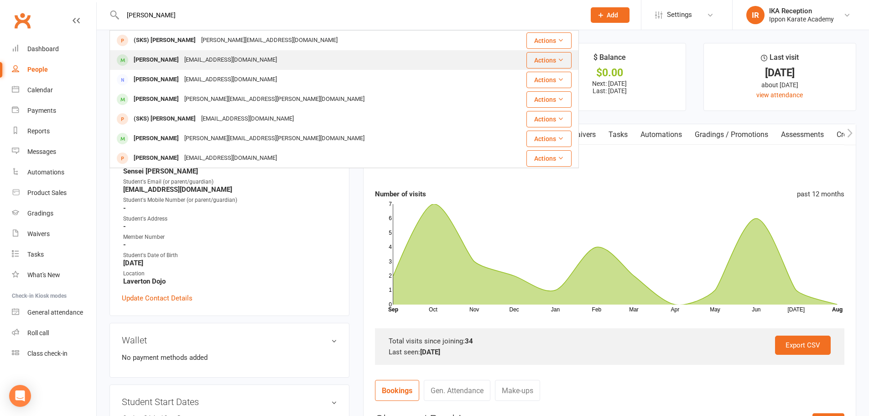
type input "[PERSON_NAME]"
click at [170, 59] on div "[PERSON_NAME]" at bounding box center [156, 59] width 51 height 13
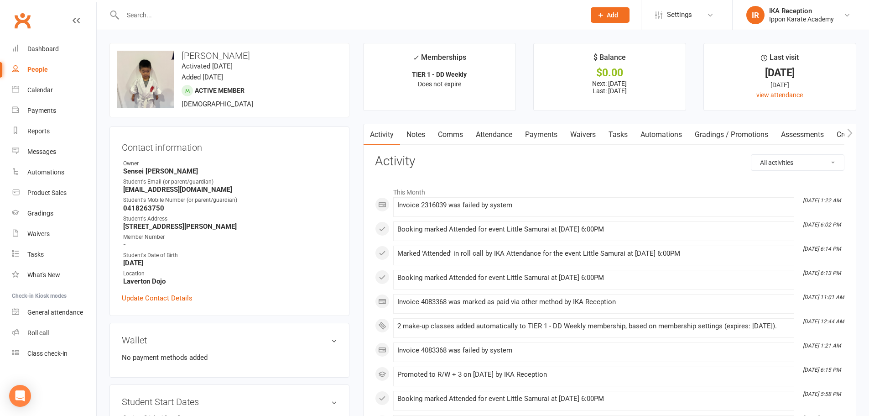
click at [504, 131] on link "Attendance" at bounding box center [494, 134] width 49 height 21
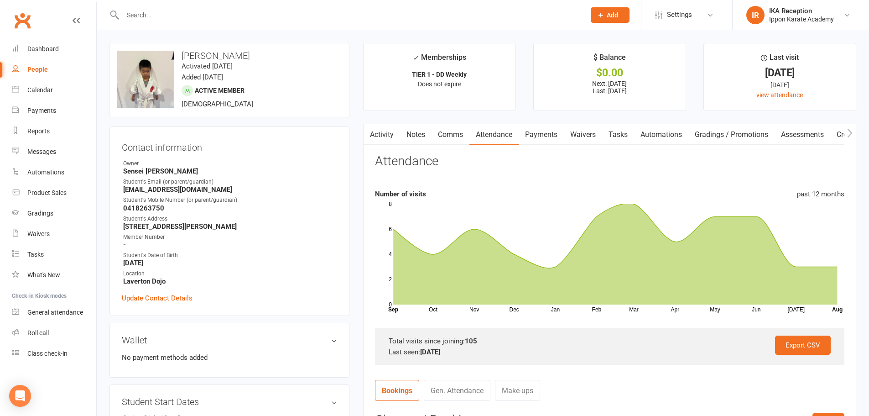
click at [131, 15] on input "text" at bounding box center [349, 15] width 459 height 13
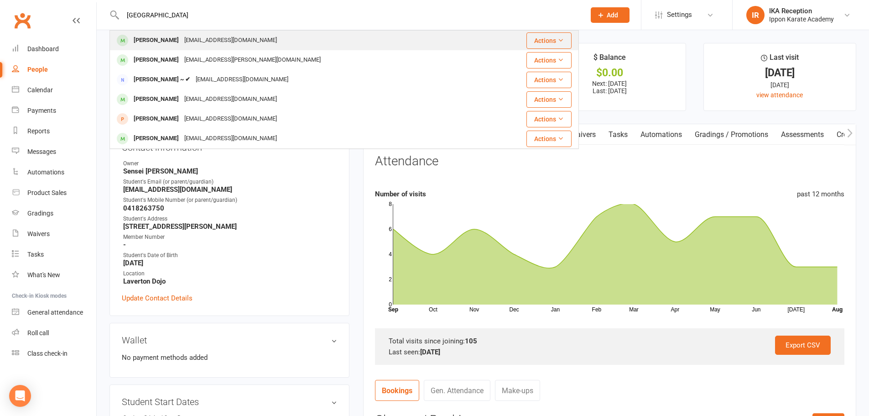
type input "[GEOGRAPHIC_DATA]"
click at [166, 42] on div "[PERSON_NAME]" at bounding box center [156, 40] width 51 height 13
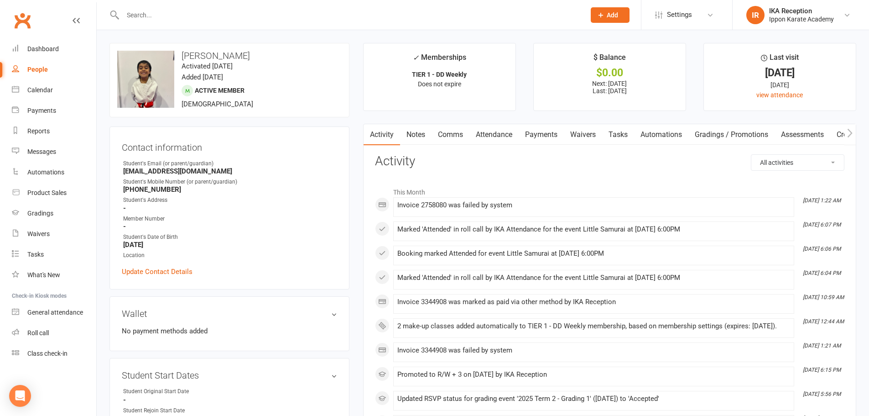
click at [503, 133] on link "Attendance" at bounding box center [494, 134] width 49 height 21
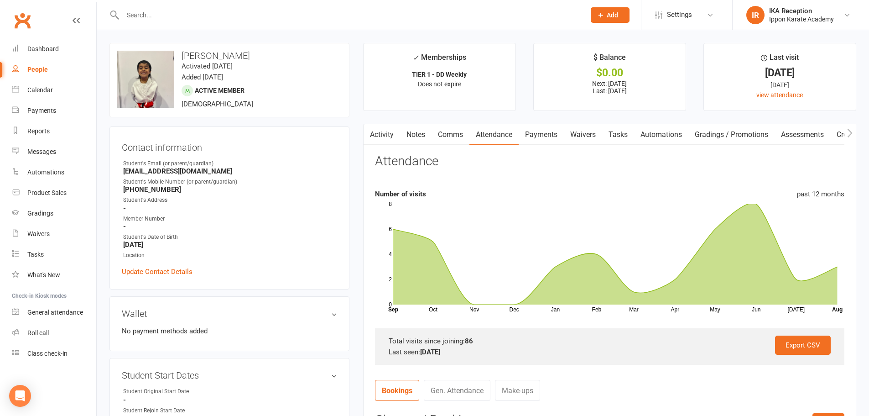
click at [130, 14] on input "text" at bounding box center [349, 15] width 459 height 13
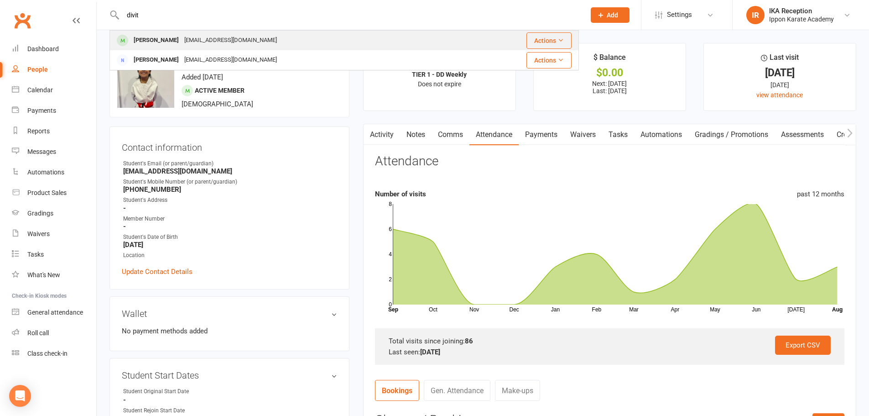
type input "divit"
click at [166, 42] on div "[PERSON_NAME] [EMAIL_ADDRESS][DOMAIN_NAME]" at bounding box center [205, 40] width 149 height 13
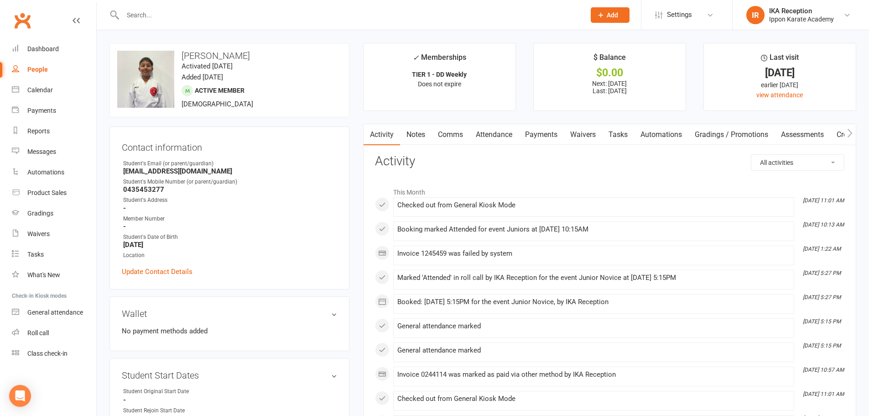
click at [498, 135] on link "Attendance" at bounding box center [494, 134] width 49 height 21
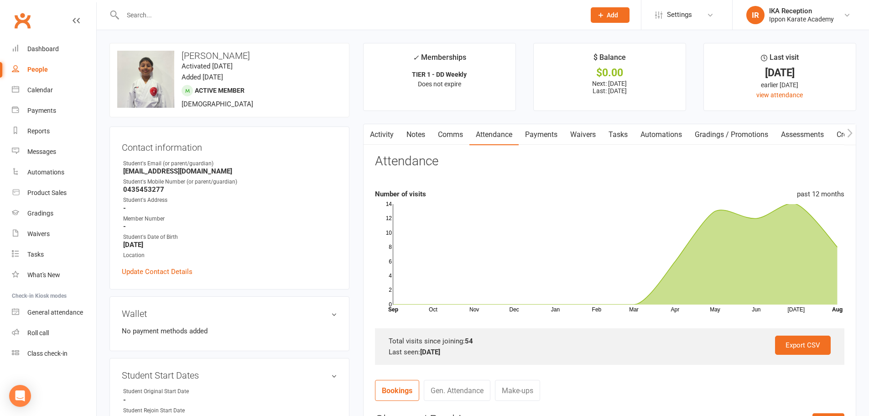
click at [135, 18] on input "text" at bounding box center [349, 15] width 459 height 13
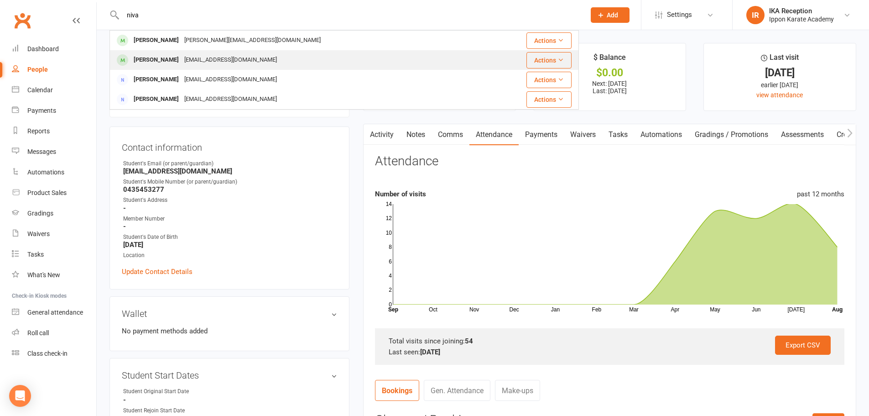
type input "niva"
click at [183, 62] on div "[EMAIL_ADDRESS][DOMAIN_NAME]" at bounding box center [231, 59] width 98 height 13
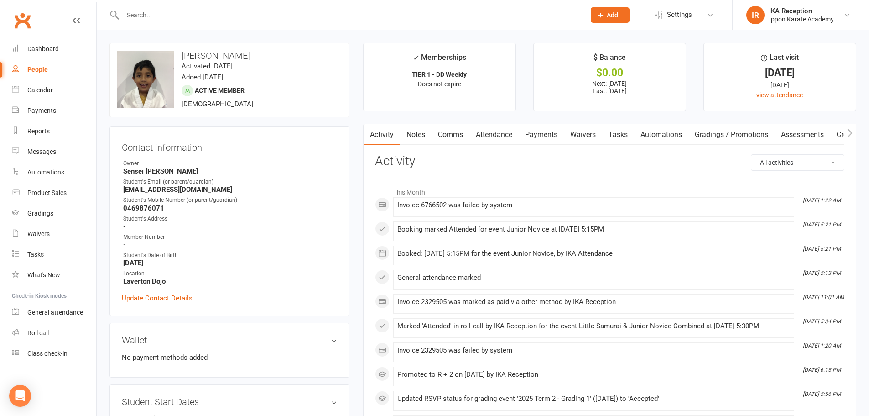
click at [497, 137] on link "Attendance" at bounding box center [494, 134] width 49 height 21
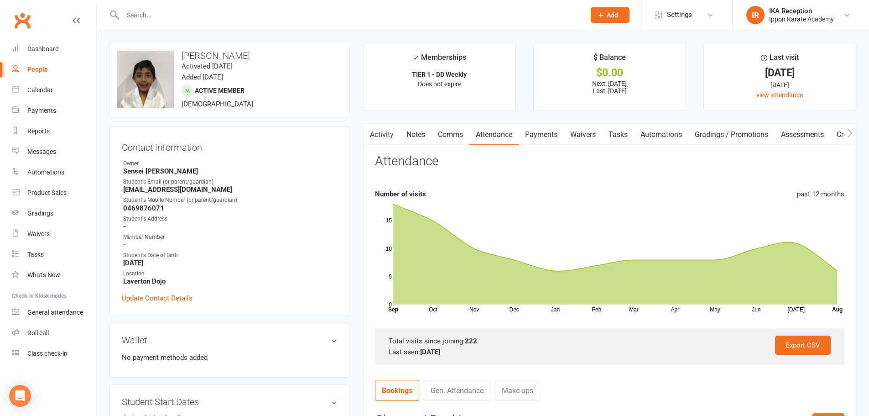
click at [125, 12] on input "text" at bounding box center [349, 15] width 459 height 13
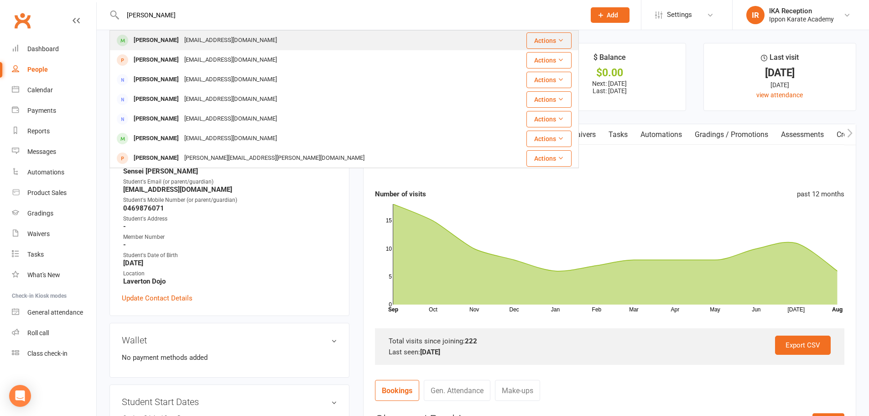
type input "[PERSON_NAME]"
click at [162, 41] on div "[PERSON_NAME]" at bounding box center [156, 40] width 51 height 13
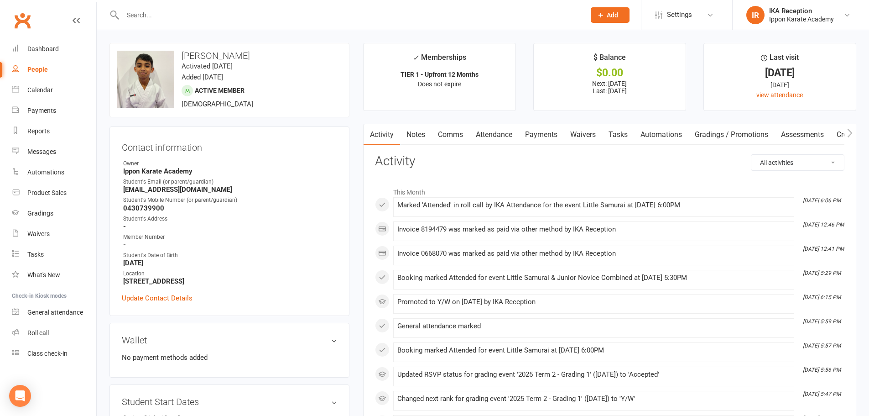
click at [498, 133] on link "Attendance" at bounding box center [494, 134] width 49 height 21
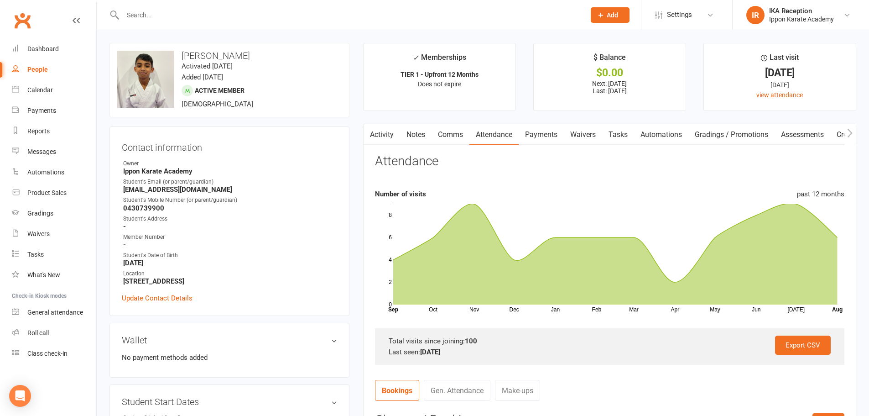
click at [134, 12] on input "text" at bounding box center [349, 15] width 459 height 13
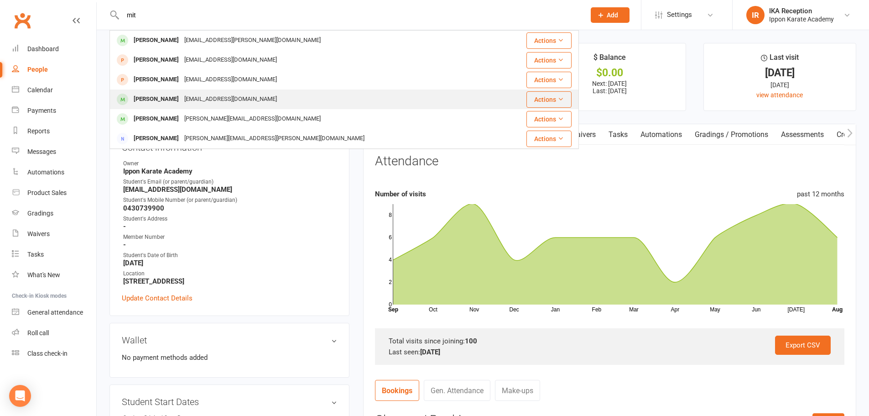
type input "mit"
click at [166, 100] on div "[PERSON_NAME]" at bounding box center [156, 99] width 51 height 13
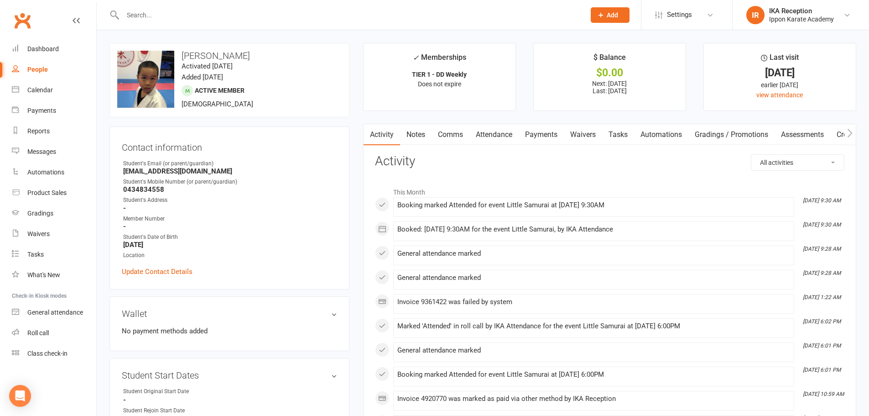
click at [504, 133] on link "Attendance" at bounding box center [494, 134] width 49 height 21
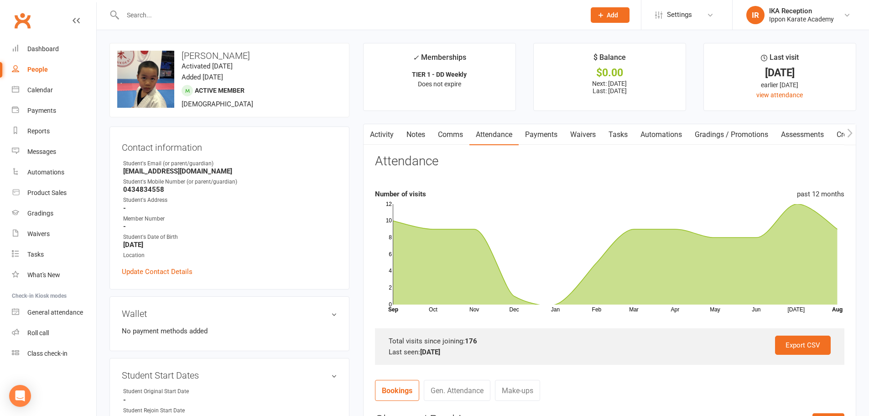
click at [132, 15] on input "text" at bounding box center [349, 15] width 459 height 13
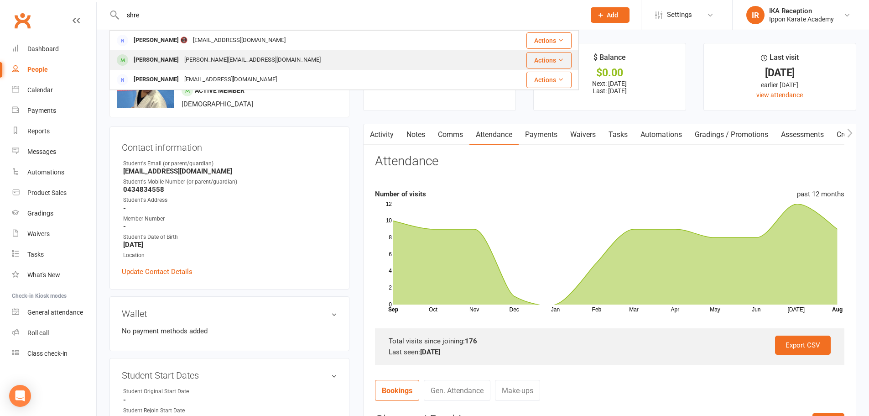
type input "shre"
click at [170, 61] on div "[PERSON_NAME]" at bounding box center [156, 59] width 51 height 13
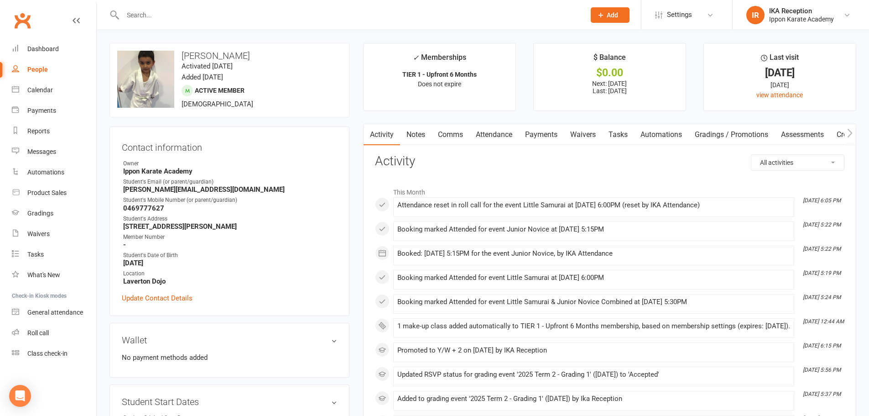
click at [495, 133] on link "Attendance" at bounding box center [494, 134] width 49 height 21
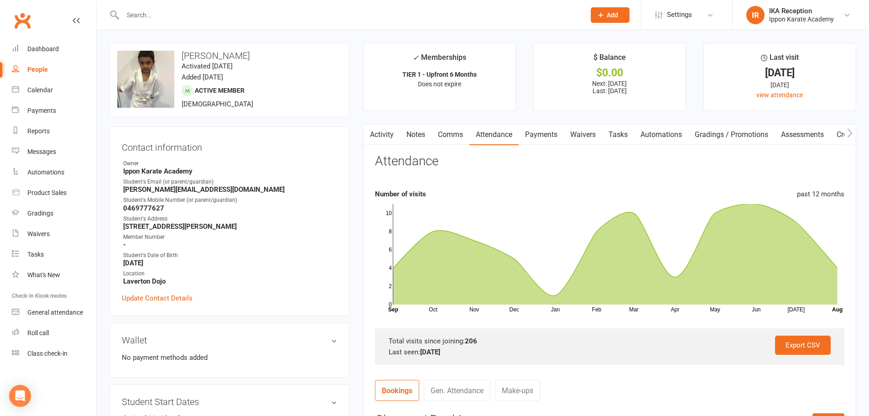
click at [127, 10] on input "text" at bounding box center [349, 15] width 459 height 13
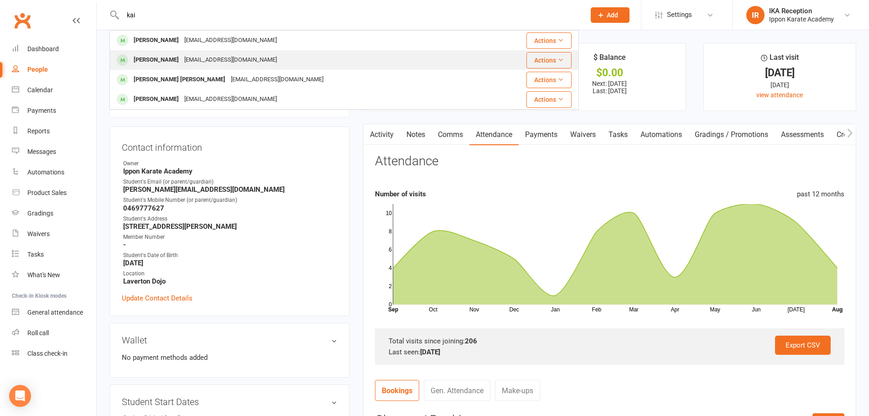
type input "kai"
click at [169, 64] on div "[PERSON_NAME]" at bounding box center [156, 59] width 51 height 13
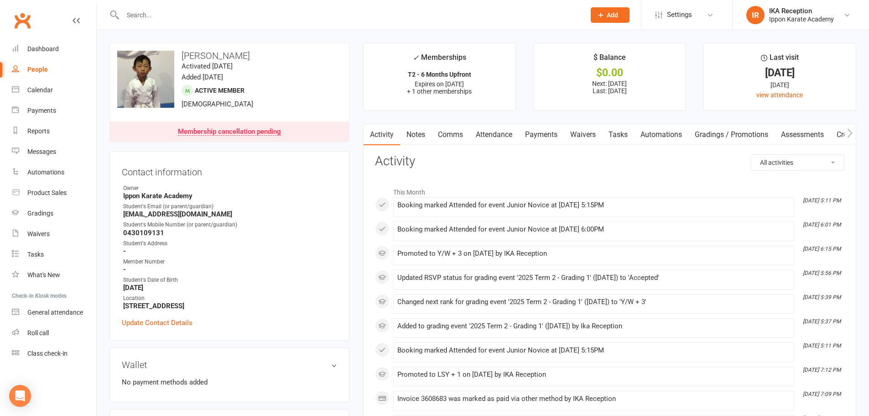
click at [493, 135] on link "Attendance" at bounding box center [494, 134] width 49 height 21
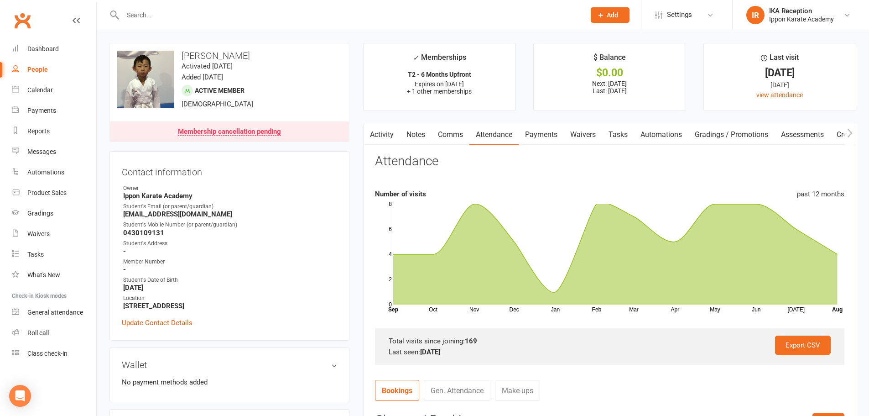
click at [130, 12] on input "text" at bounding box center [349, 15] width 459 height 13
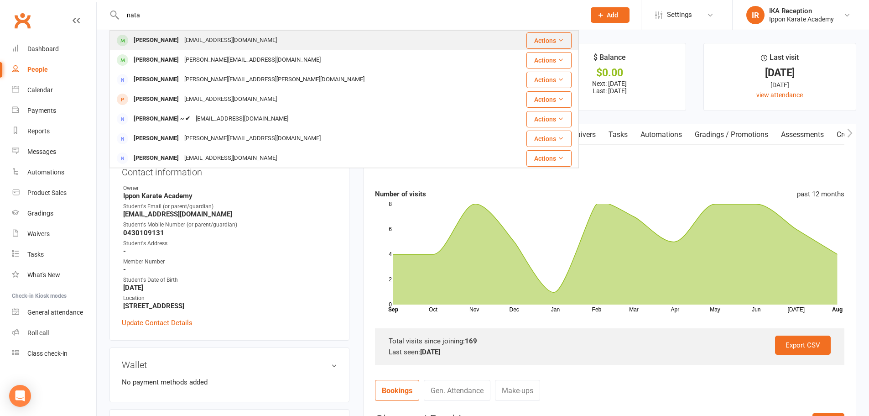
type input "nata"
click at [153, 42] on div "[PERSON_NAME]" at bounding box center [156, 40] width 51 height 13
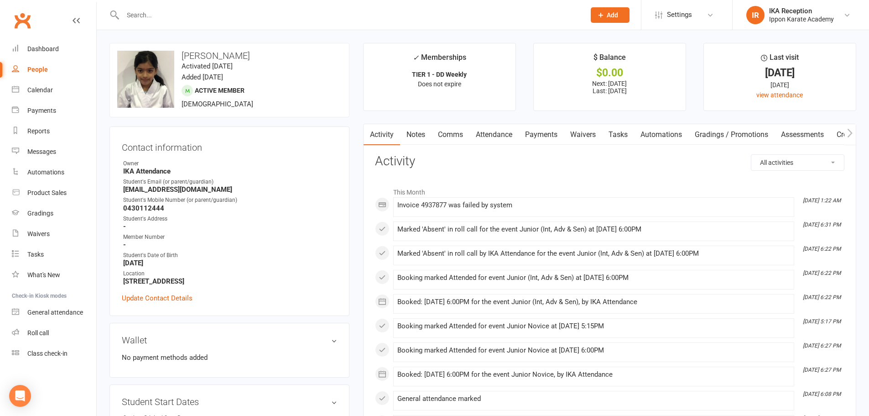
click at [498, 134] on link "Attendance" at bounding box center [494, 134] width 49 height 21
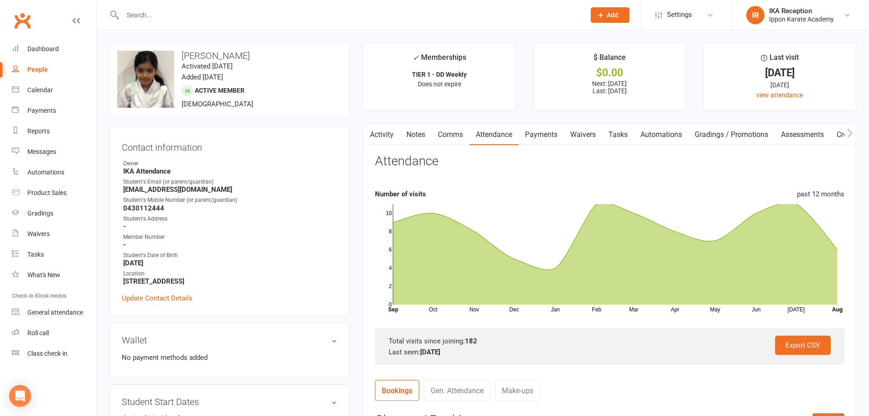
click at [131, 18] on input "text" at bounding box center [349, 15] width 459 height 13
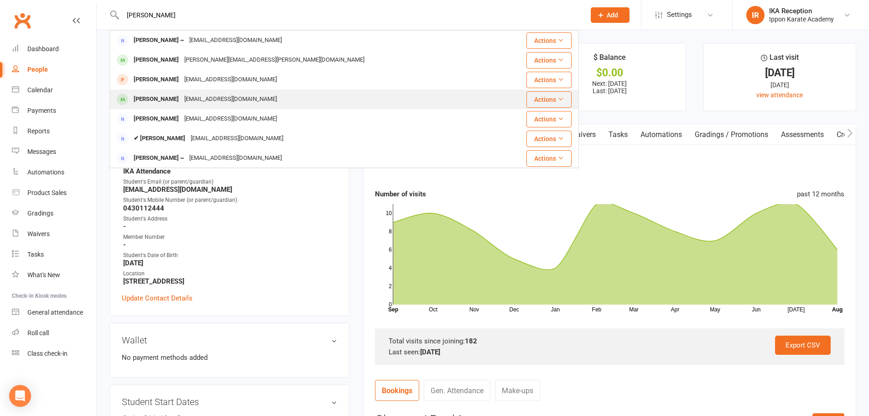
type input "[PERSON_NAME]"
click at [162, 95] on div "[PERSON_NAME]" at bounding box center [156, 99] width 51 height 13
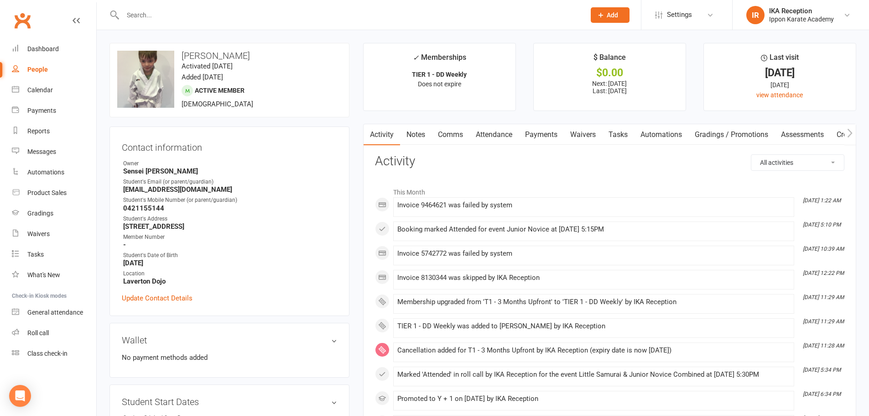
click at [497, 136] on link "Attendance" at bounding box center [494, 134] width 49 height 21
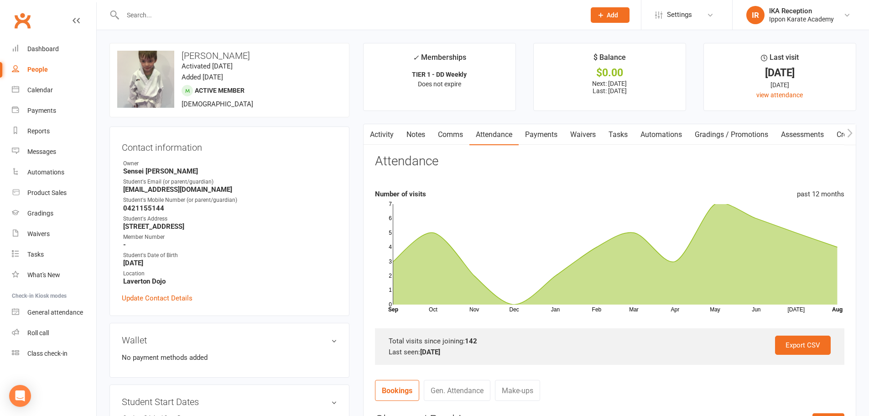
click at [139, 11] on input "text" at bounding box center [349, 15] width 459 height 13
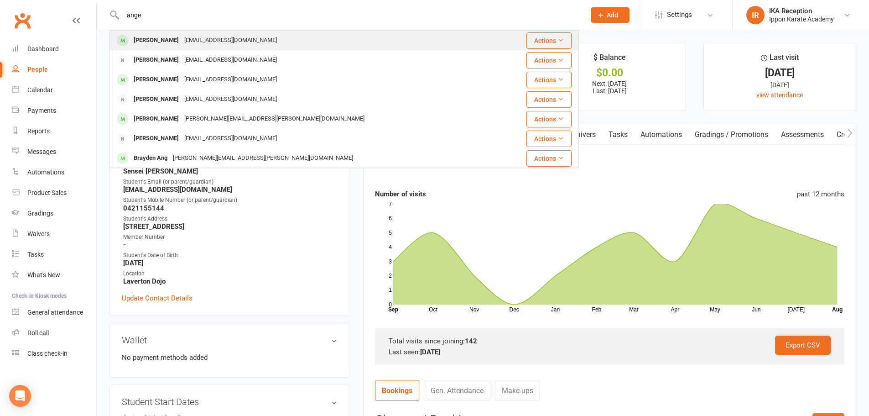
type input "ange"
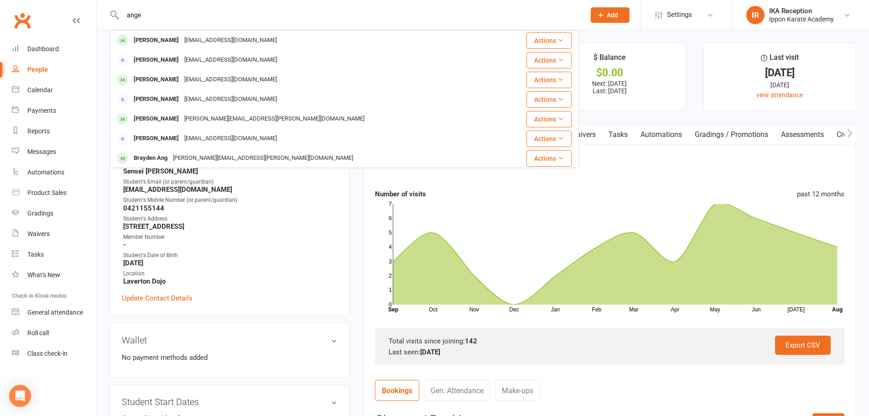
click at [171, 32] on div "[PERSON_NAME] [EMAIL_ADDRESS][DOMAIN_NAME]" at bounding box center [304, 40] width 389 height 19
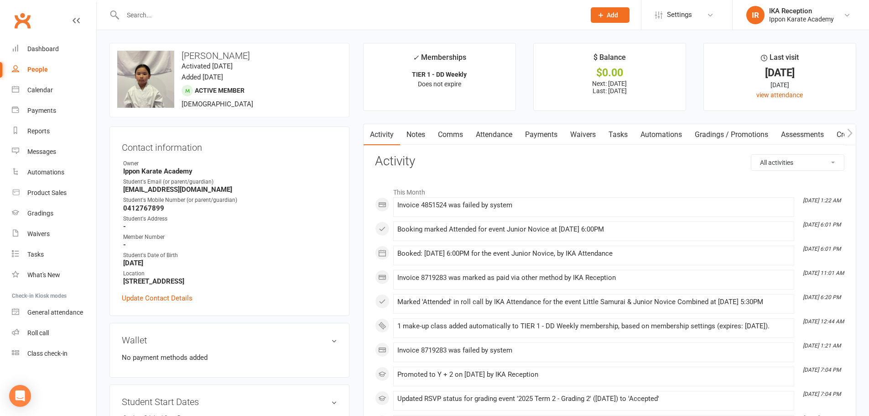
click at [496, 136] on link "Attendance" at bounding box center [494, 134] width 49 height 21
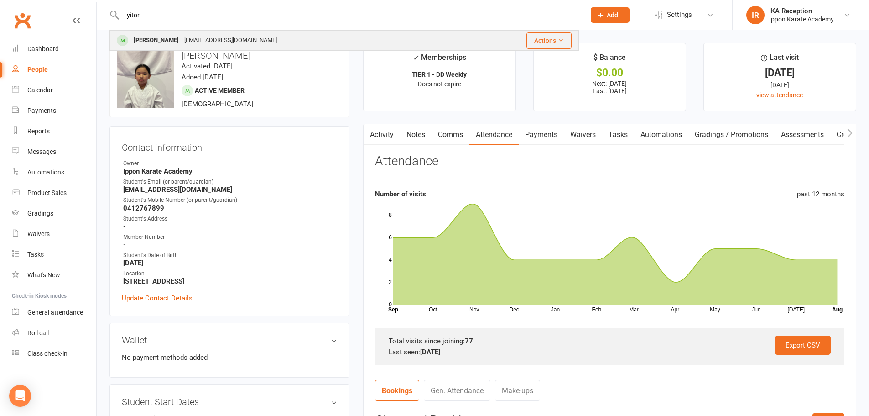
type input "yiton"
click at [156, 41] on div "[PERSON_NAME]" at bounding box center [156, 40] width 51 height 13
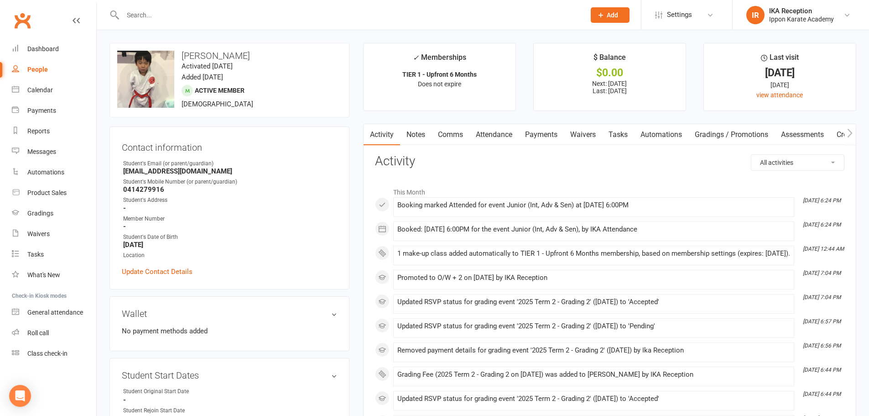
click at [499, 135] on link "Attendance" at bounding box center [494, 134] width 49 height 21
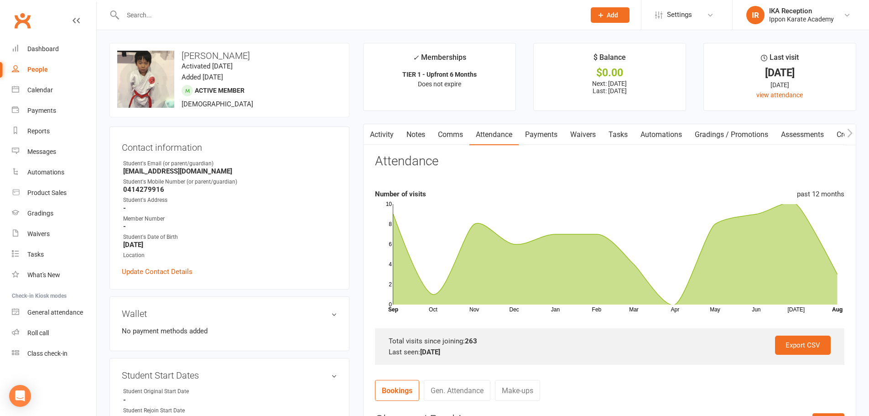
click at [134, 16] on input "text" at bounding box center [349, 15] width 459 height 13
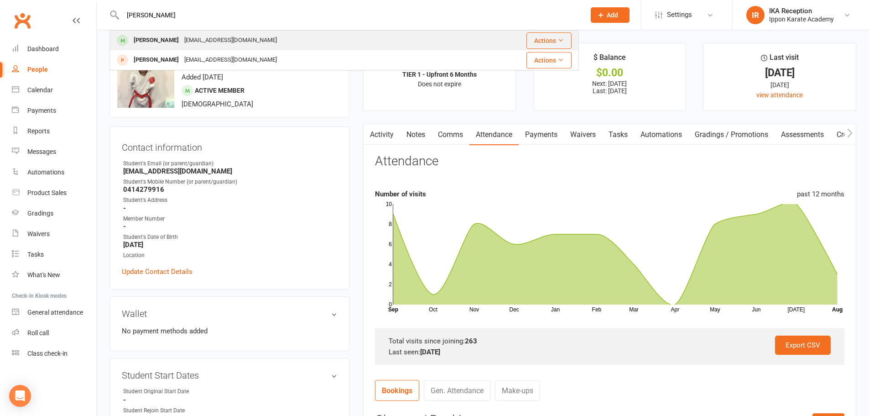
type input "[PERSON_NAME]"
click at [162, 39] on div "[PERSON_NAME]" at bounding box center [156, 40] width 51 height 13
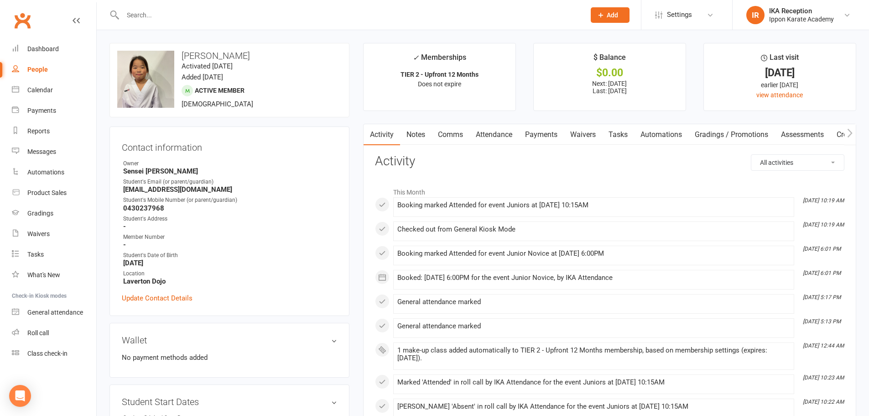
click at [136, 9] on input "text" at bounding box center [349, 15] width 459 height 13
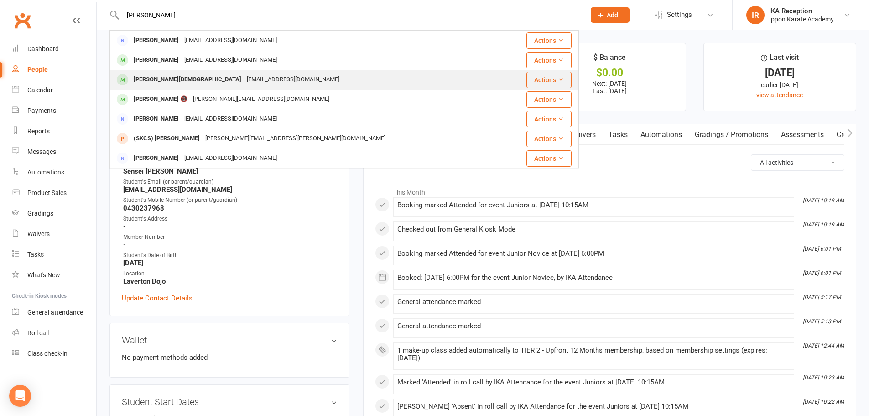
type input "[PERSON_NAME]"
click at [244, 78] on div "[EMAIL_ADDRESS][DOMAIN_NAME]" at bounding box center [293, 79] width 98 height 13
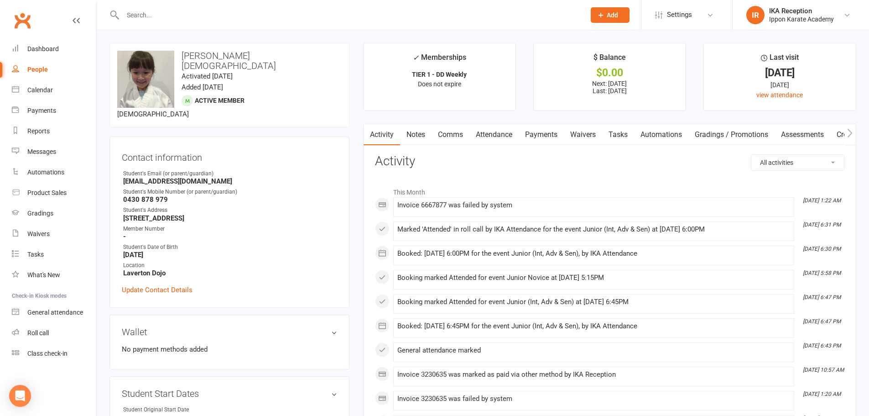
click at [494, 130] on link "Attendance" at bounding box center [494, 134] width 49 height 21
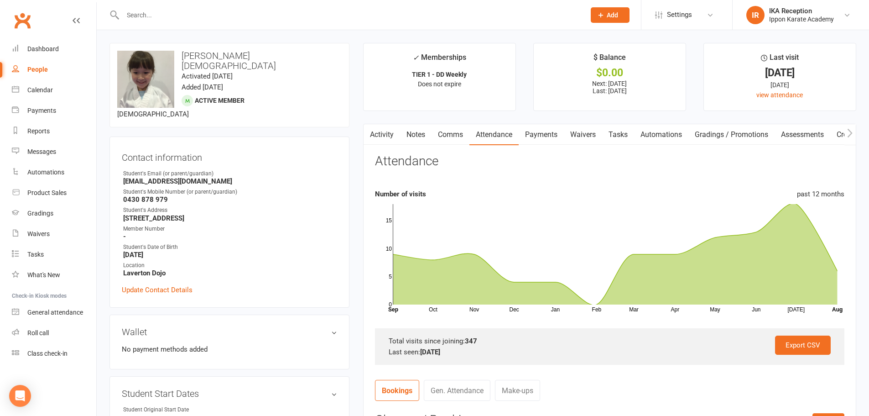
click at [125, 14] on input "text" at bounding box center [349, 15] width 459 height 13
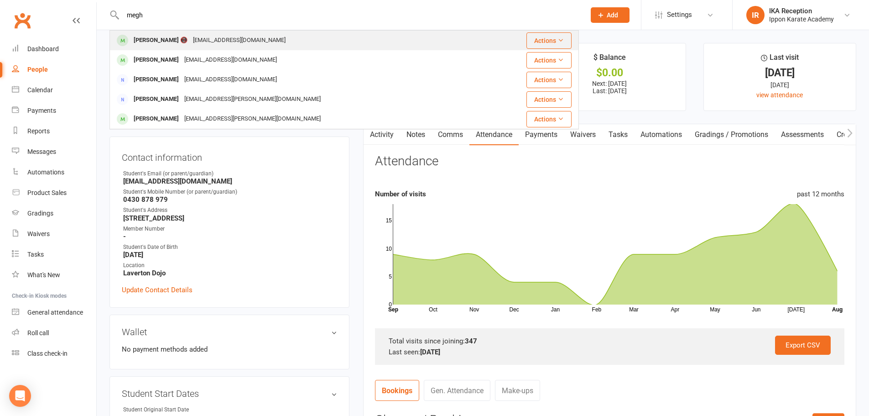
type input "megh"
click at [149, 38] on div "[PERSON_NAME] 📵" at bounding box center [160, 40] width 59 height 13
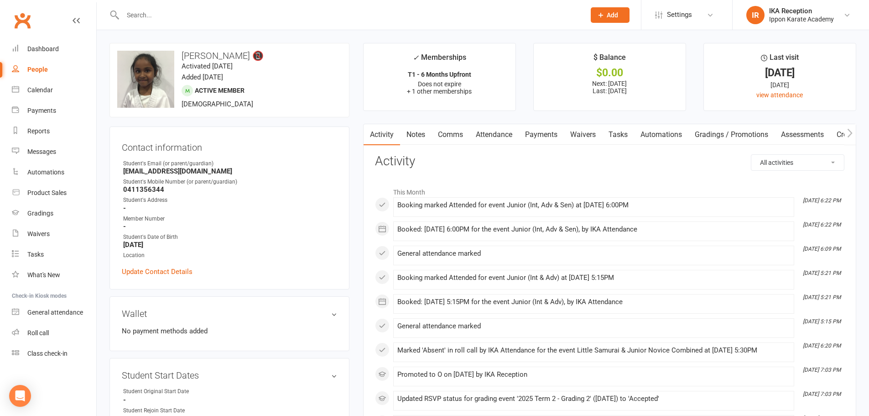
click at [493, 132] on link "Attendance" at bounding box center [494, 134] width 49 height 21
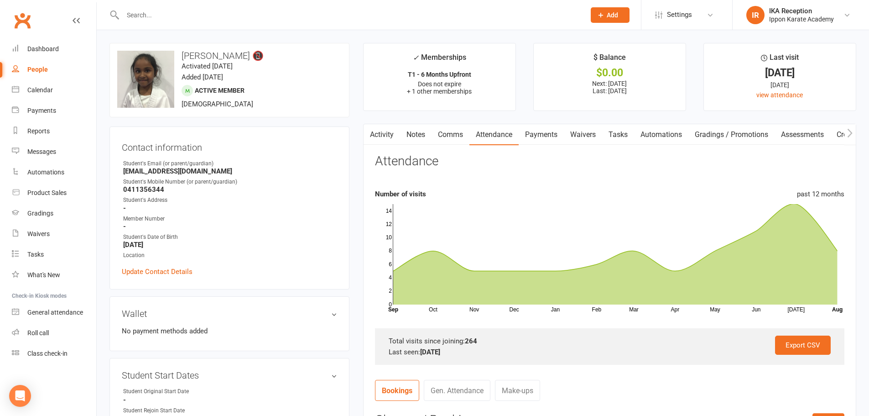
click at [125, 19] on input "text" at bounding box center [349, 15] width 459 height 13
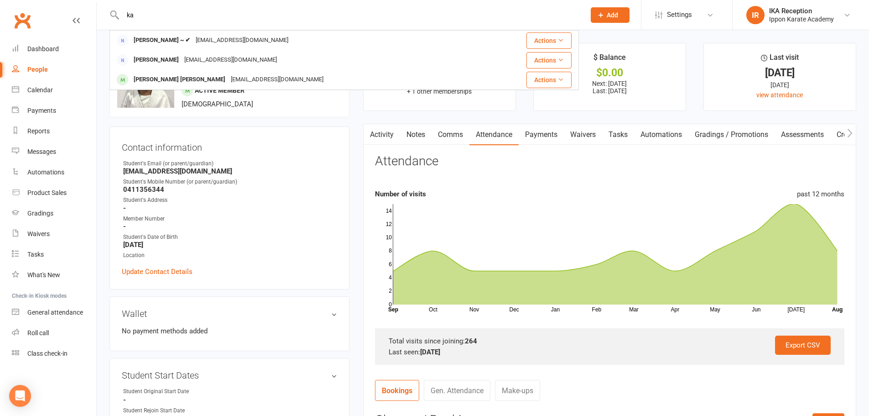
type input "k"
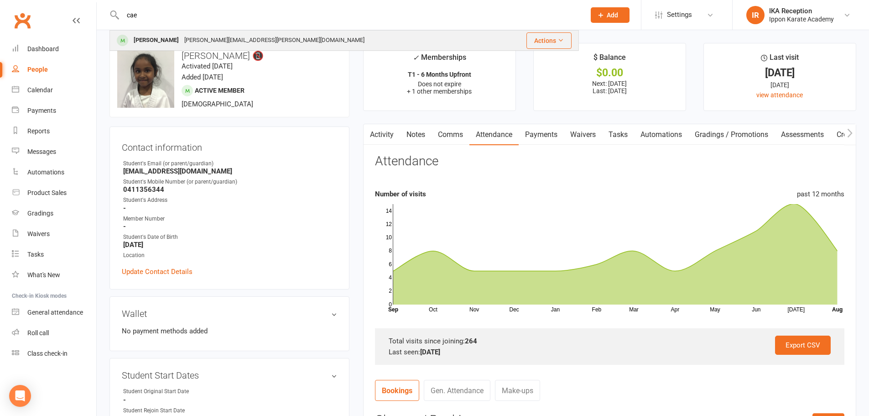
type input "cae"
click at [160, 39] on div "[PERSON_NAME]" at bounding box center [156, 40] width 51 height 13
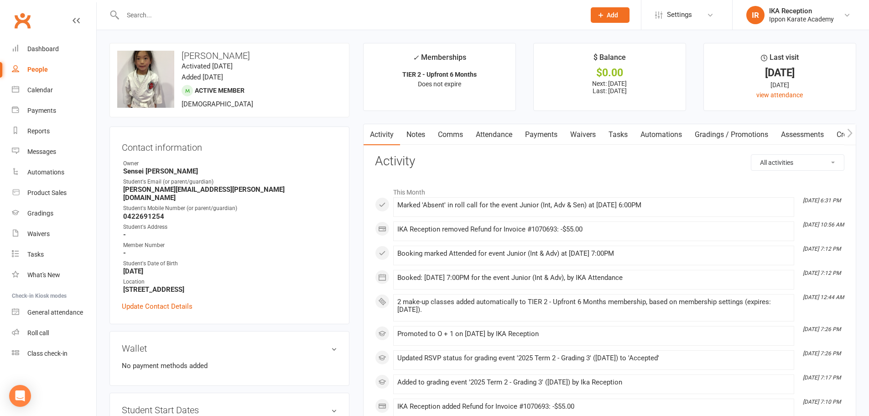
click at [502, 135] on link "Attendance" at bounding box center [494, 134] width 49 height 21
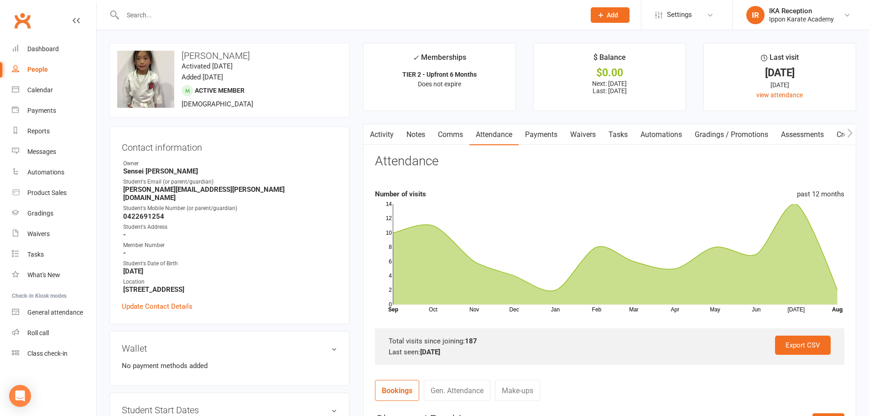
click at [127, 15] on input "text" at bounding box center [349, 15] width 459 height 13
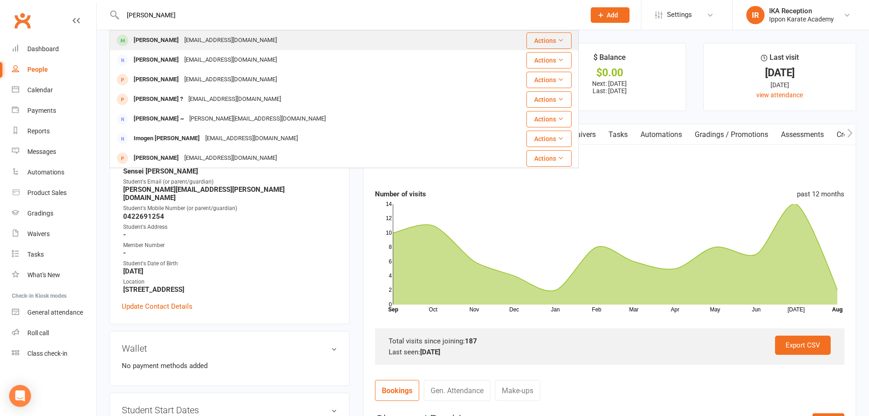
type input "[PERSON_NAME]"
click at [160, 36] on div "[PERSON_NAME]" at bounding box center [156, 40] width 51 height 13
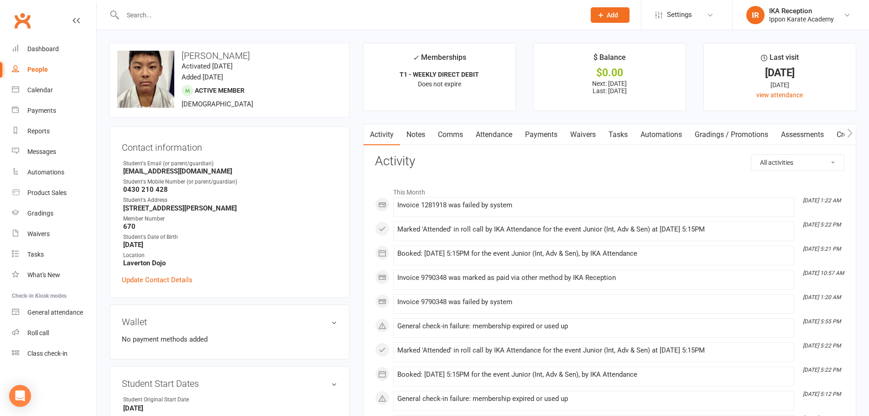
click at [486, 133] on link "Attendance" at bounding box center [494, 134] width 49 height 21
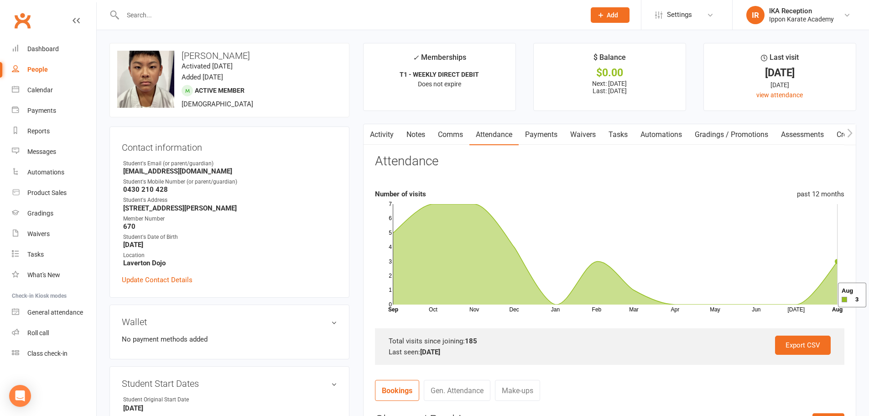
click at [784, 286] on rect at bounding box center [615, 254] width 444 height 100
drag, startPoint x: 120, startPoint y: 8, endPoint x: 124, endPoint y: 6, distance: 5.1
click at [123, 6] on div at bounding box center [345, 15] width 470 height 30
click at [138, 16] on input "text" at bounding box center [349, 15] width 459 height 13
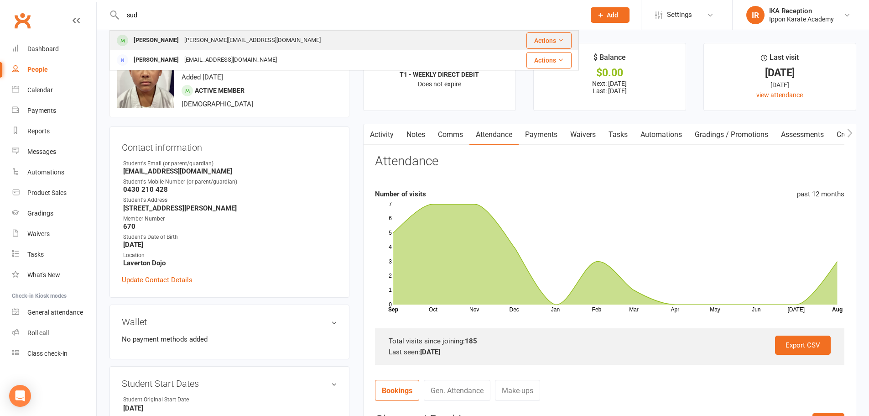
type input "sud"
click at [186, 40] on div "[PERSON_NAME][EMAIL_ADDRESS][DOMAIN_NAME]" at bounding box center [253, 40] width 142 height 13
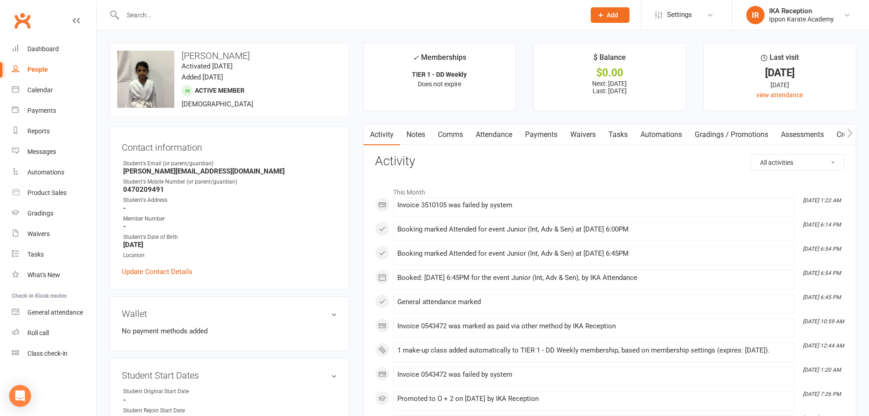
click at [494, 138] on link "Attendance" at bounding box center [494, 134] width 49 height 21
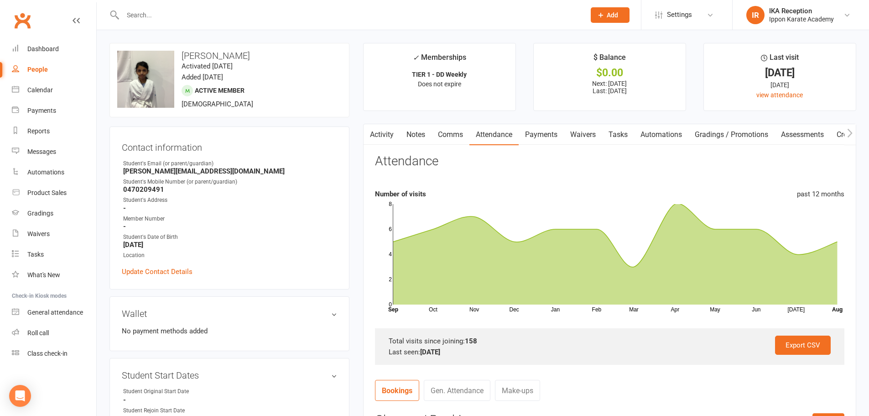
click at [138, 15] on input "text" at bounding box center [349, 15] width 459 height 13
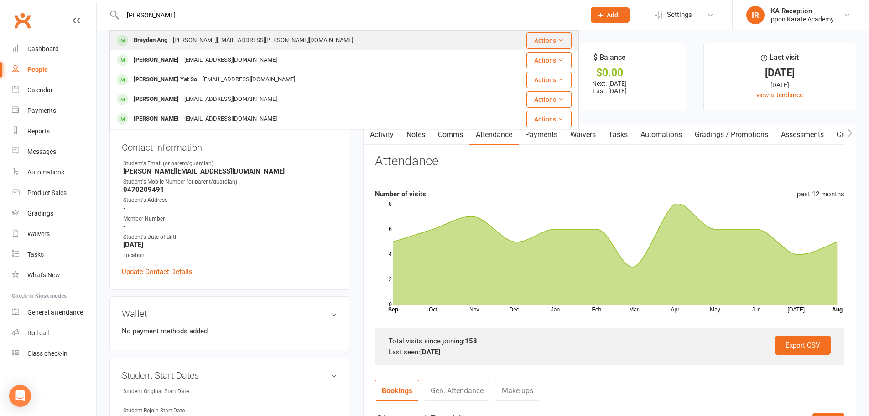
type input "[PERSON_NAME]"
click at [166, 39] on div "Brayden Ang" at bounding box center [150, 40] width 39 height 13
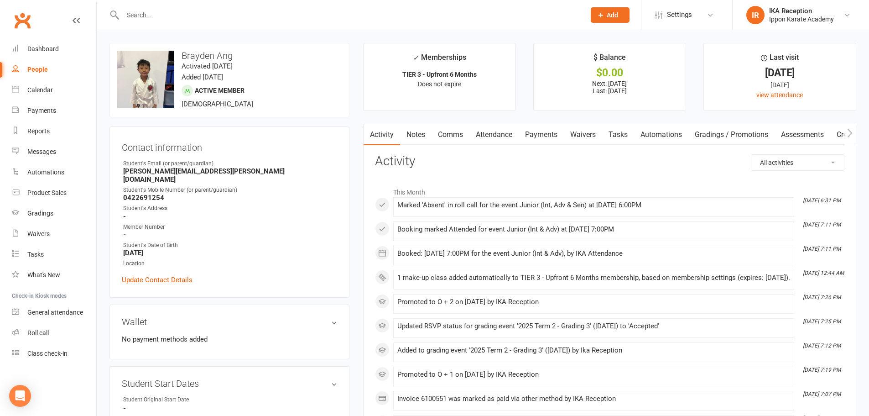
click at [497, 136] on link "Attendance" at bounding box center [494, 134] width 49 height 21
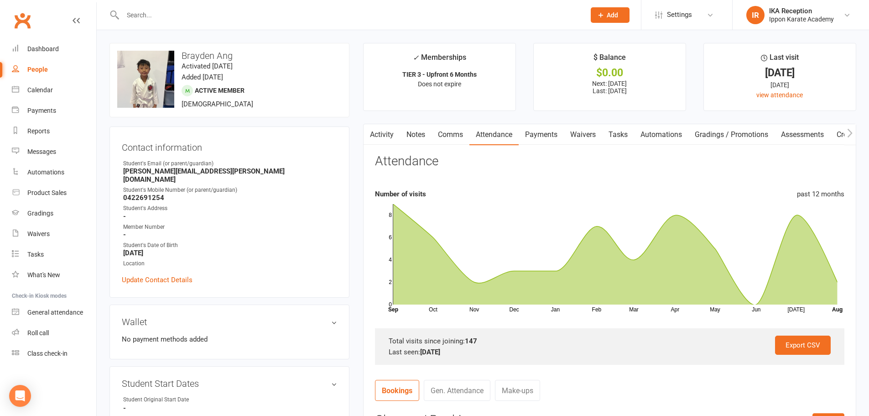
click at [128, 13] on input "text" at bounding box center [349, 15] width 459 height 13
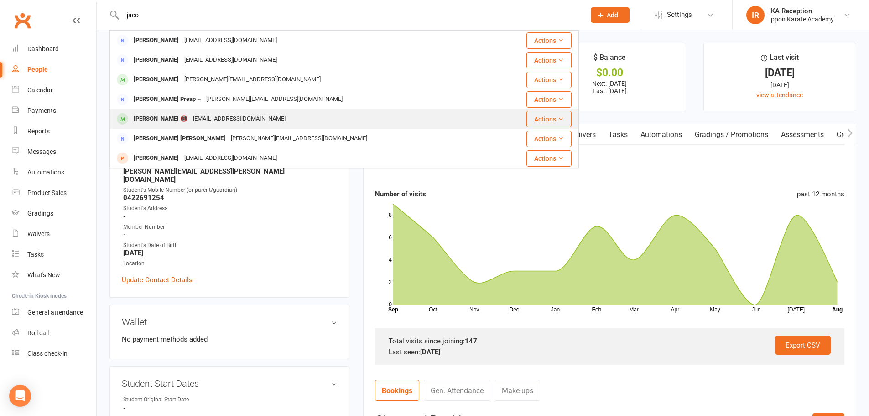
type input "jaco"
click at [166, 122] on div "[PERSON_NAME] 📵" at bounding box center [160, 118] width 59 height 13
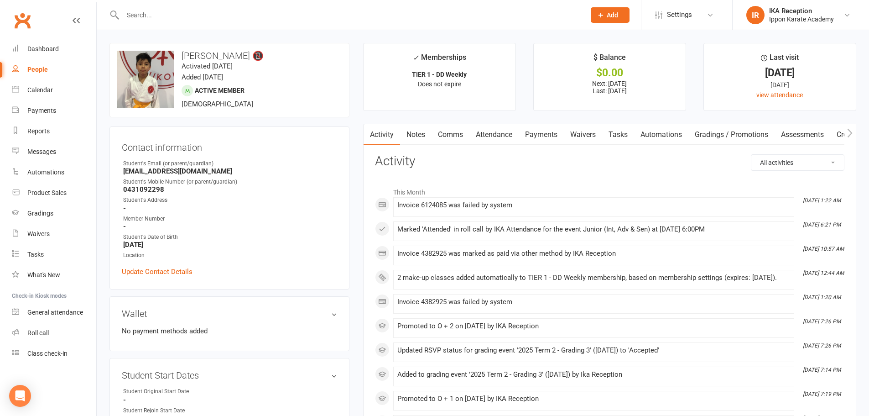
click at [498, 132] on link "Attendance" at bounding box center [494, 134] width 49 height 21
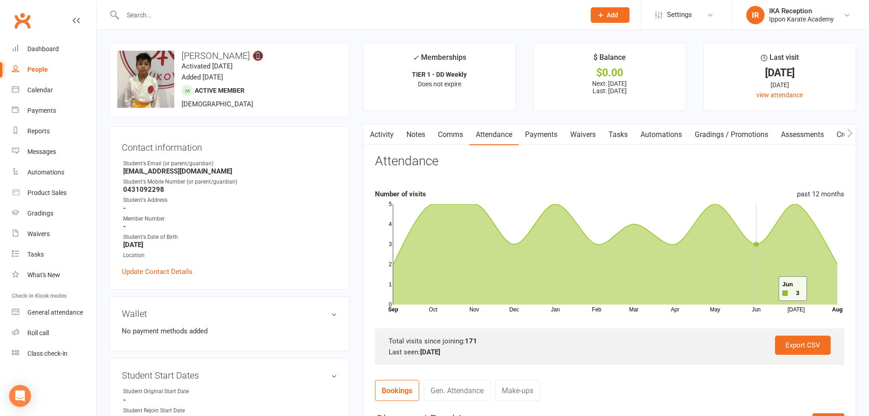
click at [768, 288] on icon at bounding box center [615, 254] width 444 height 100
click at [138, 13] on input "text" at bounding box center [349, 15] width 459 height 13
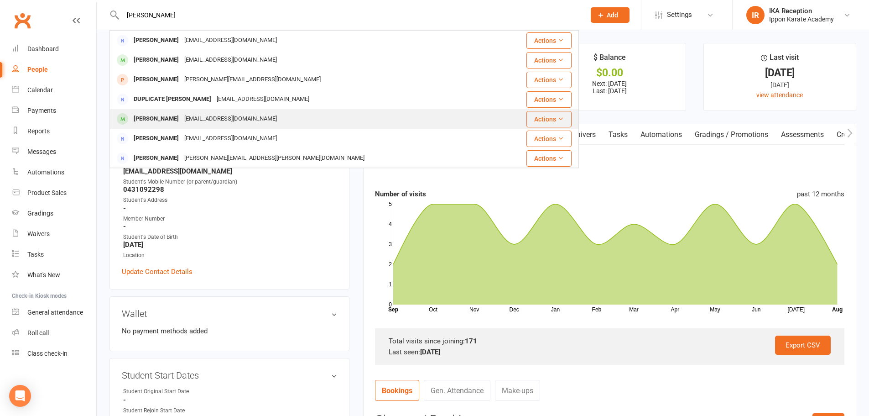
type input "[PERSON_NAME]"
click at [193, 117] on div "[EMAIL_ADDRESS][DOMAIN_NAME]" at bounding box center [231, 118] width 98 height 13
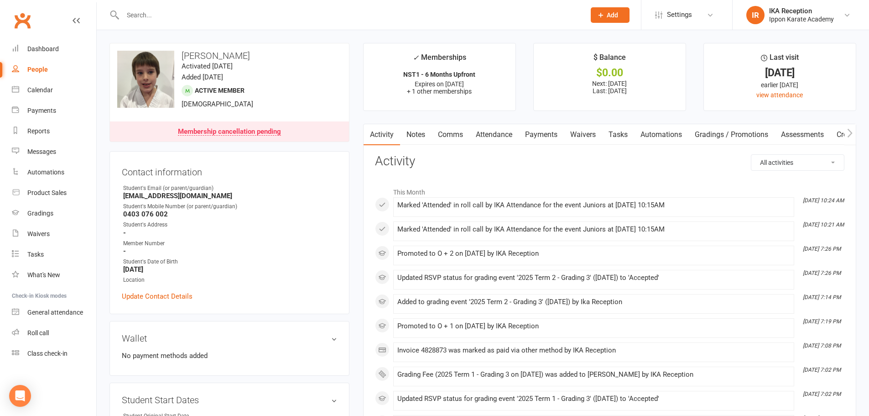
click at [493, 137] on link "Attendance" at bounding box center [494, 134] width 49 height 21
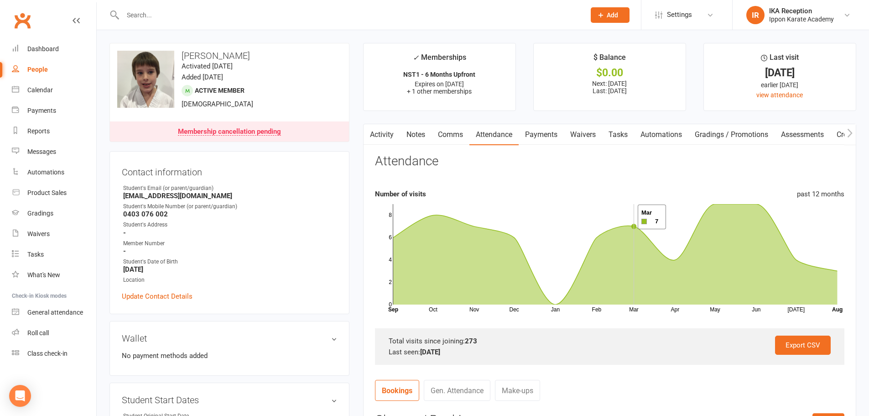
drag, startPoint x: 765, startPoint y: 283, endPoint x: 589, endPoint y: 199, distance: 194.7
click at [589, 199] on icon "Oct Nov Dec Jan Feb Mar Apr May Jun [DATE] Month Sep Aug 0 2 4 6 8" at bounding box center [610, 256] width 470 height 114
click at [133, 16] on input "text" at bounding box center [349, 15] width 459 height 13
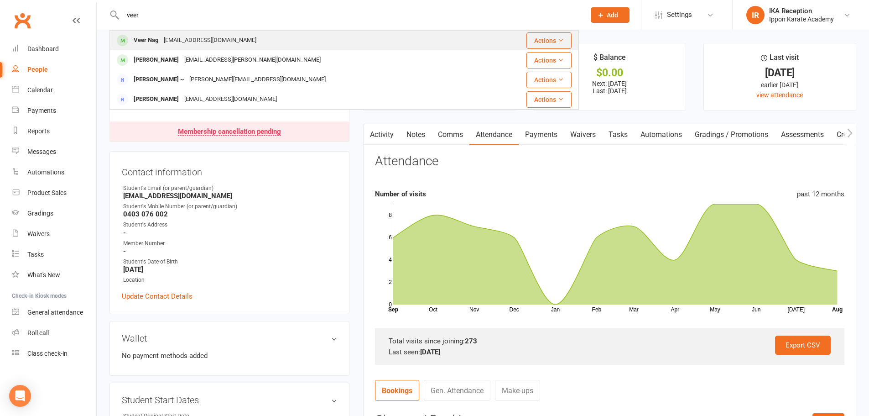
click at [179, 39] on div "[EMAIL_ADDRESS][DOMAIN_NAME]" at bounding box center [210, 40] width 98 height 13
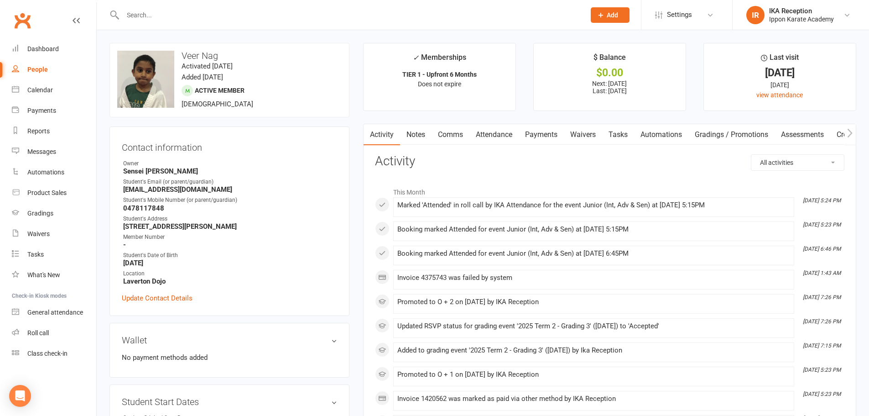
click at [484, 134] on link "Attendance" at bounding box center [494, 134] width 49 height 21
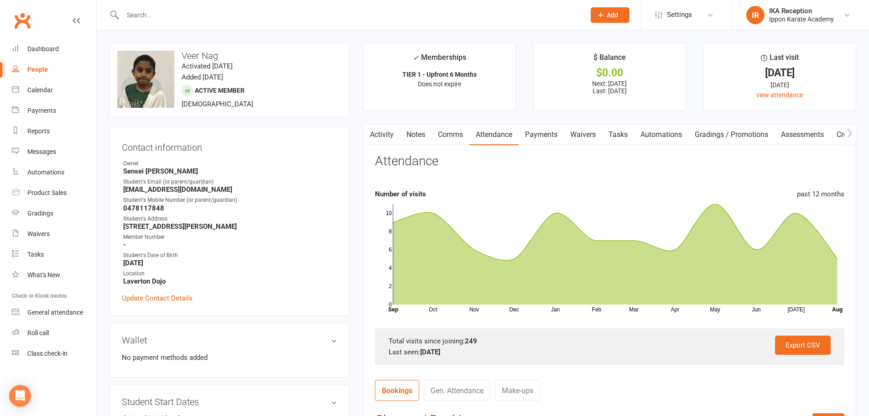
click at [142, 11] on input "text" at bounding box center [349, 15] width 459 height 13
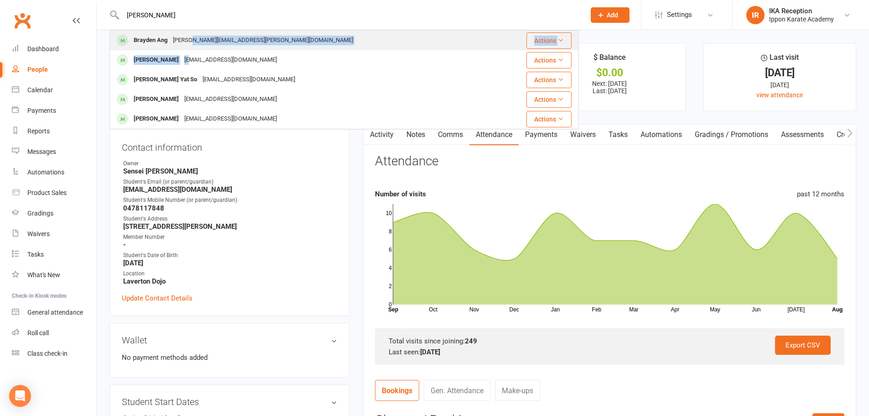
drag, startPoint x: 181, startPoint y: 51, endPoint x: 186, endPoint y: 47, distance: 6.2
click at [186, 47] on tbody "Brayden Ang [EMAIL_ADDRESS][PERSON_NAME][DOMAIN_NAME] Actions [PERSON_NAME] [EM…" at bounding box center [344, 80] width 469 height 98
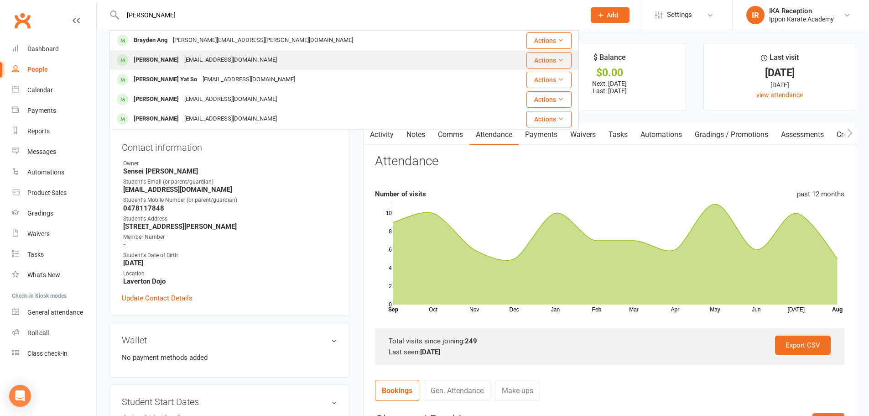
click at [196, 59] on div "[EMAIL_ADDRESS][DOMAIN_NAME]" at bounding box center [231, 59] width 98 height 13
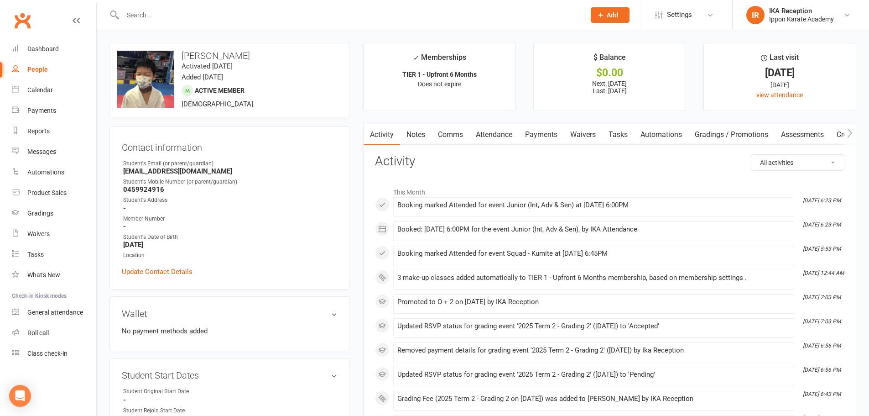
click at [487, 136] on link "Attendance" at bounding box center [494, 134] width 49 height 21
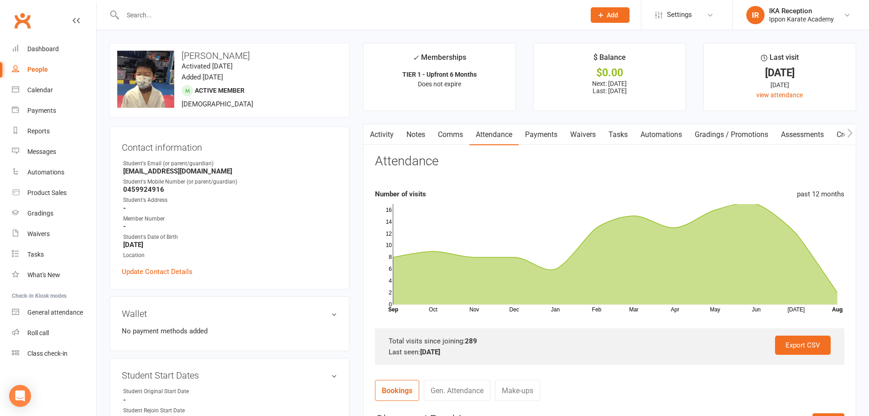
click at [128, 15] on input "text" at bounding box center [349, 15] width 459 height 13
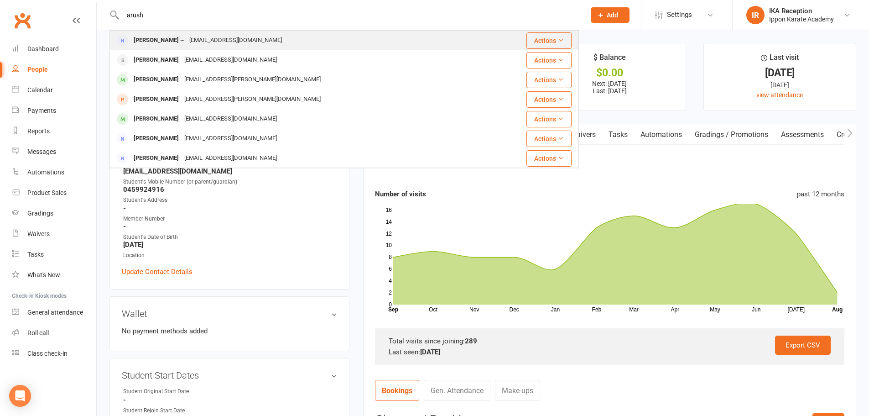
drag, startPoint x: 128, startPoint y: 10, endPoint x: 167, endPoint y: 38, distance: 48.4
click at [167, 30] on div "arush [PERSON_NAME] ~ [EMAIL_ADDRESS][DOMAIN_NAME] Actions [PERSON_NAME] [EMAIL…" at bounding box center [345, 15] width 470 height 30
click at [167, 38] on div "[PERSON_NAME] ~" at bounding box center [159, 40] width 56 height 13
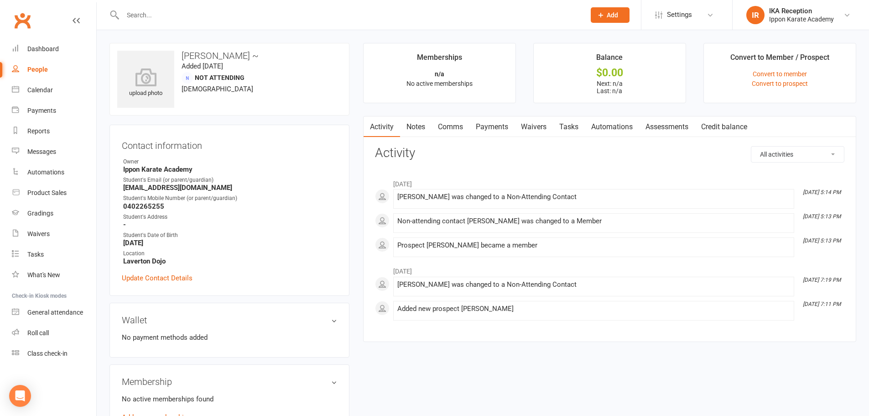
click at [142, 9] on input "text" at bounding box center [349, 15] width 459 height 13
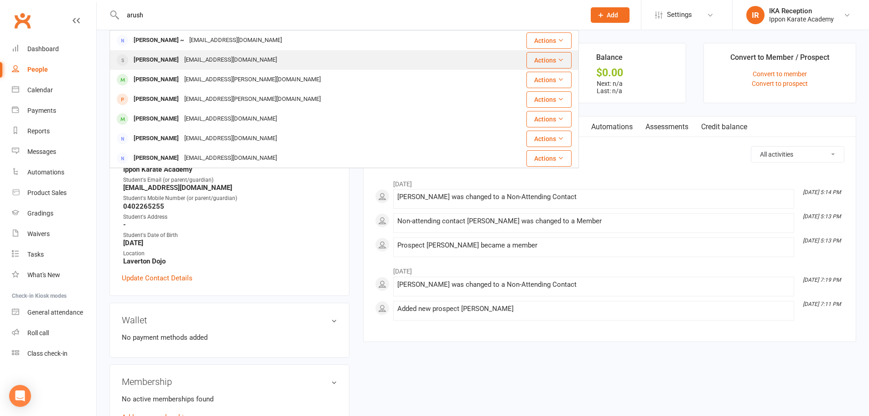
click at [162, 64] on div "[PERSON_NAME]" at bounding box center [156, 59] width 51 height 13
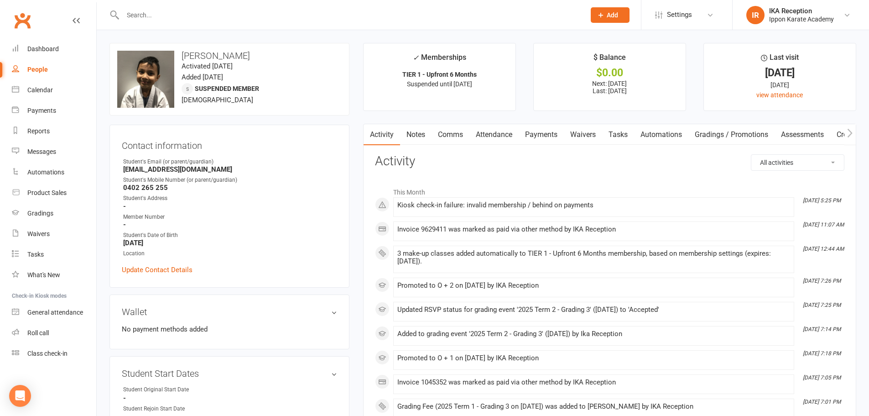
click at [494, 136] on link "Attendance" at bounding box center [494, 134] width 49 height 21
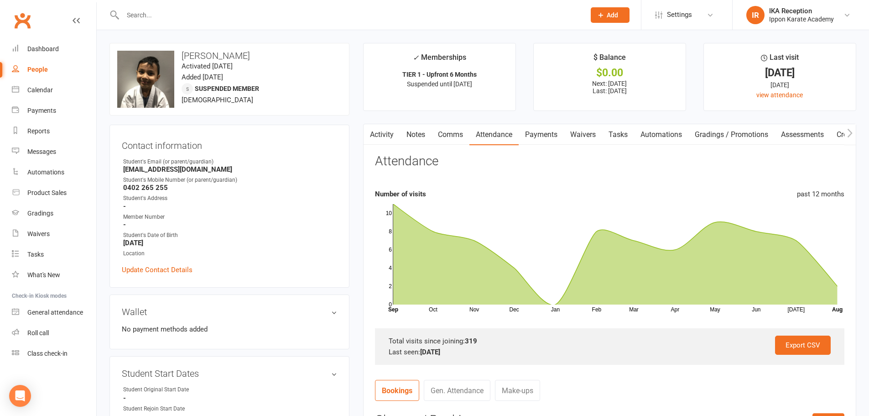
scroll to position [1, 0]
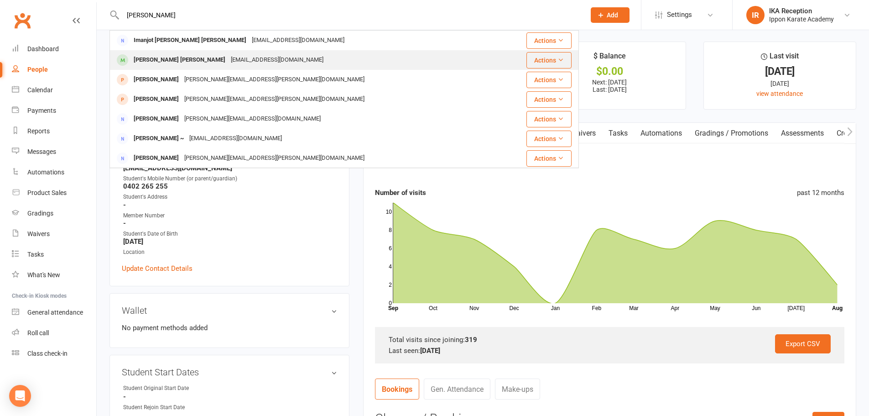
click at [228, 60] on div "[EMAIL_ADDRESS][DOMAIN_NAME]" at bounding box center [277, 59] width 98 height 13
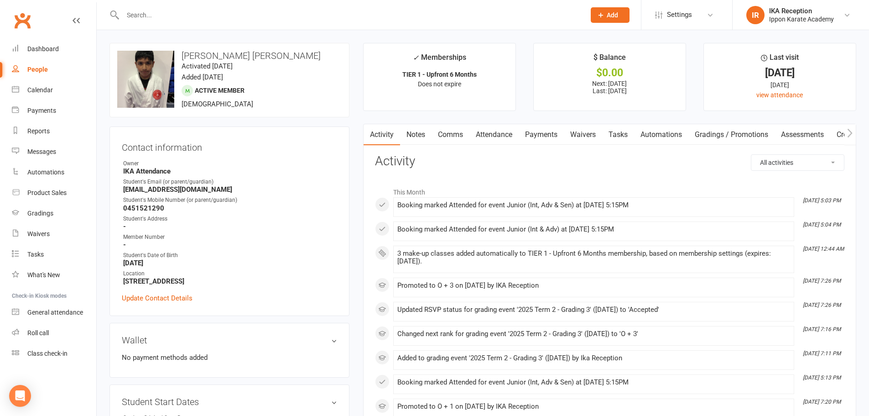
click at [487, 136] on link "Attendance" at bounding box center [494, 134] width 49 height 21
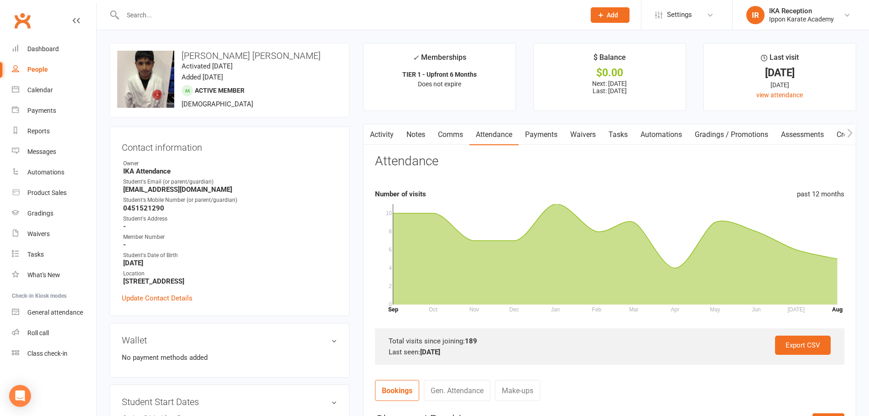
click at [487, 136] on link "Attendance" at bounding box center [494, 134] width 49 height 21
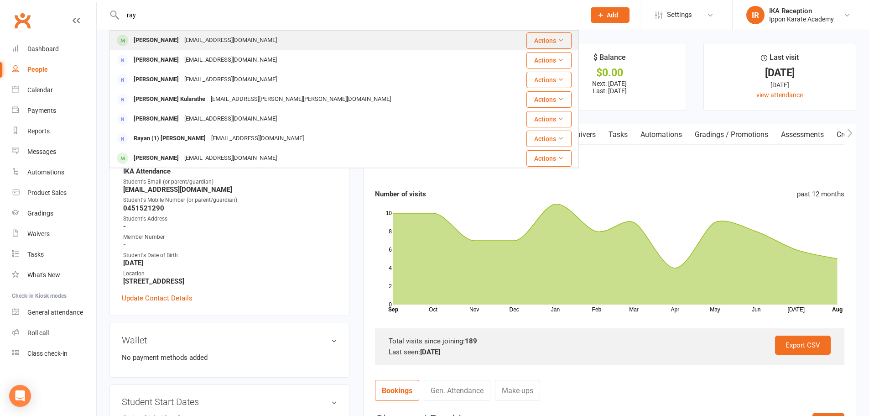
click at [182, 40] on div "[EMAIL_ADDRESS][DOMAIN_NAME]" at bounding box center [231, 40] width 98 height 13
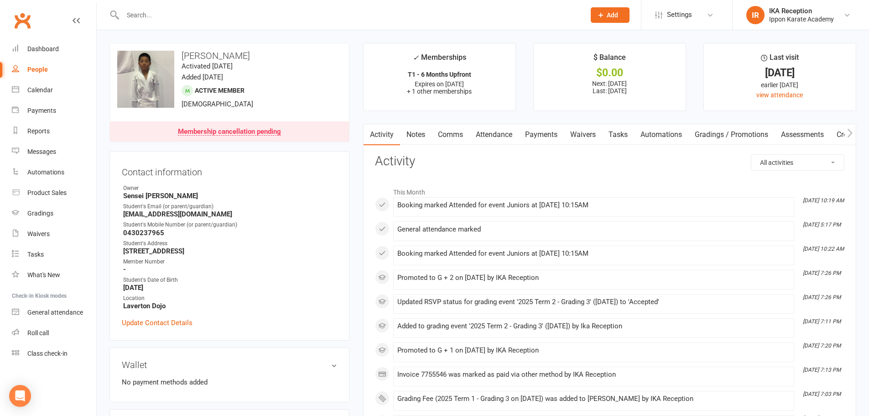
click at [500, 135] on link "Attendance" at bounding box center [494, 134] width 49 height 21
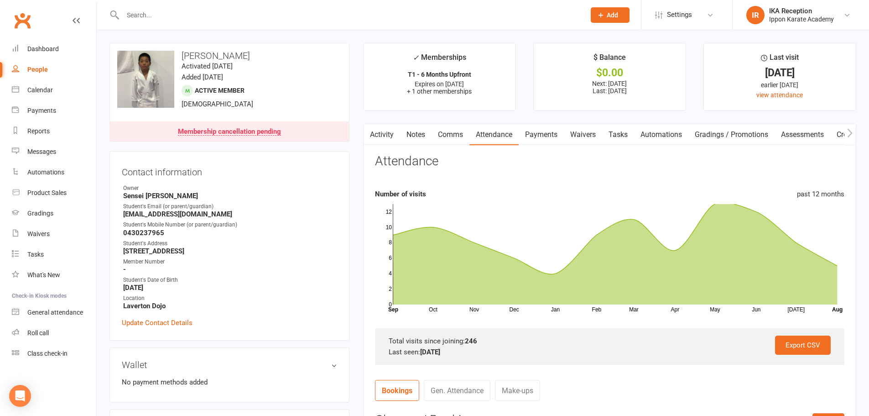
click at [134, 15] on input "text" at bounding box center [349, 15] width 459 height 13
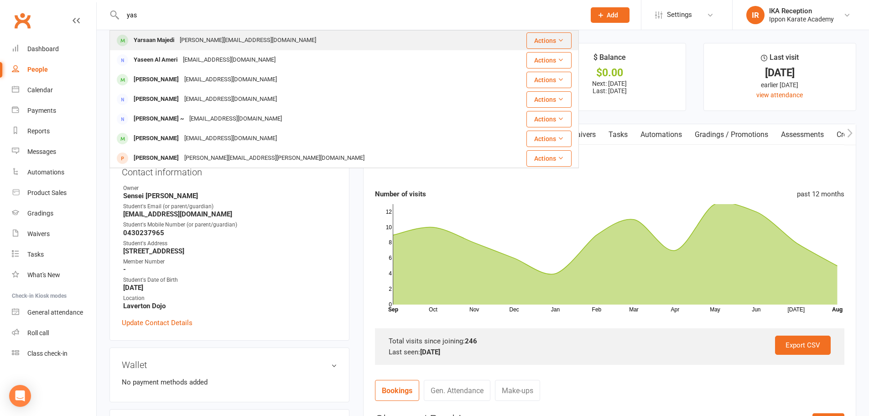
click at [173, 40] on div "Yarsaan Majedi" at bounding box center [154, 40] width 46 height 13
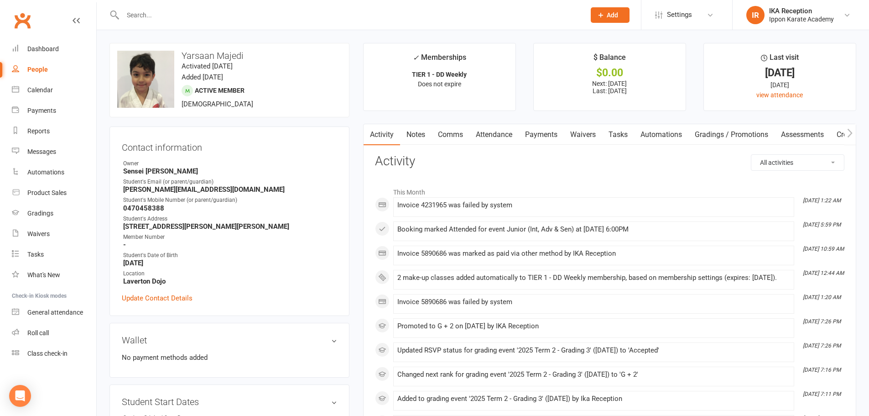
click at [488, 131] on link "Attendance" at bounding box center [494, 134] width 49 height 21
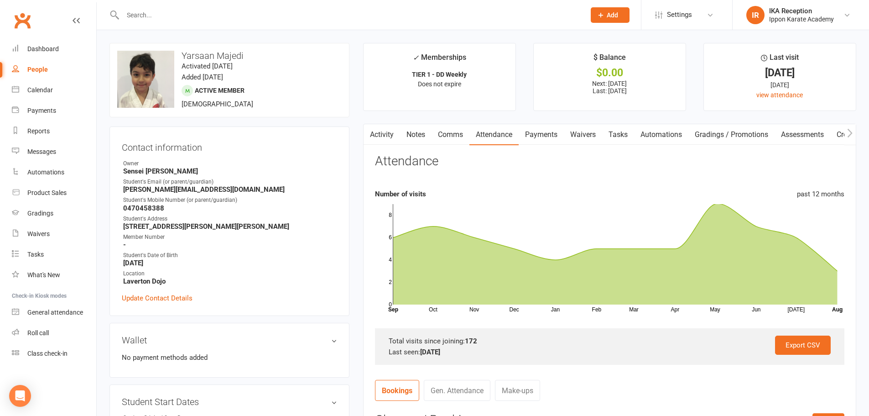
click at [134, 10] on input "text" at bounding box center [349, 15] width 459 height 13
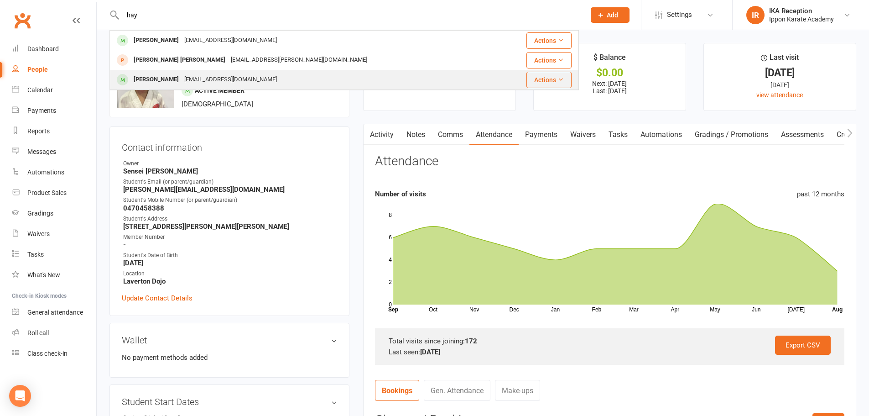
click at [153, 75] on div "[PERSON_NAME]" at bounding box center [156, 79] width 51 height 13
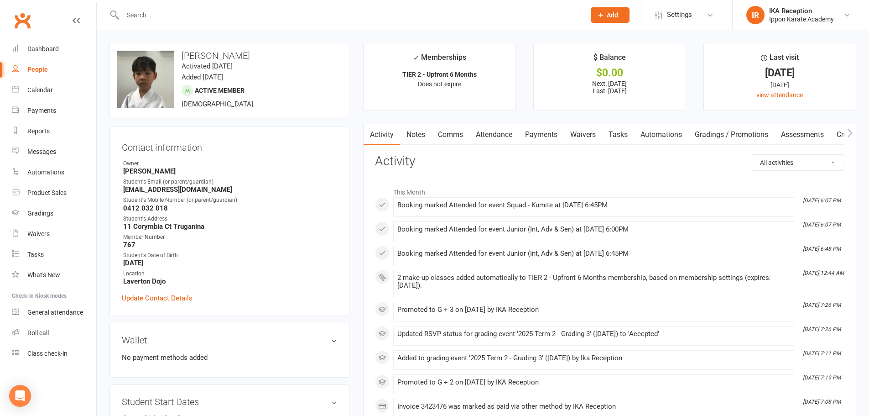
click at [509, 135] on link "Attendance" at bounding box center [494, 134] width 49 height 21
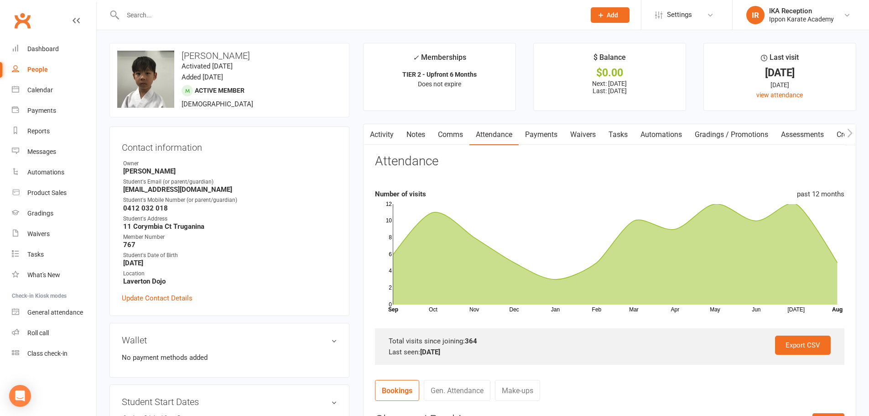
click at [122, 12] on input "text" at bounding box center [349, 15] width 459 height 13
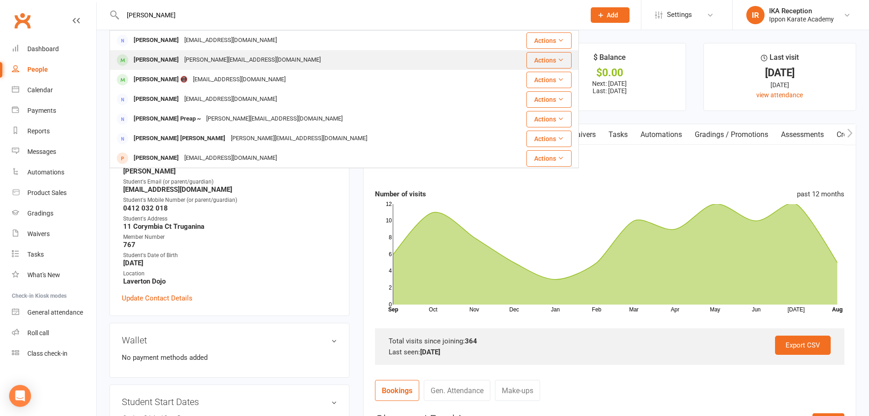
click at [167, 59] on div "[PERSON_NAME]" at bounding box center [156, 59] width 51 height 13
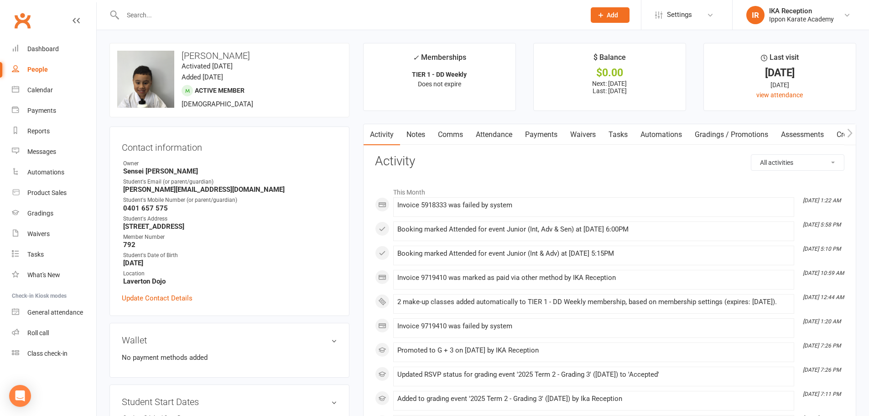
click at [497, 135] on link "Attendance" at bounding box center [494, 134] width 49 height 21
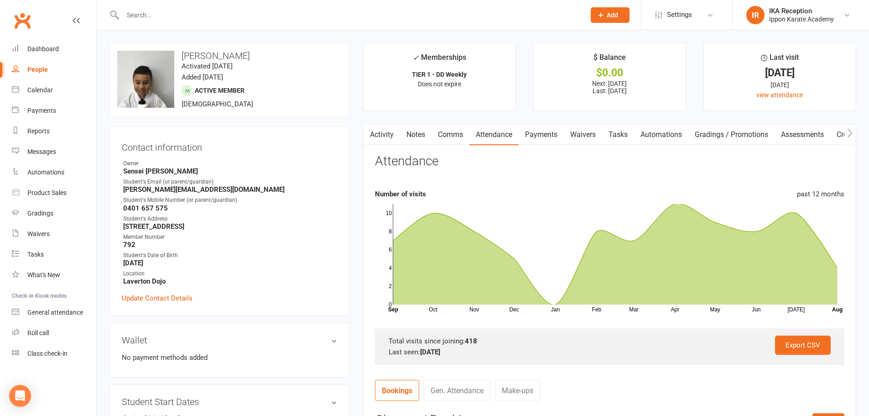
click at [131, 16] on input "text" at bounding box center [349, 15] width 459 height 13
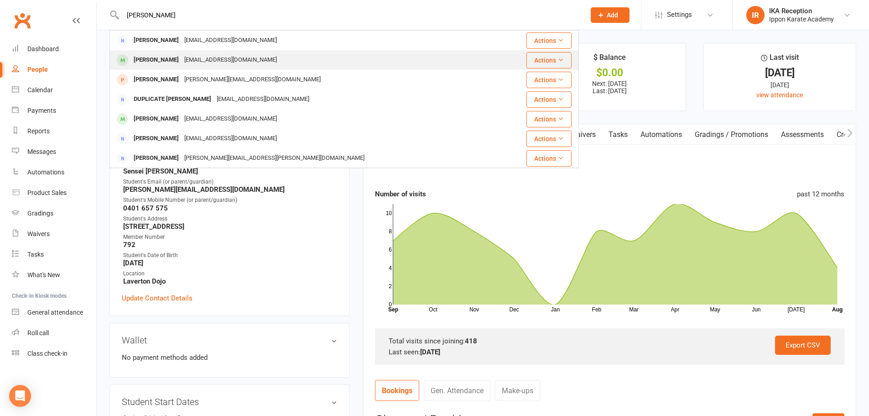
click at [209, 59] on div "[EMAIL_ADDRESS][DOMAIN_NAME]" at bounding box center [231, 59] width 98 height 13
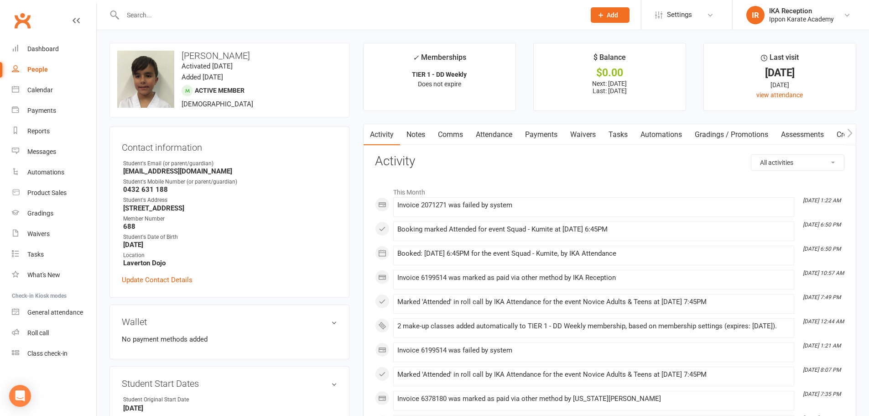
click at [499, 136] on link "Attendance" at bounding box center [494, 134] width 49 height 21
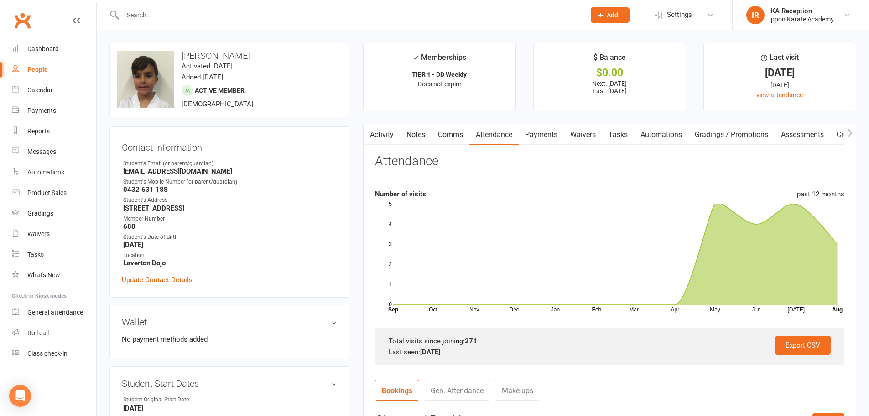
click at [135, 14] on input "text" at bounding box center [349, 15] width 459 height 13
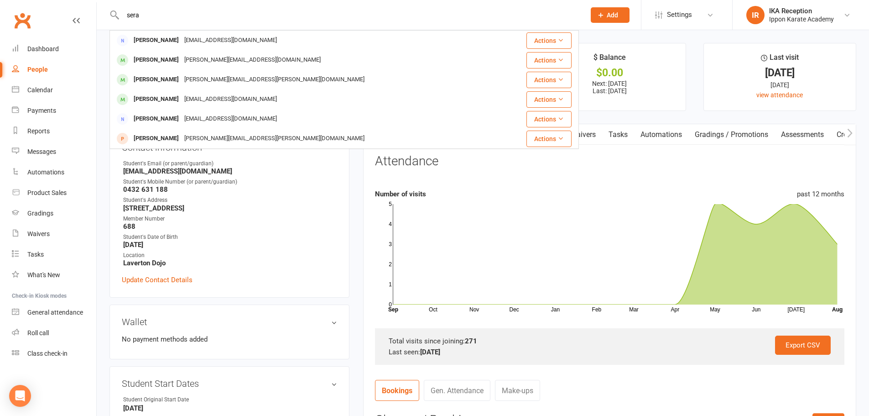
click at [155, 56] on div "[PERSON_NAME]" at bounding box center [156, 59] width 51 height 13
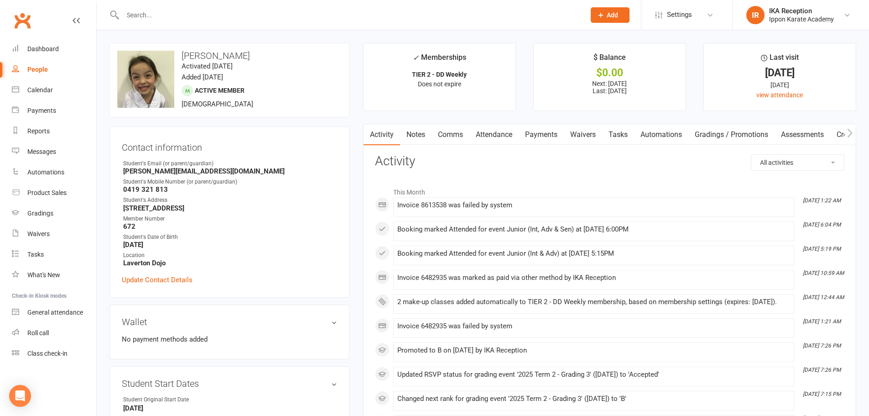
click at [494, 135] on link "Attendance" at bounding box center [494, 134] width 49 height 21
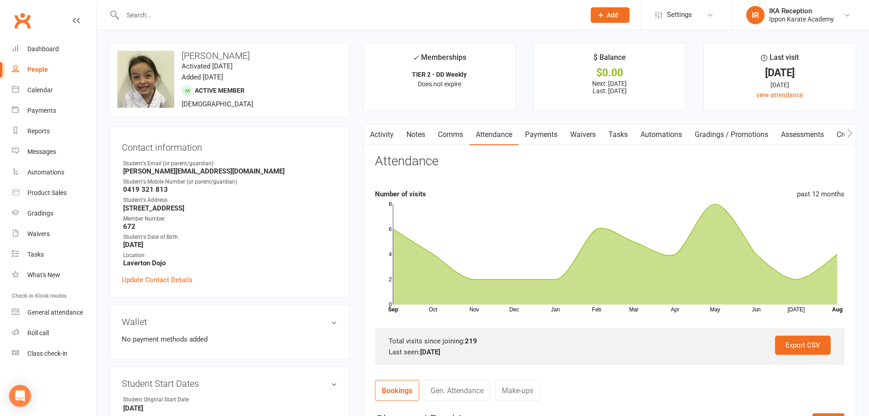
click at [135, 14] on input "text" at bounding box center [349, 15] width 459 height 13
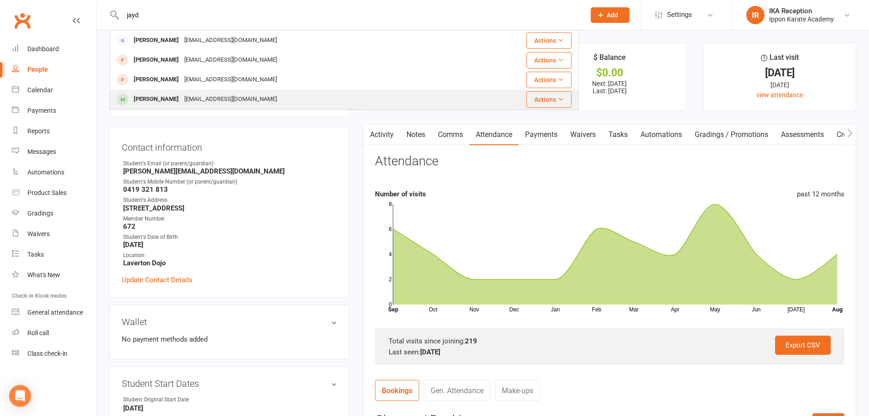
click at [169, 99] on div "[PERSON_NAME]" at bounding box center [156, 99] width 51 height 13
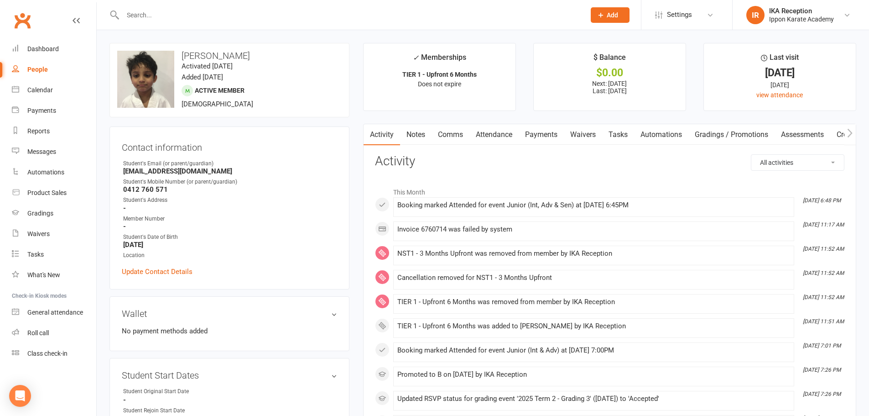
click at [497, 133] on link "Attendance" at bounding box center [494, 134] width 49 height 21
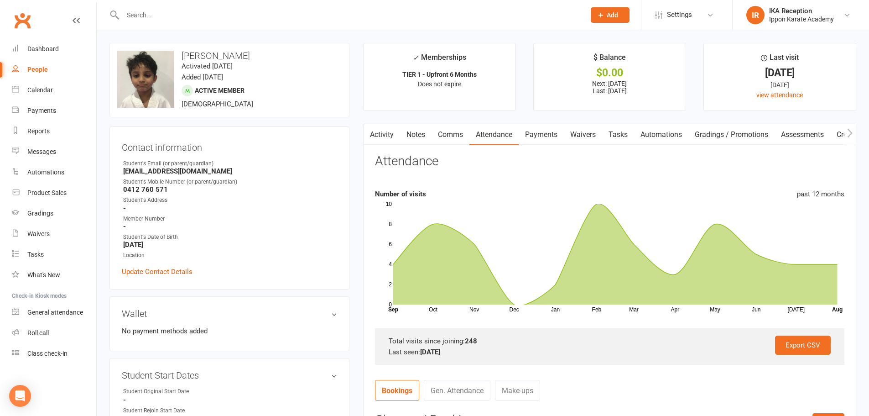
click at [131, 15] on input "text" at bounding box center [349, 15] width 459 height 13
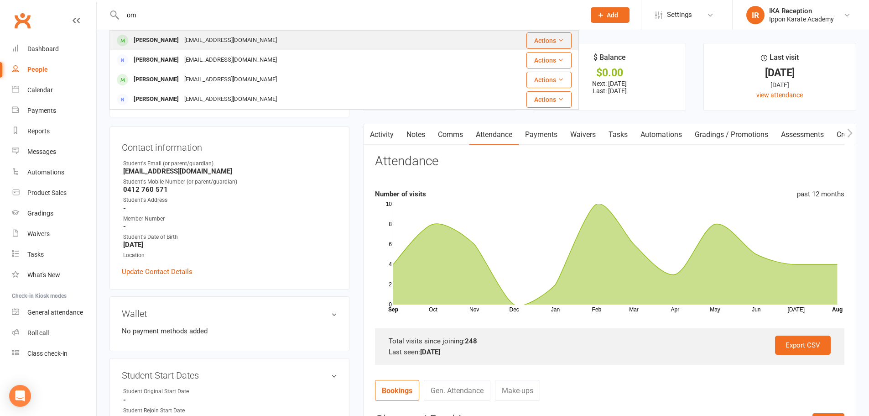
click at [149, 39] on div "[PERSON_NAME]" at bounding box center [156, 40] width 51 height 13
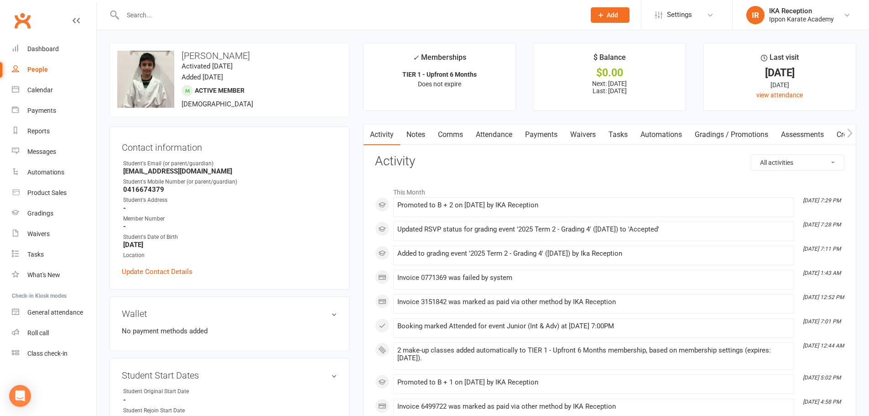
click at [494, 136] on link "Attendance" at bounding box center [494, 134] width 49 height 21
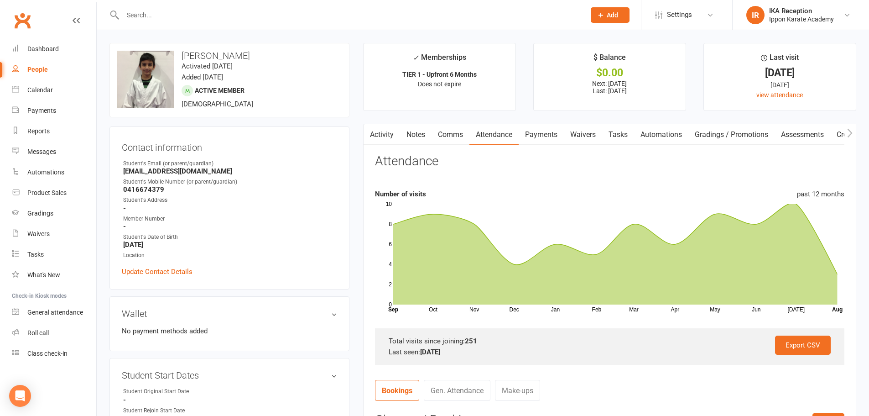
click at [134, 12] on input "text" at bounding box center [349, 15] width 459 height 13
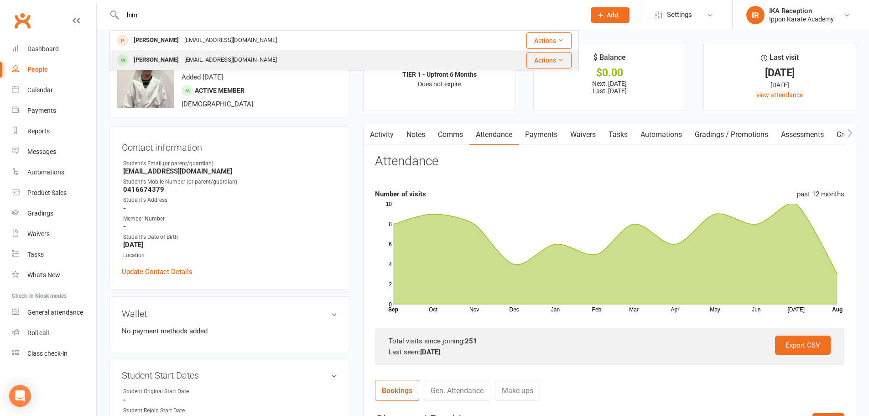
click at [182, 59] on div "[EMAIL_ADDRESS][DOMAIN_NAME]" at bounding box center [231, 59] width 98 height 13
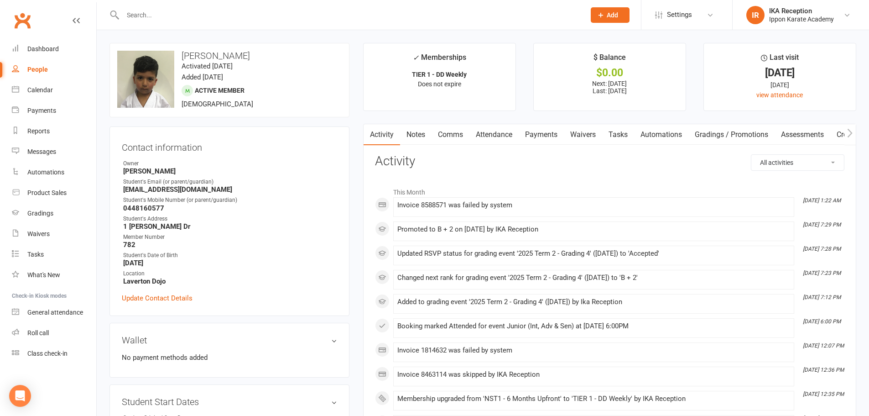
click at [500, 135] on link "Attendance" at bounding box center [494, 134] width 49 height 21
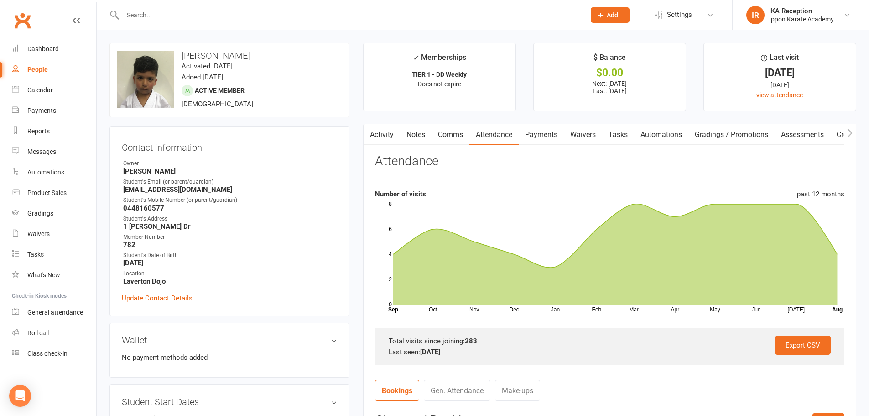
click at [125, 14] on input "text" at bounding box center [349, 15] width 459 height 13
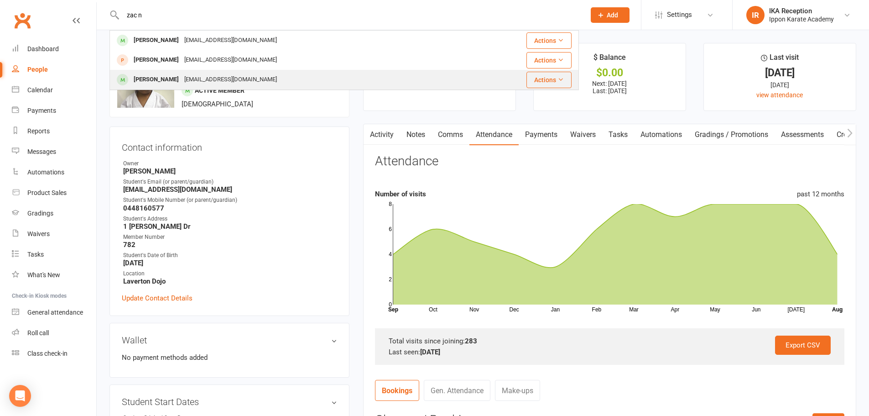
click at [182, 79] on div "[EMAIL_ADDRESS][DOMAIN_NAME]" at bounding box center [231, 79] width 98 height 13
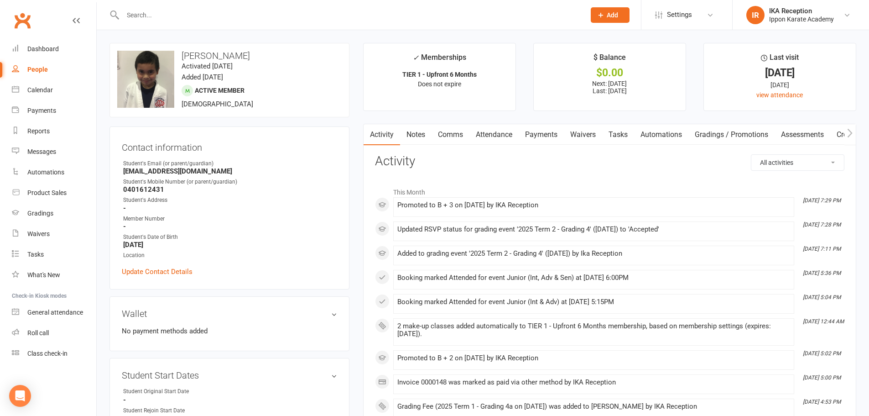
click at [490, 136] on link "Attendance" at bounding box center [494, 134] width 49 height 21
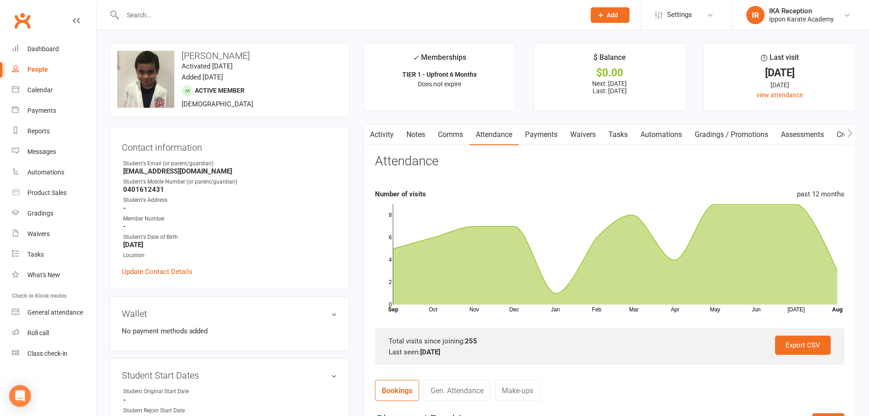
click at [130, 13] on input "text" at bounding box center [349, 15] width 459 height 13
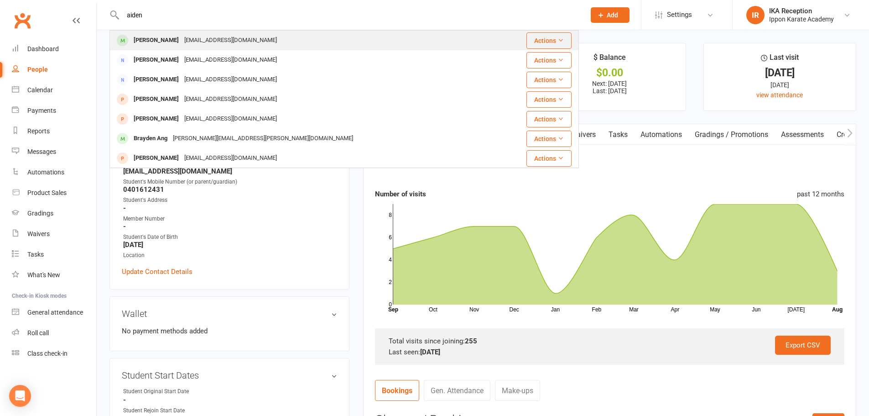
click at [160, 40] on div "[PERSON_NAME]" at bounding box center [156, 40] width 51 height 13
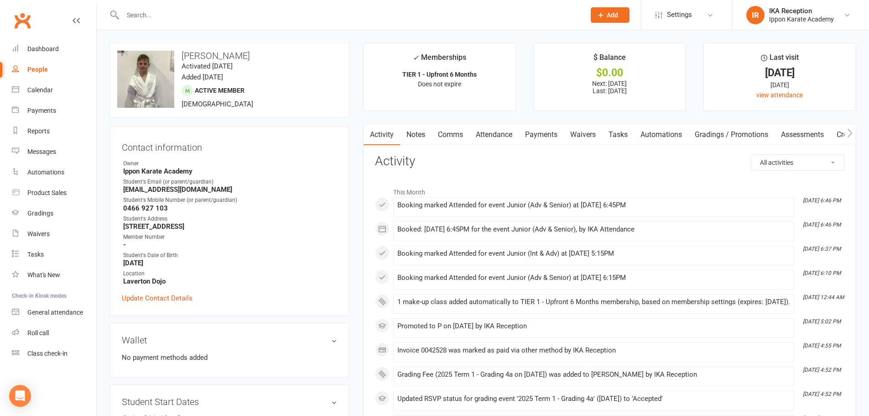
click at [492, 132] on link "Attendance" at bounding box center [494, 134] width 49 height 21
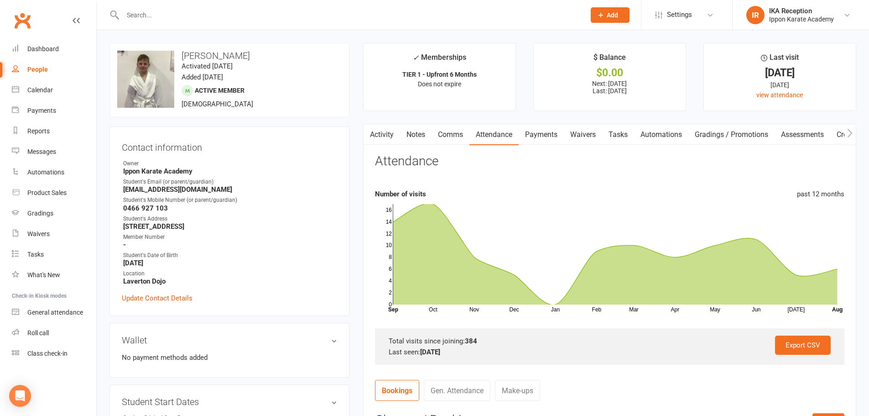
click at [128, 15] on input "text" at bounding box center [349, 15] width 459 height 13
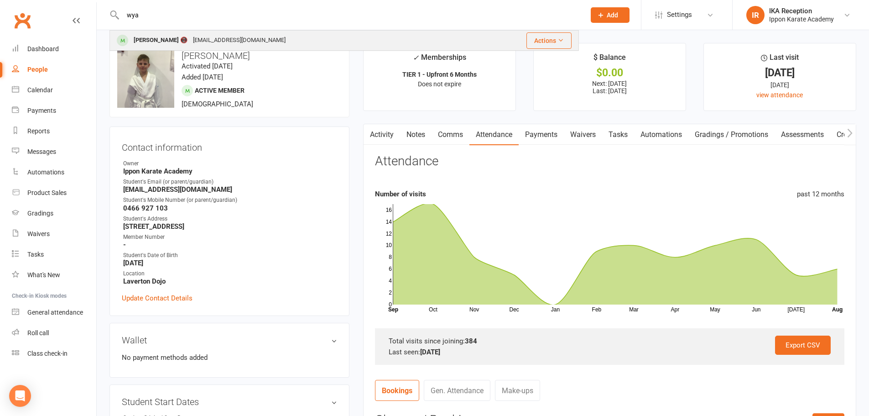
click at [162, 41] on div "[PERSON_NAME] 📵" at bounding box center [160, 40] width 59 height 13
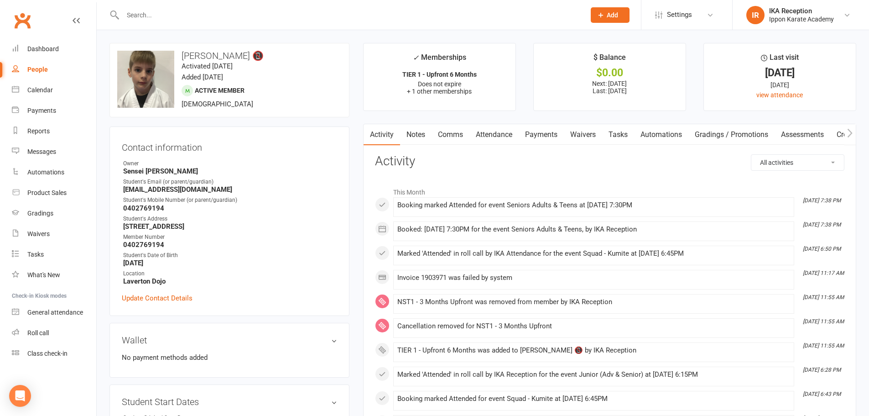
click at [502, 132] on link "Attendance" at bounding box center [494, 134] width 49 height 21
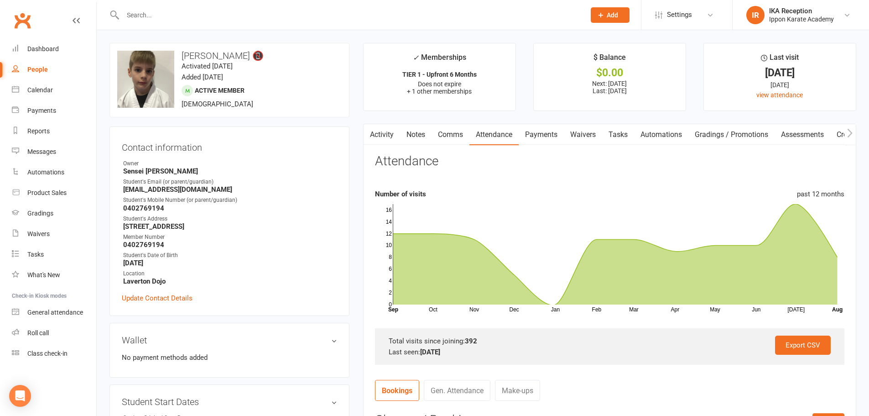
click at [116, 12] on icon at bounding box center [115, 15] width 10 height 11
click at [139, 9] on input "text" at bounding box center [349, 15] width 459 height 13
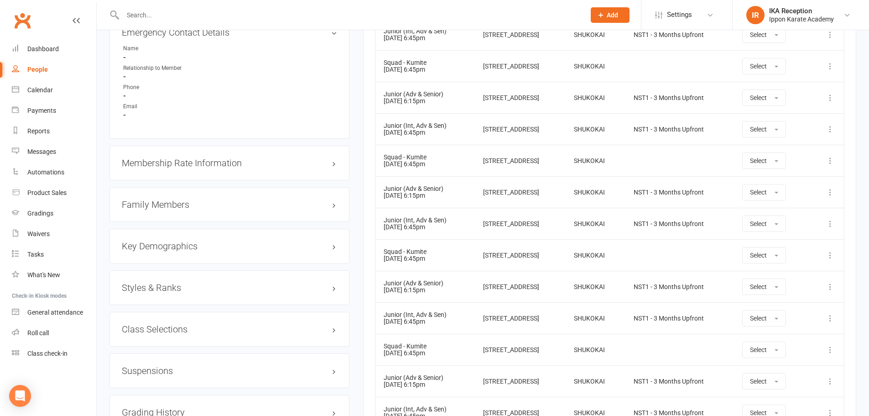
scroll to position [814, 0]
click at [214, 294] on div "Styles & Ranks" at bounding box center [230, 285] width 240 height 35
click at [334, 284] on h3 "Styles & Ranks" at bounding box center [229, 286] width 215 height 10
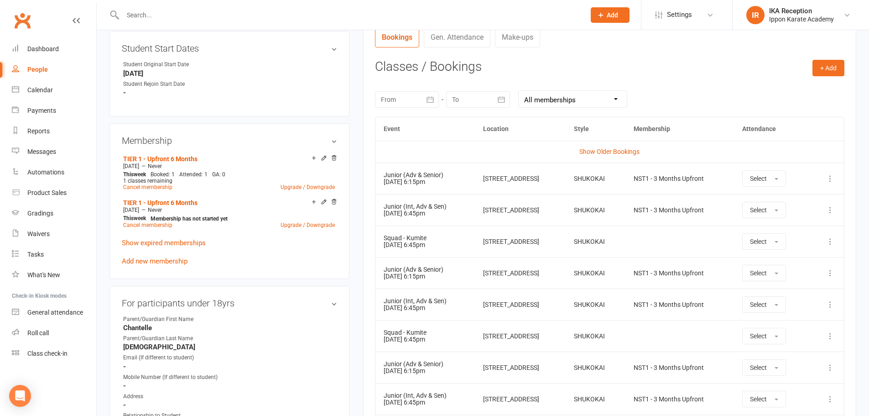
scroll to position [0, 0]
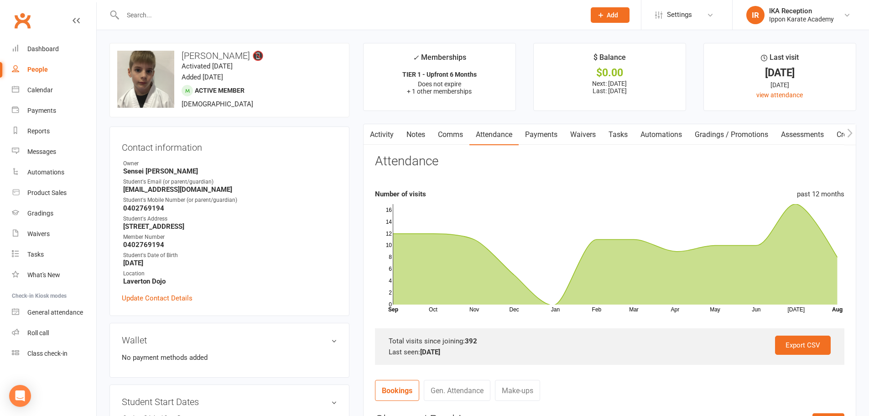
click at [141, 14] on input "text" at bounding box center [349, 15] width 459 height 13
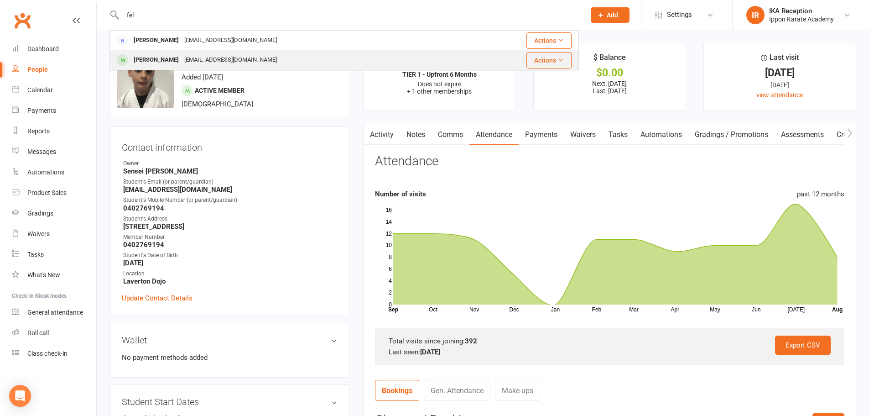
click at [175, 62] on div "[PERSON_NAME]" at bounding box center [156, 59] width 51 height 13
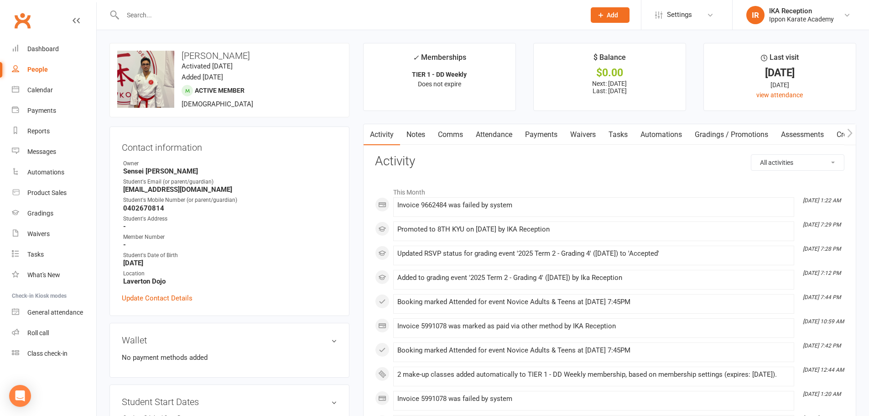
click at [498, 135] on link "Attendance" at bounding box center [494, 134] width 49 height 21
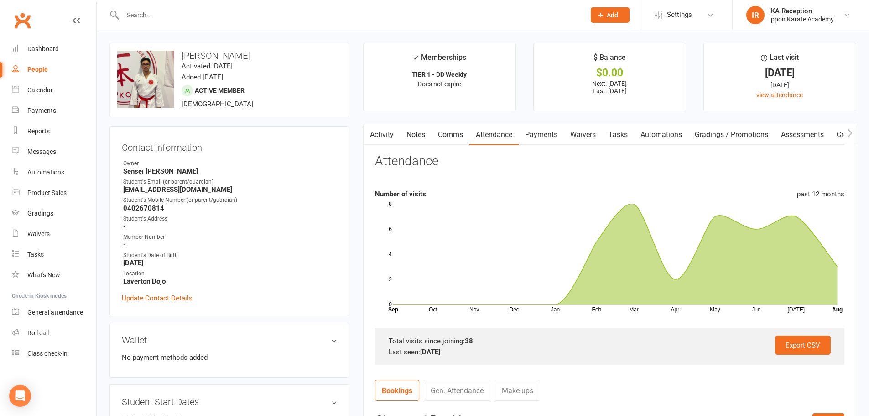
click at [127, 14] on input "text" at bounding box center [349, 15] width 459 height 13
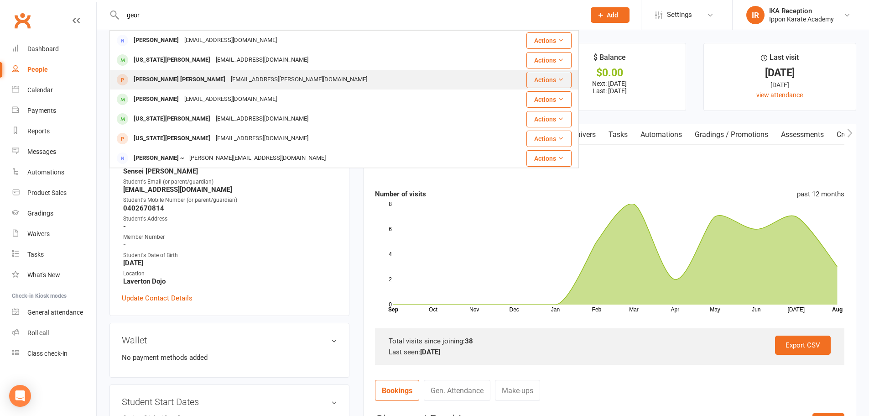
click at [173, 76] on div "[PERSON_NAME] [PERSON_NAME]" at bounding box center [179, 79] width 97 height 13
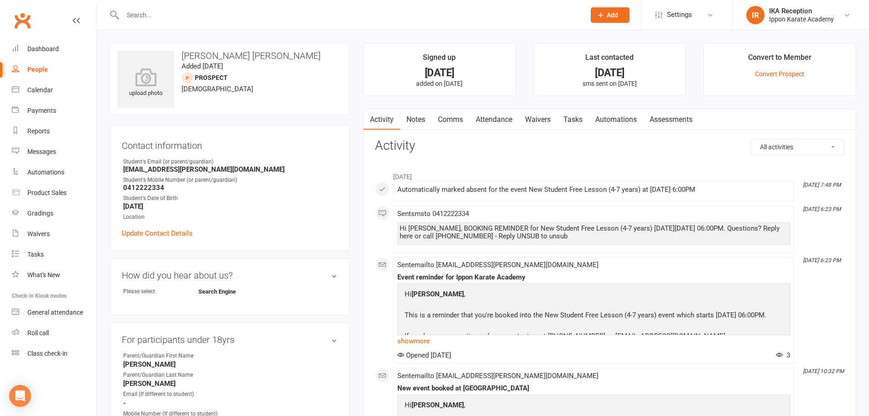
click at [133, 14] on input "text" at bounding box center [349, 15] width 459 height 13
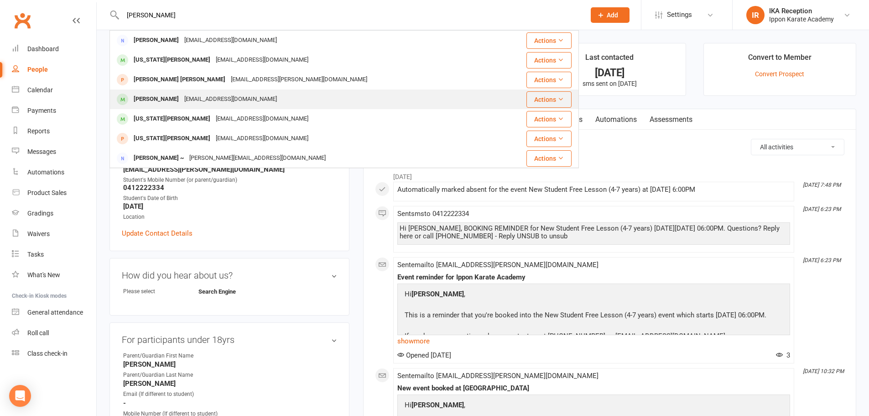
click at [173, 99] on div "[PERSON_NAME]" at bounding box center [156, 99] width 51 height 13
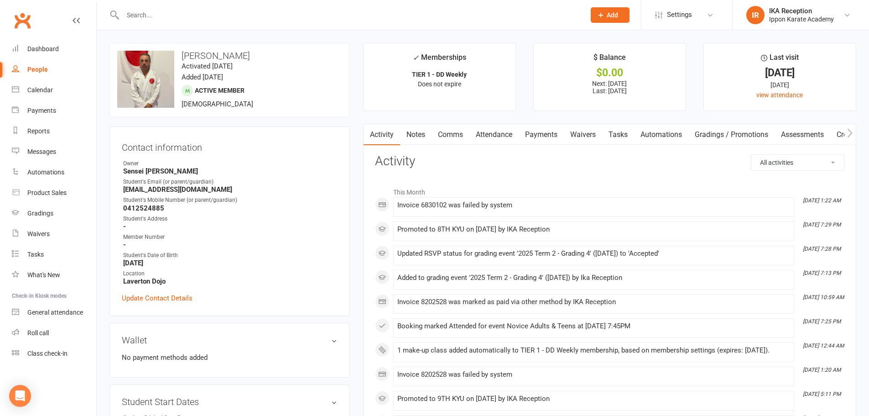
click at [496, 136] on link "Attendance" at bounding box center [494, 134] width 49 height 21
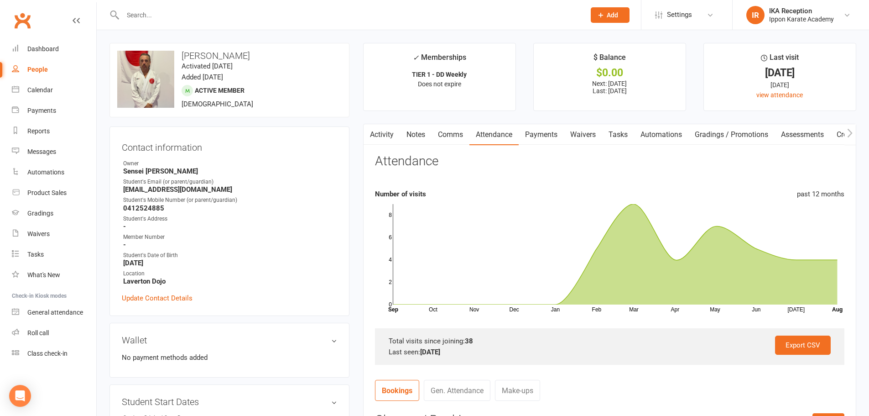
click at [127, 16] on input "text" at bounding box center [349, 15] width 459 height 13
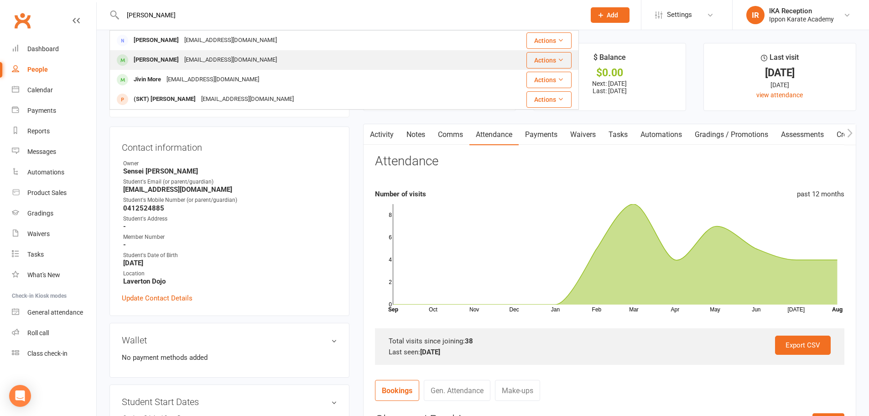
click at [182, 60] on div "[EMAIL_ADDRESS][DOMAIN_NAME]" at bounding box center [231, 59] width 98 height 13
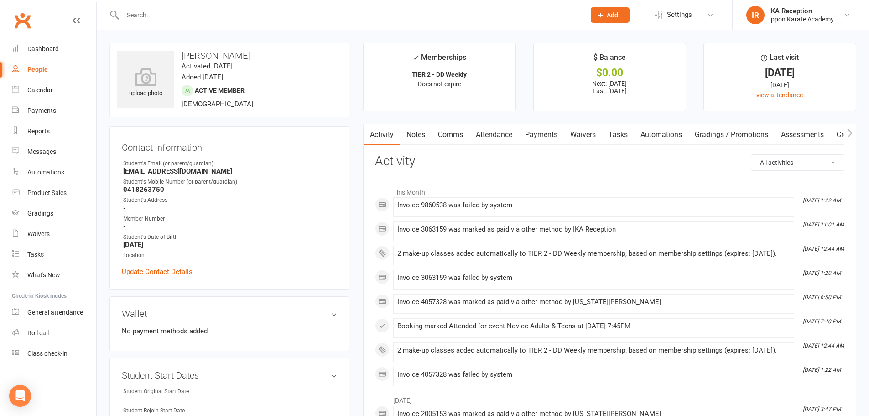
click at [494, 133] on link "Attendance" at bounding box center [494, 134] width 49 height 21
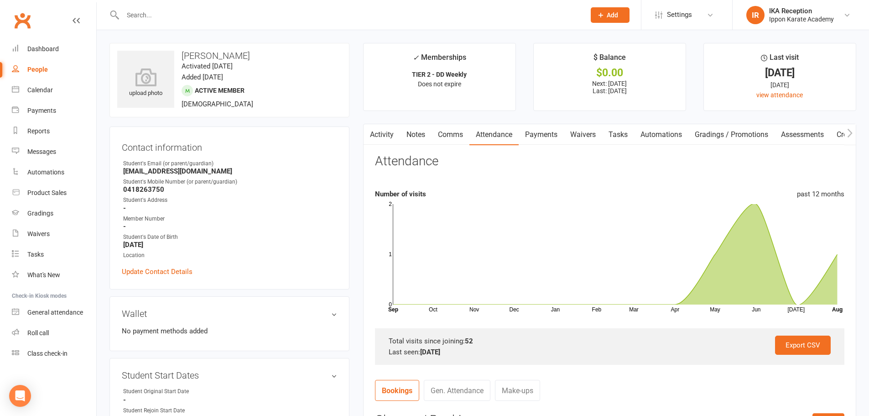
click at [128, 14] on input "text" at bounding box center [349, 15] width 459 height 13
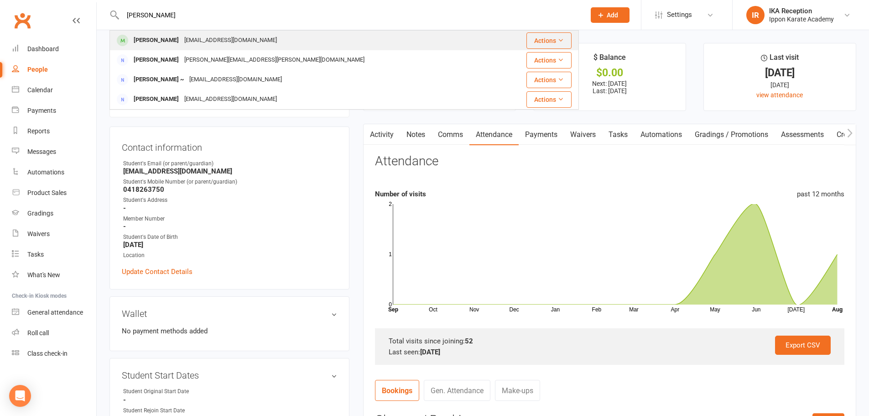
click at [161, 41] on div "[PERSON_NAME]" at bounding box center [156, 40] width 51 height 13
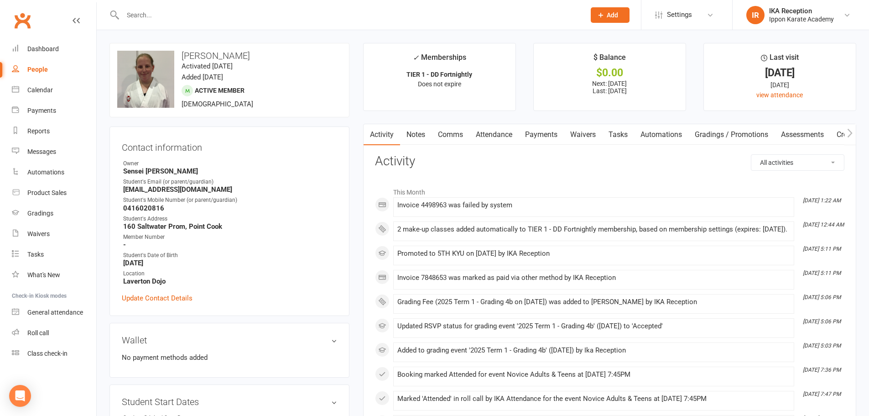
click at [501, 134] on link "Attendance" at bounding box center [494, 134] width 49 height 21
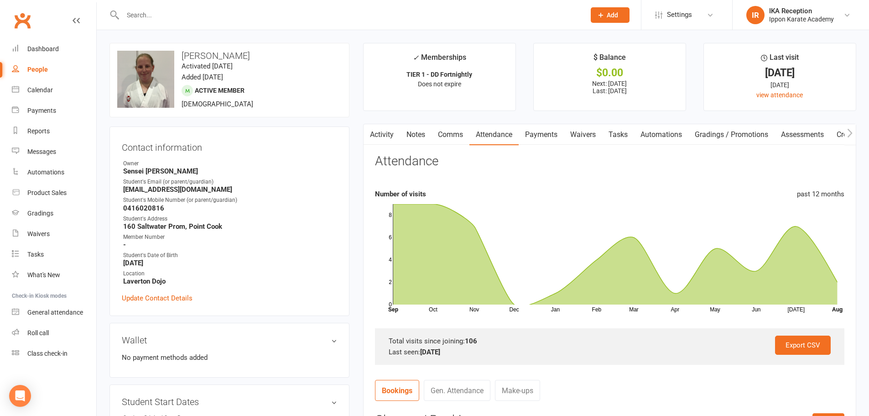
click at [129, 16] on input "text" at bounding box center [349, 15] width 459 height 13
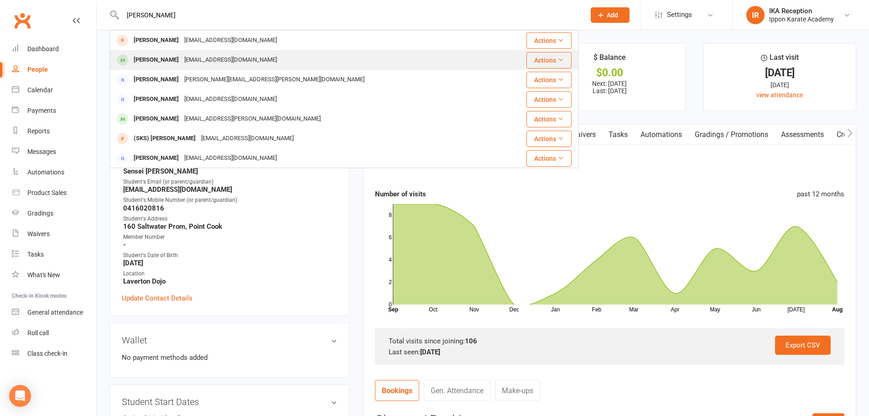
click at [164, 56] on div "[PERSON_NAME]" at bounding box center [156, 59] width 51 height 13
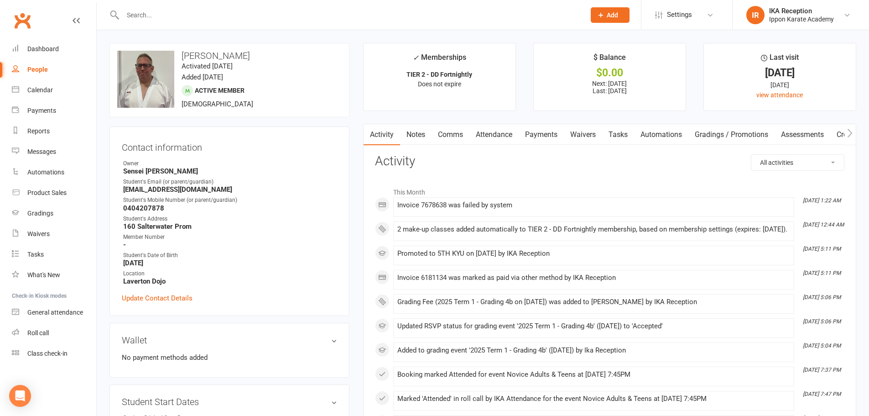
click at [498, 135] on link "Attendance" at bounding box center [494, 134] width 49 height 21
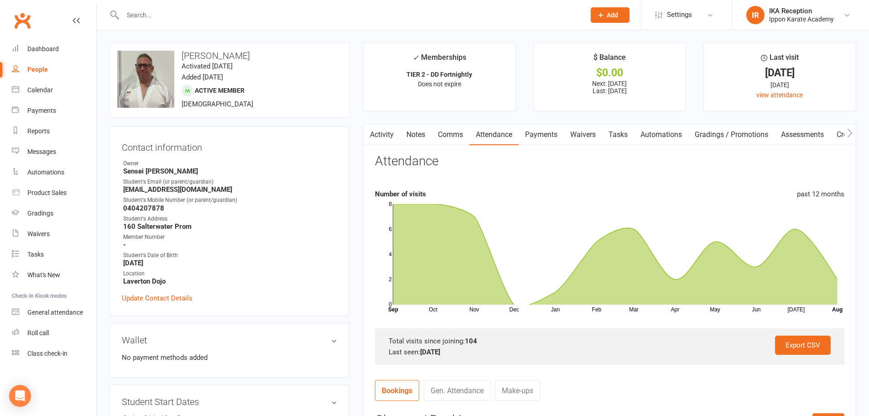
click at [132, 12] on input "text" at bounding box center [349, 15] width 459 height 13
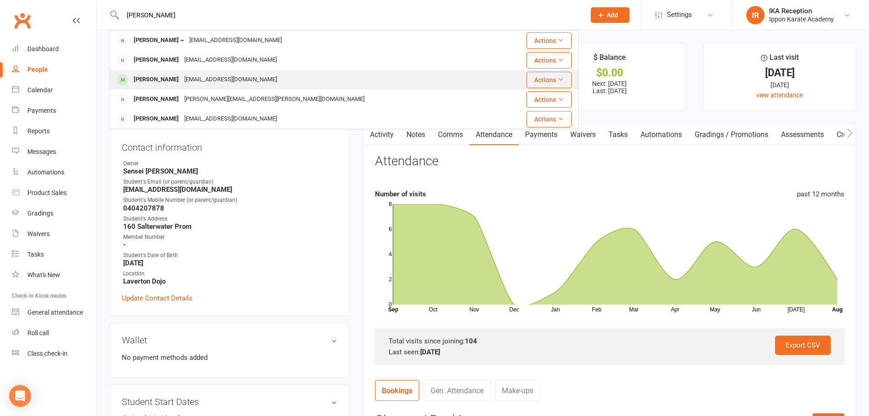
click at [182, 80] on div "[EMAIL_ADDRESS][DOMAIN_NAME]" at bounding box center [231, 79] width 98 height 13
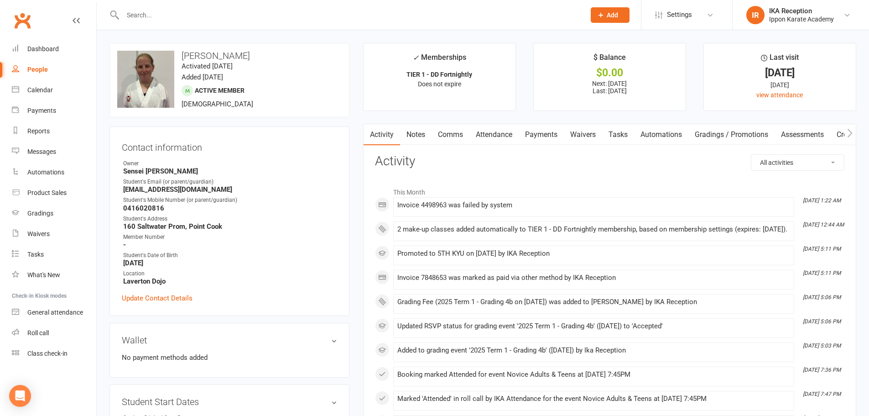
click at [492, 134] on link "Attendance" at bounding box center [494, 134] width 49 height 21
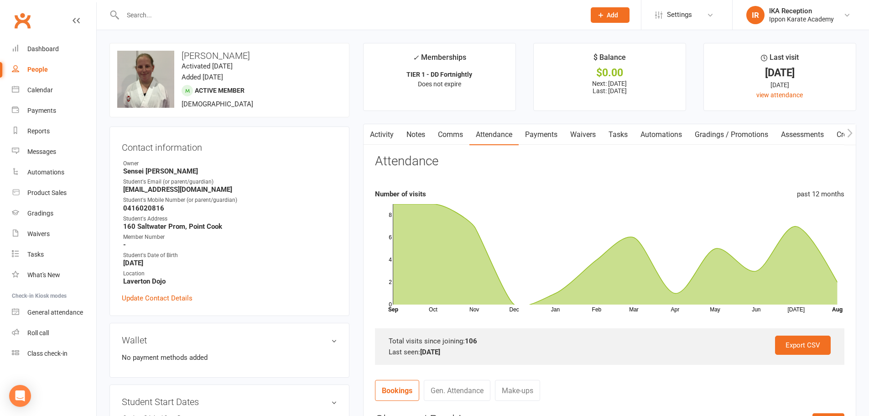
click at [139, 13] on input "text" at bounding box center [349, 15] width 459 height 13
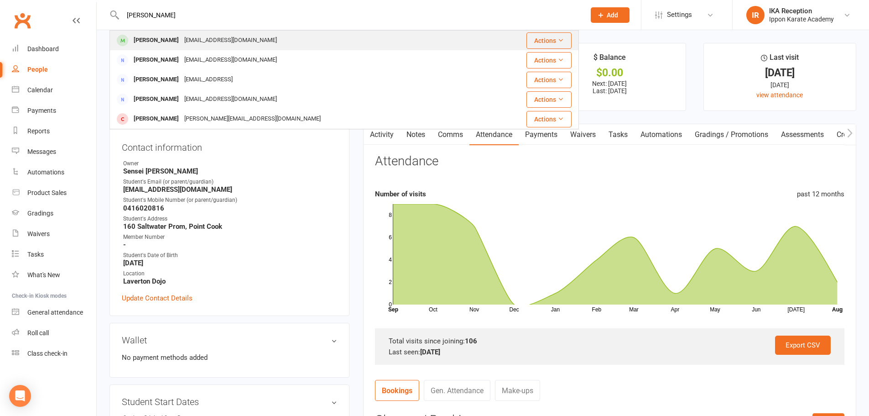
click at [180, 42] on div "[PERSON_NAME]" at bounding box center [156, 40] width 51 height 13
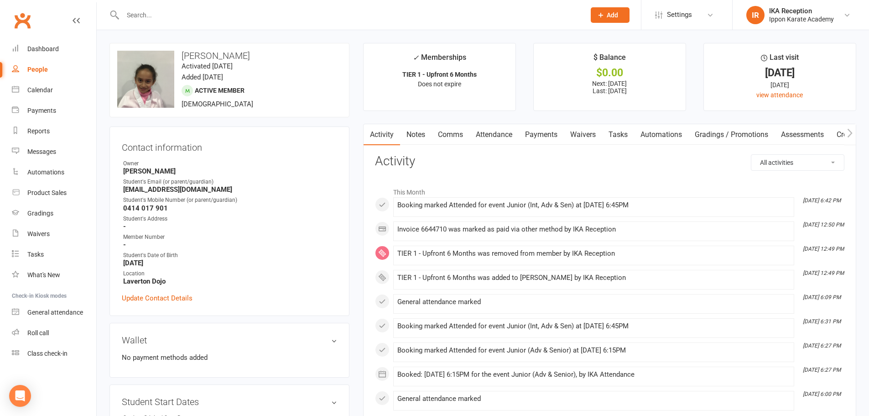
click at [504, 136] on link "Attendance" at bounding box center [494, 134] width 49 height 21
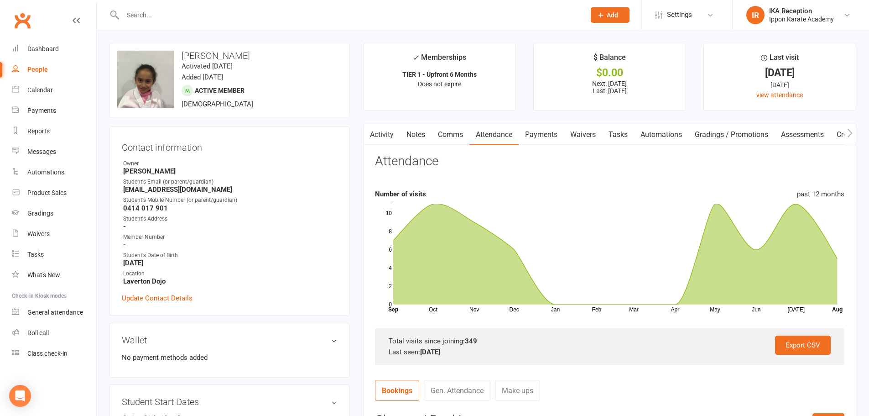
click at [135, 11] on input "text" at bounding box center [349, 15] width 459 height 13
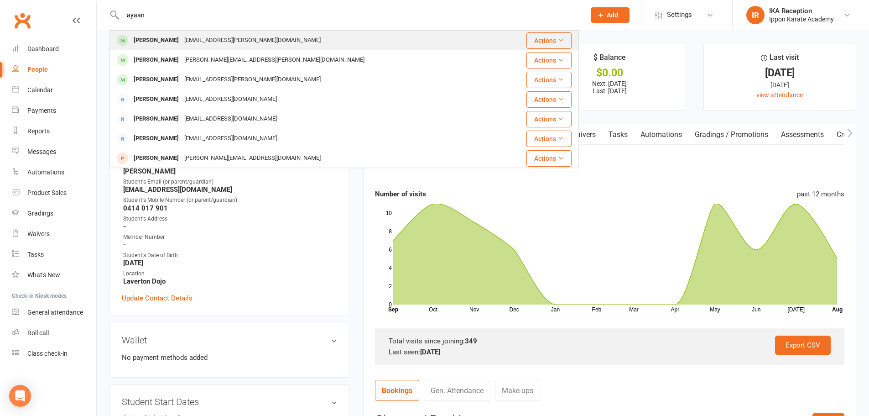
click at [182, 43] on div "[EMAIL_ADDRESS][PERSON_NAME][DOMAIN_NAME]" at bounding box center [253, 40] width 142 height 13
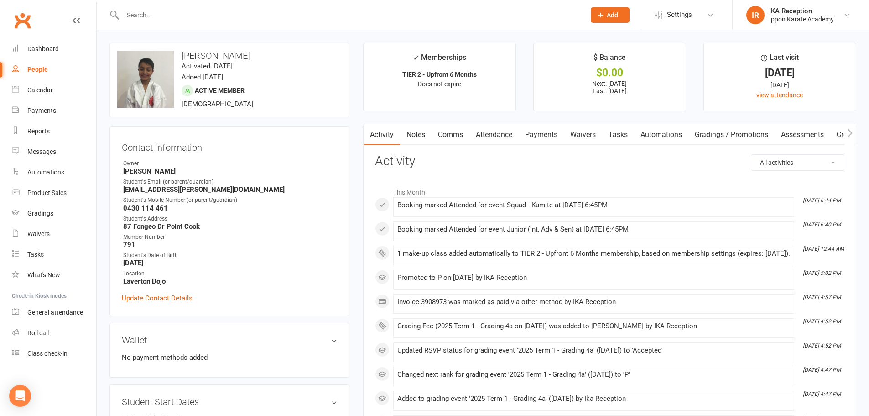
click at [491, 136] on link "Attendance" at bounding box center [494, 134] width 49 height 21
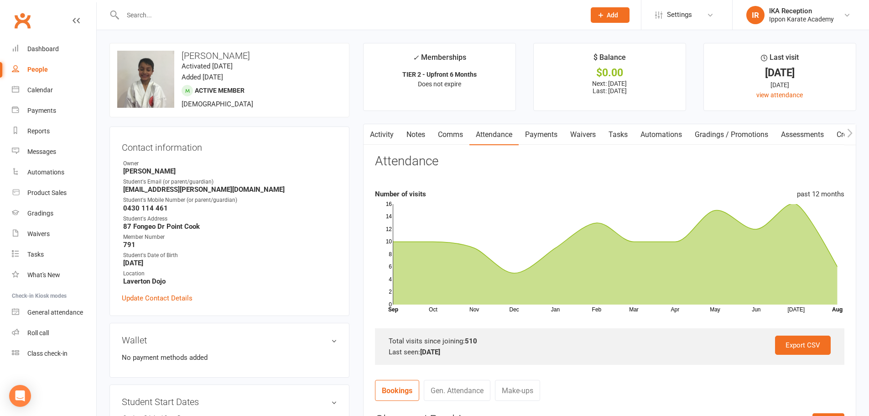
click at [127, 9] on input "text" at bounding box center [349, 15] width 459 height 13
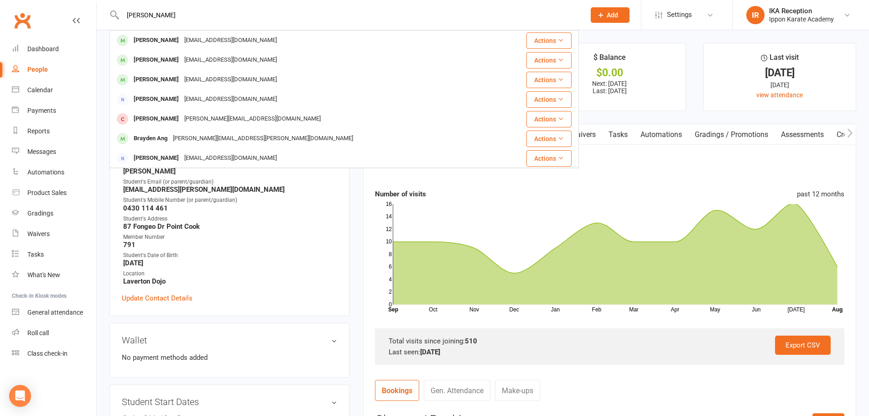
click at [182, 38] on div "[EMAIL_ADDRESS][DOMAIN_NAME]" at bounding box center [231, 40] width 98 height 13
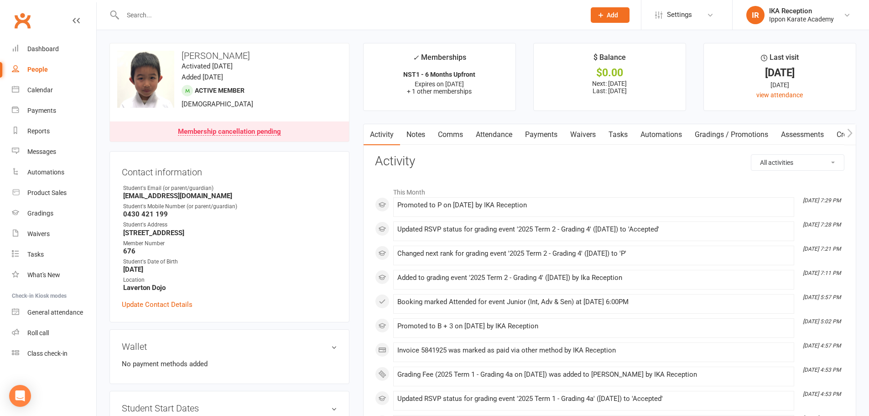
click at [502, 134] on link "Attendance" at bounding box center [494, 134] width 49 height 21
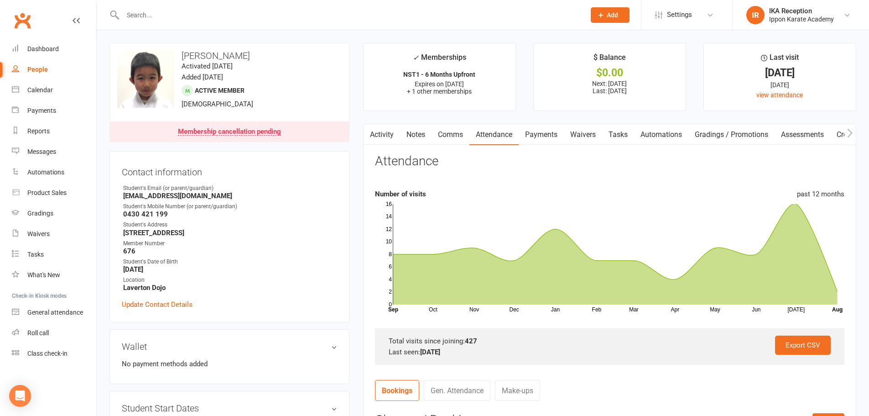
click at [136, 11] on input "text" at bounding box center [349, 15] width 459 height 13
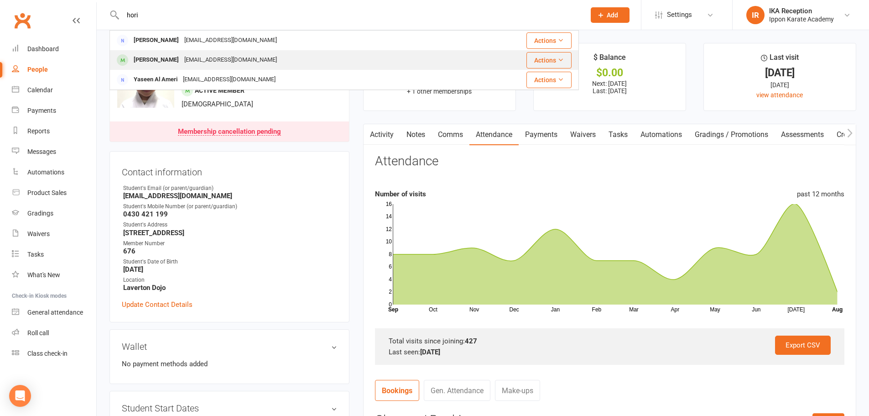
click at [184, 59] on div "[EMAIL_ADDRESS][DOMAIN_NAME]" at bounding box center [231, 59] width 98 height 13
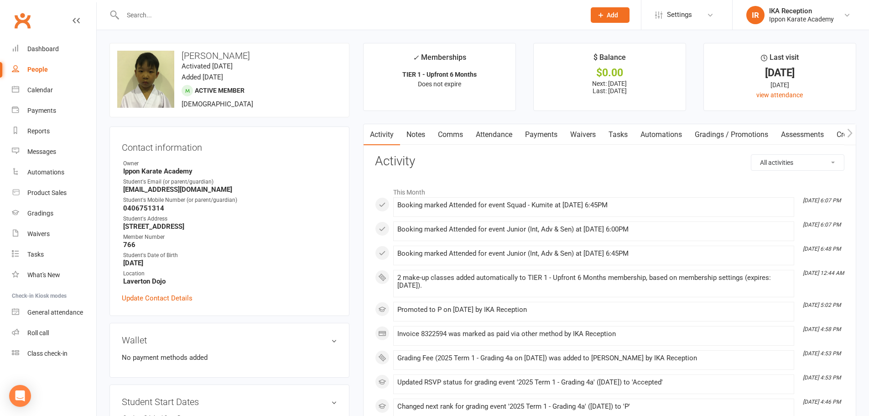
click at [503, 136] on link "Attendance" at bounding box center [494, 134] width 49 height 21
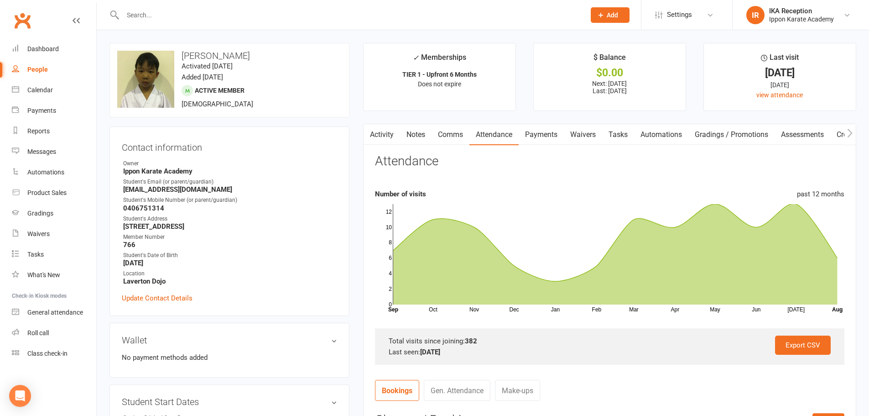
click at [138, 9] on input "text" at bounding box center [349, 15] width 459 height 13
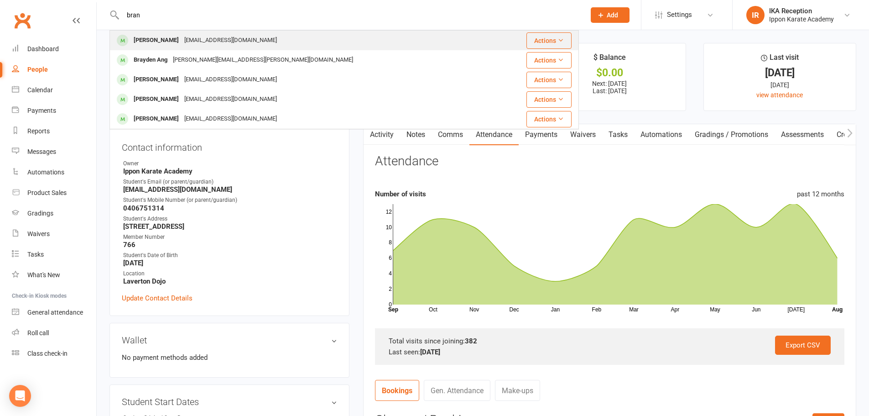
click at [182, 40] on div "[EMAIL_ADDRESS][DOMAIN_NAME]" at bounding box center [231, 40] width 98 height 13
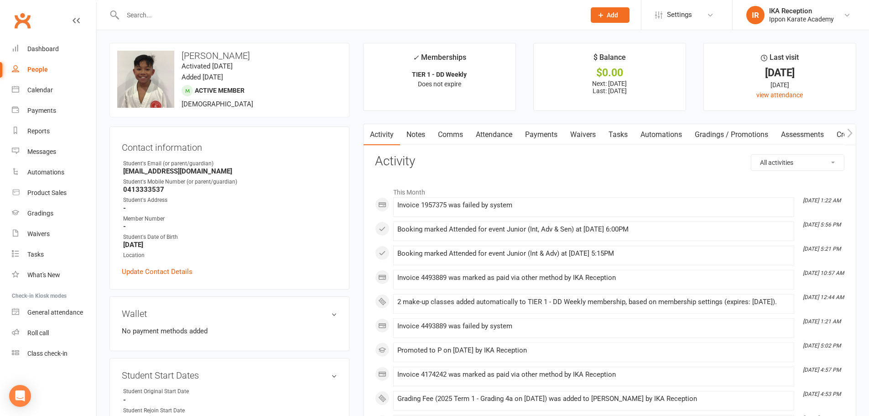
click at [487, 134] on link "Attendance" at bounding box center [494, 134] width 49 height 21
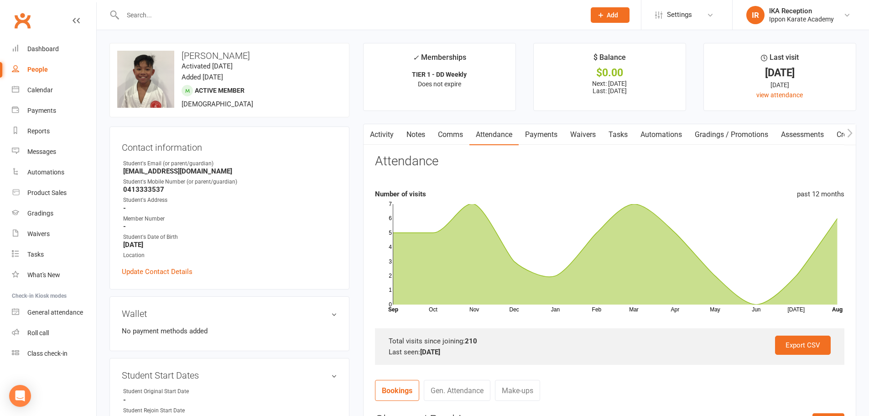
click at [135, 10] on input "text" at bounding box center [349, 15] width 459 height 13
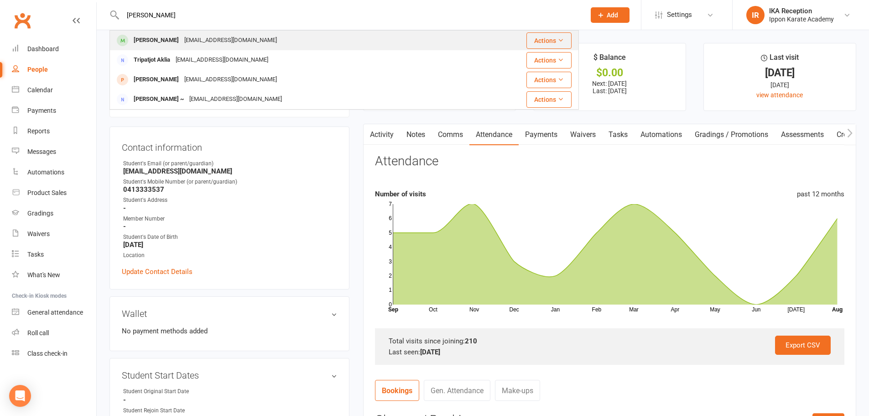
click at [182, 40] on div "[EMAIL_ADDRESS][DOMAIN_NAME]" at bounding box center [231, 40] width 98 height 13
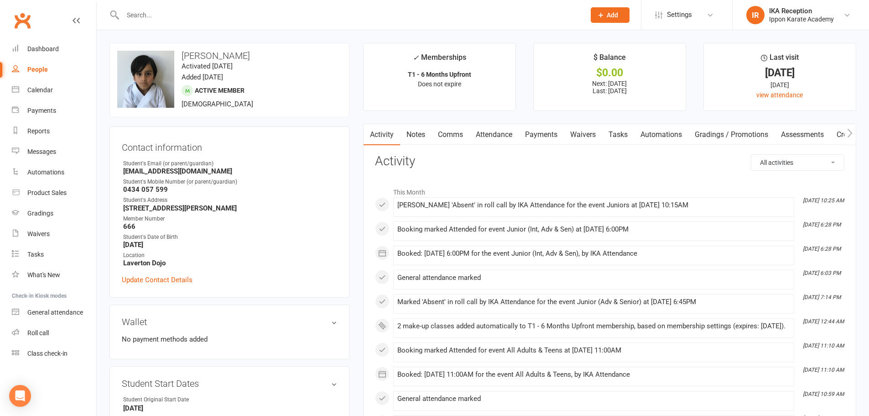
click at [495, 131] on link "Attendance" at bounding box center [494, 134] width 49 height 21
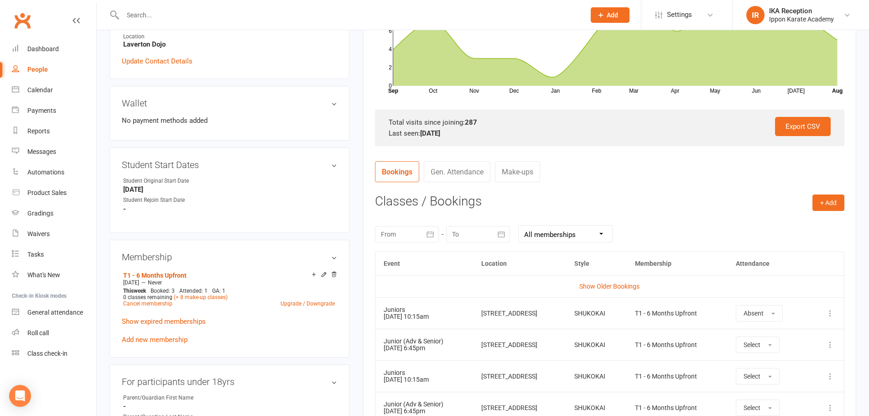
scroll to position [220, 0]
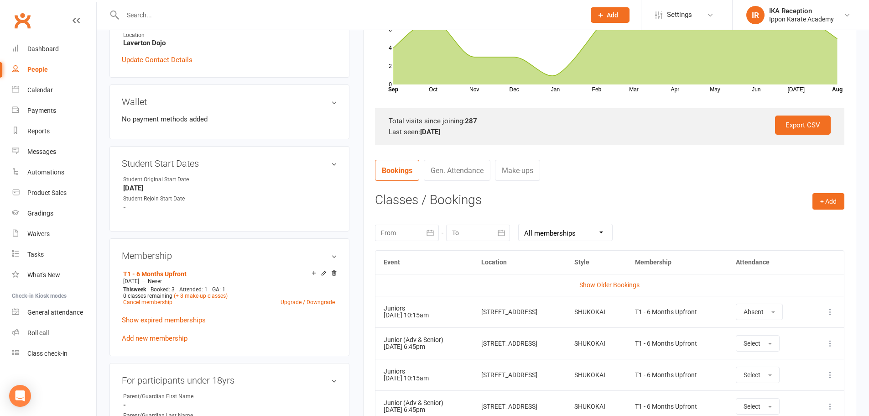
click at [430, 234] on icon "button" at bounding box center [430, 232] width 9 height 9
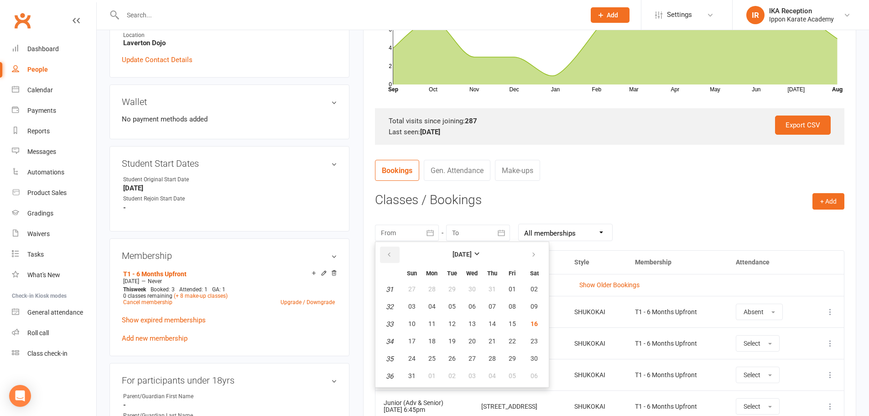
click at [390, 254] on icon "button" at bounding box center [389, 254] width 6 height 7
click at [452, 342] on span "24" at bounding box center [452, 340] width 7 height 7
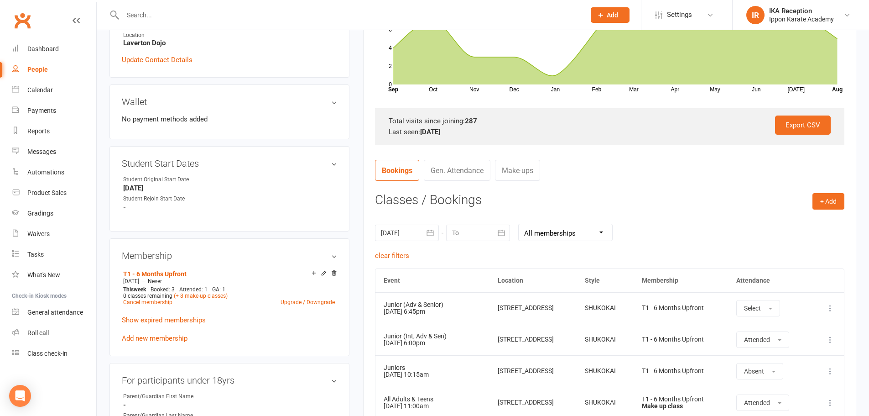
click at [500, 234] on icon "button" at bounding box center [501, 232] width 9 height 9
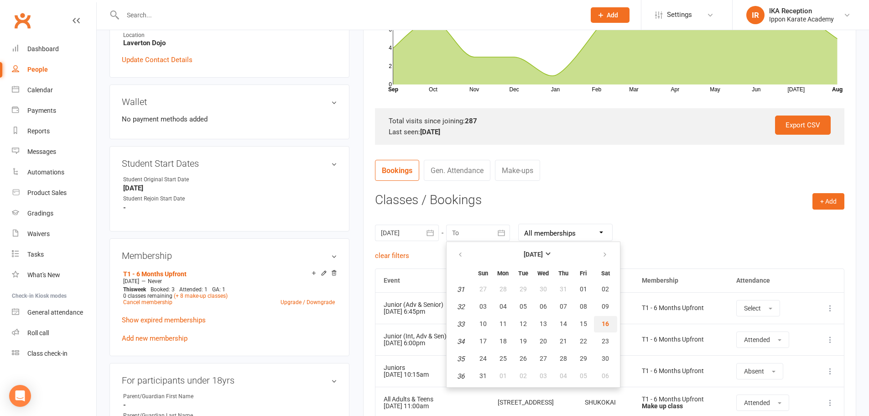
click at [610, 324] on button "16" at bounding box center [605, 324] width 23 height 16
type input "[DATE]"
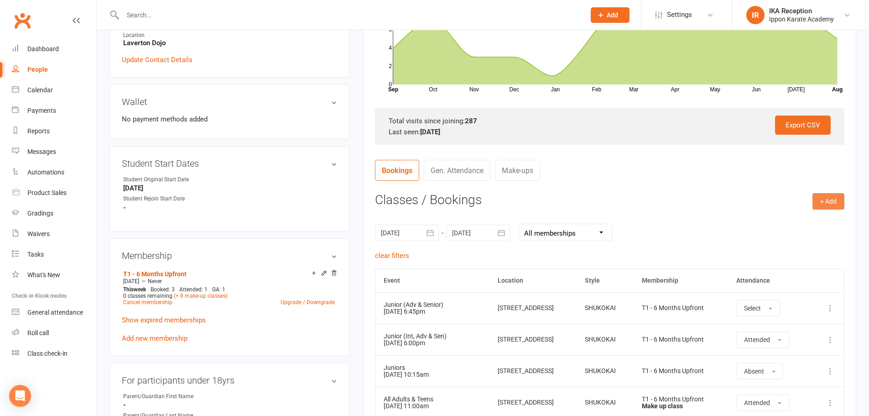
click at [830, 203] on button "+ Add" at bounding box center [829, 201] width 32 height 16
click at [779, 193] on h3 "Classes / Bookings" at bounding box center [610, 200] width 470 height 14
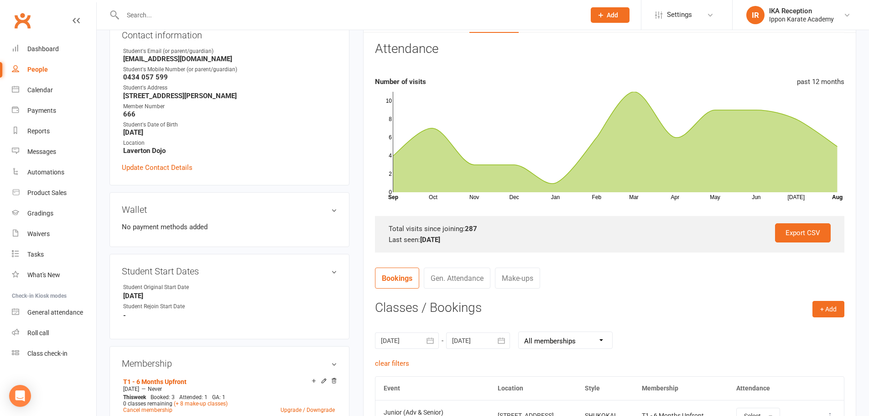
scroll to position [104, 0]
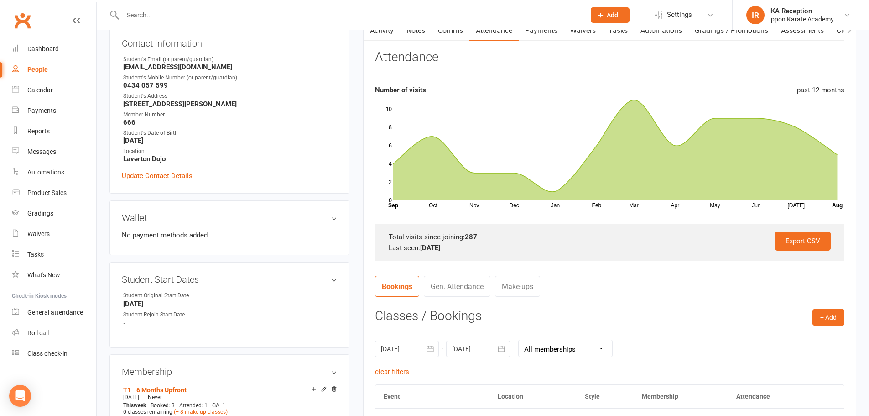
click at [456, 288] on link "Gen. Attendance" at bounding box center [457, 286] width 67 height 21
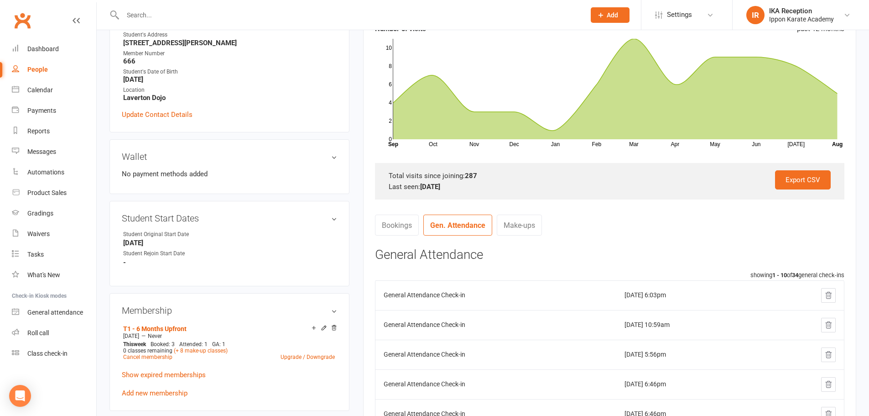
scroll to position [126, 0]
